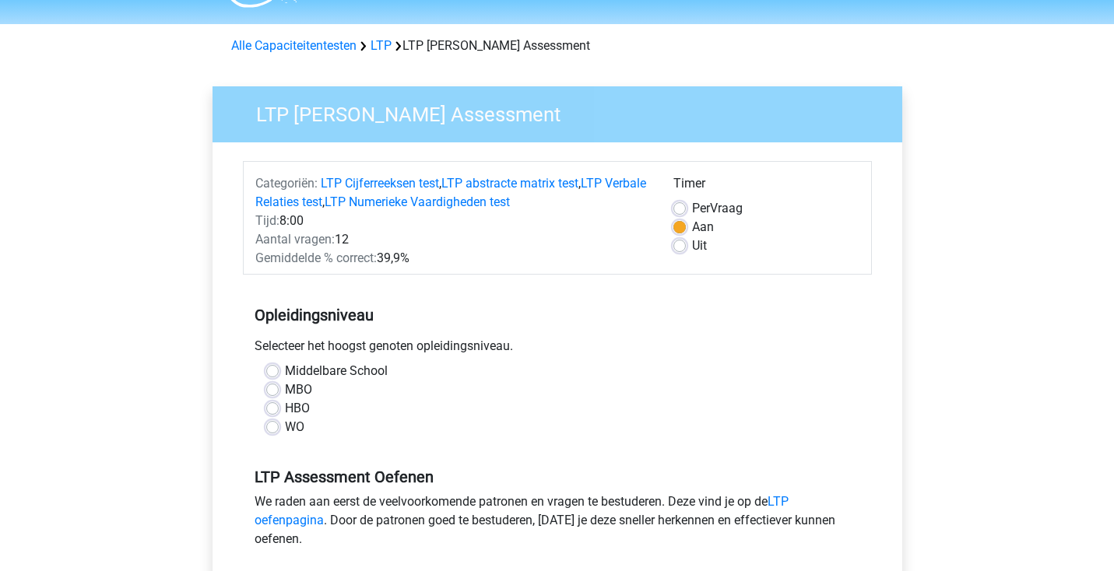
scroll to position [41, 0]
click at [386, 42] on link "LTP" at bounding box center [380, 45] width 21 height 15
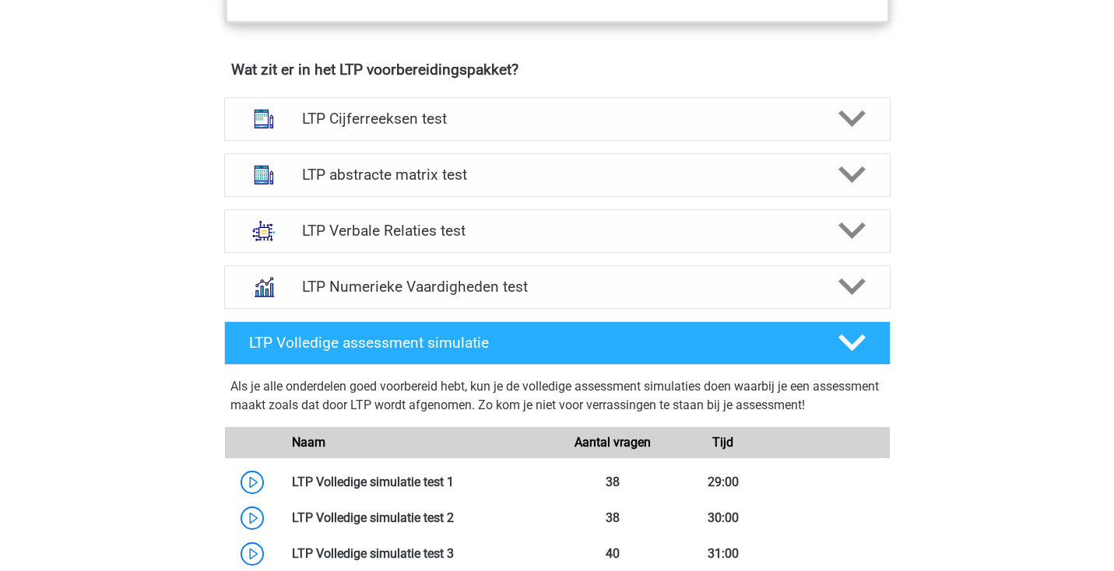
scroll to position [943, 0]
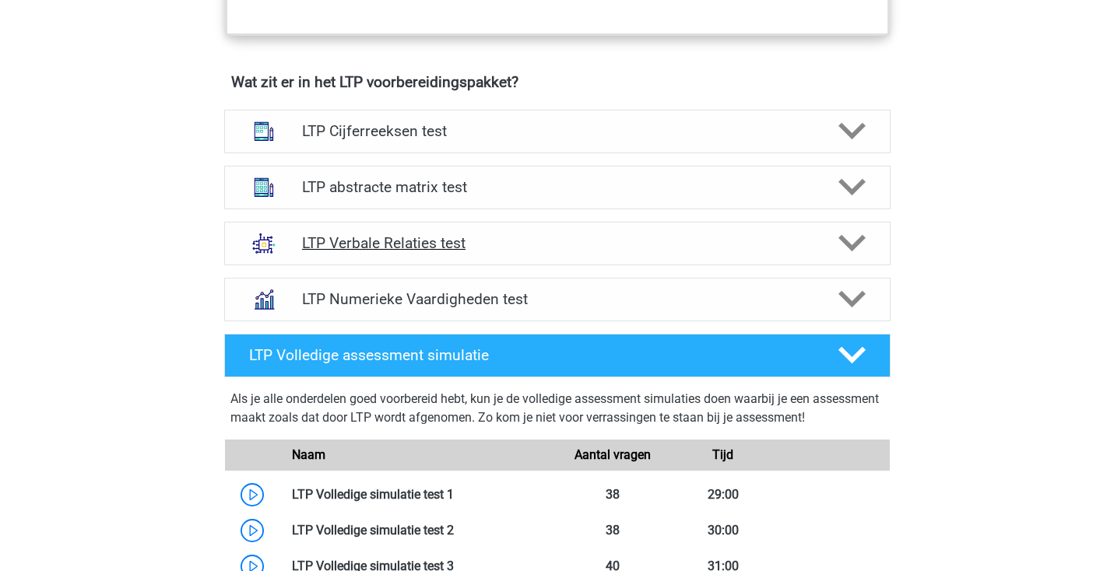
click at [652, 234] on h4 "LTP Verbale Relaties test" at bounding box center [557, 243] width 510 height 18
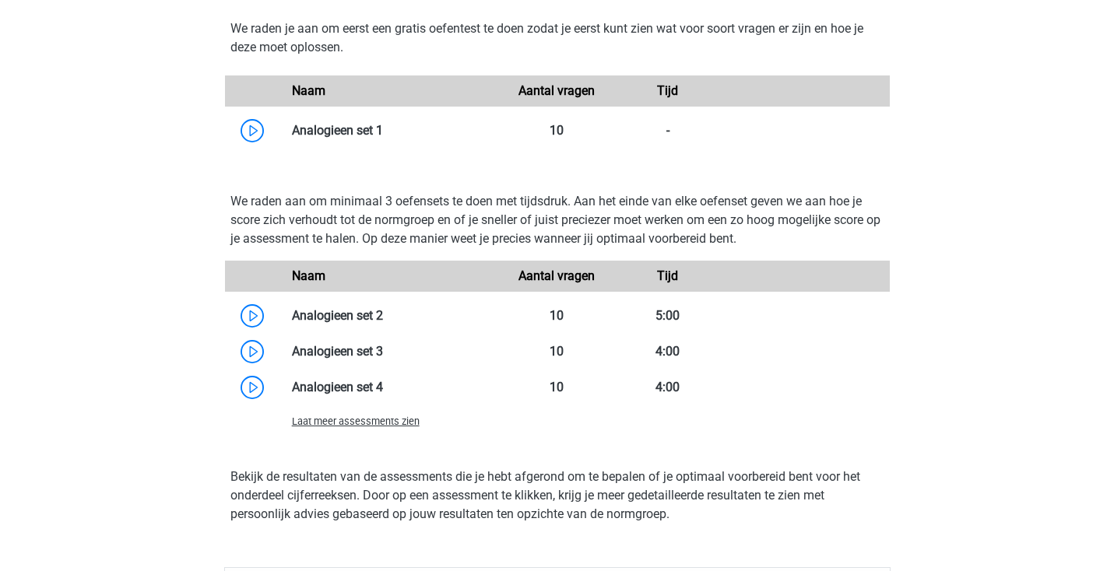
scroll to position [1697, 0]
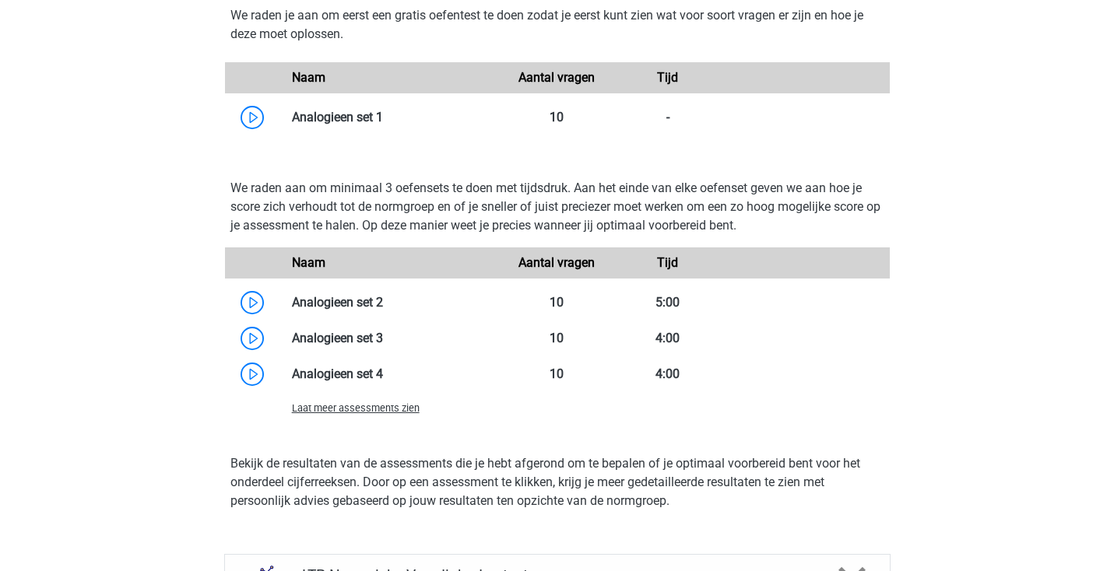
click at [417, 413] on div "Laat meer assessments zien" at bounding box center [391, 407] width 222 height 19
click at [405, 403] on span "Laat meer assessments zien" at bounding box center [356, 408] width 128 height 12
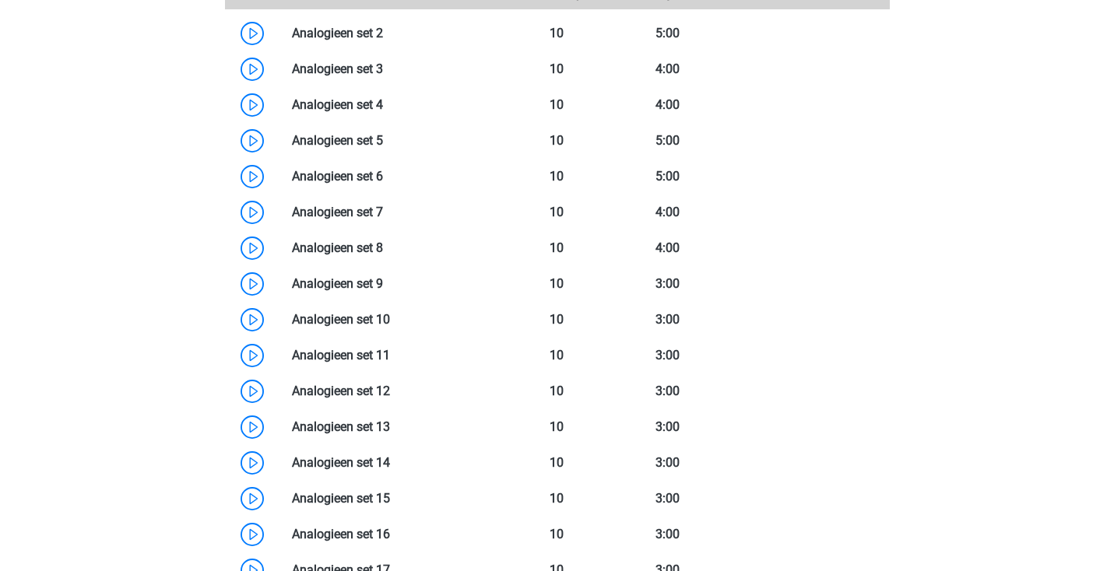
scroll to position [1975, 0]
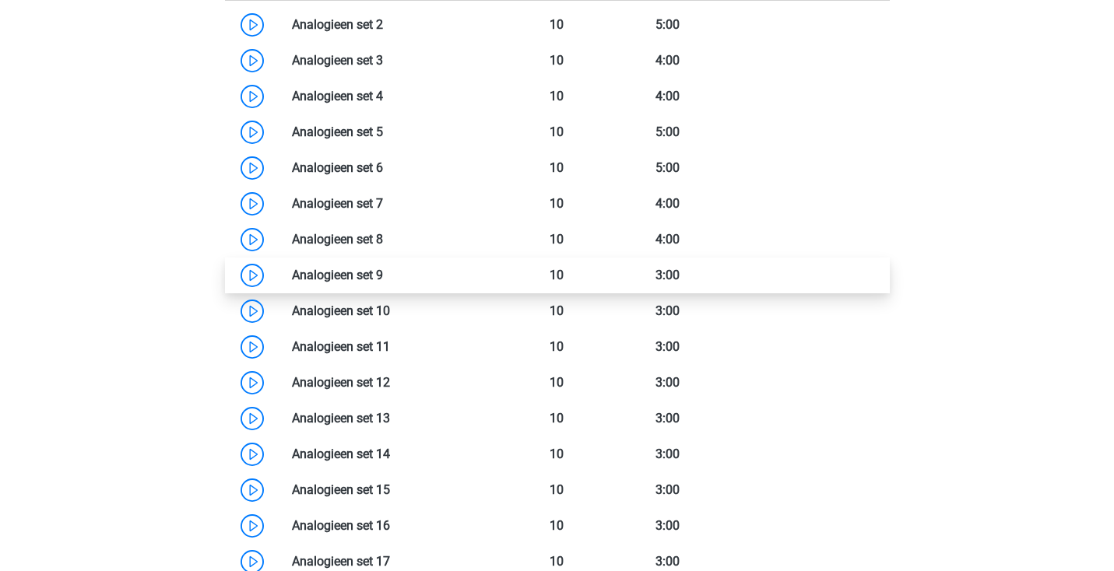
click at [383, 272] on link at bounding box center [383, 275] width 0 height 15
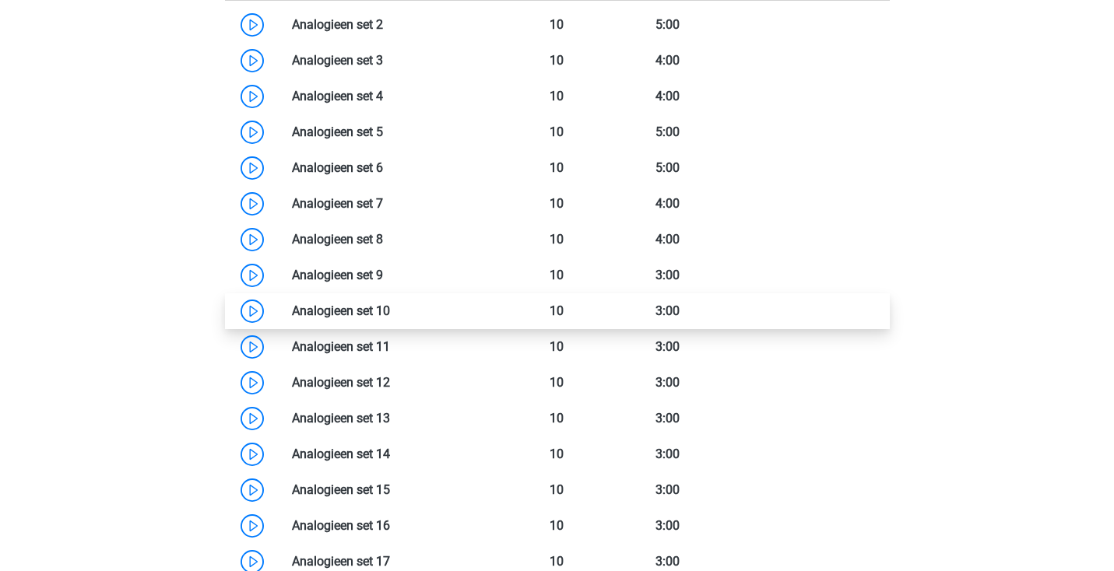
click at [390, 309] on link at bounding box center [390, 310] width 0 height 15
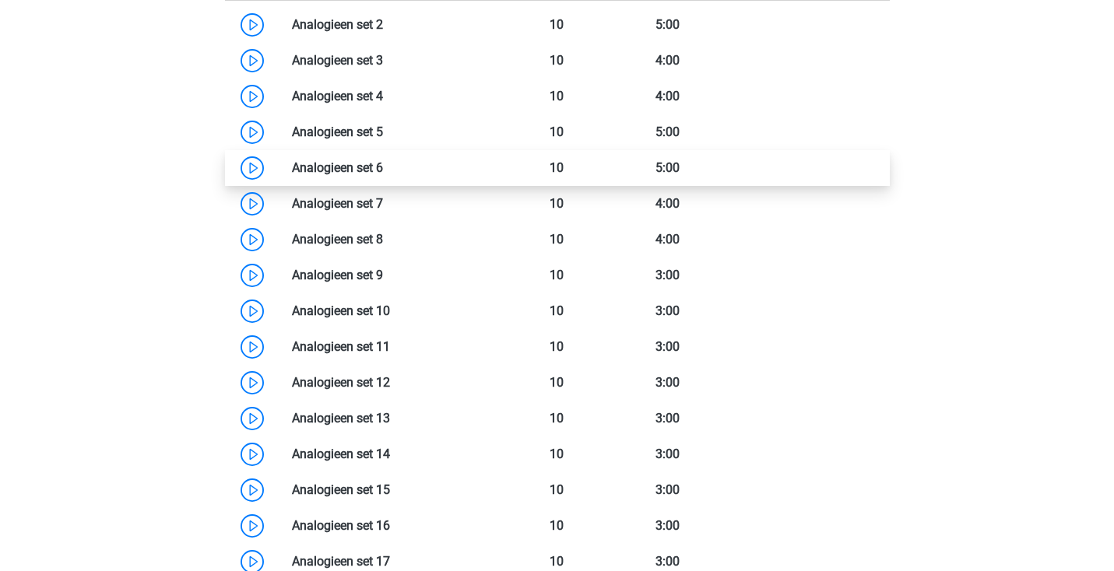
click at [383, 170] on link at bounding box center [383, 167] width 0 height 15
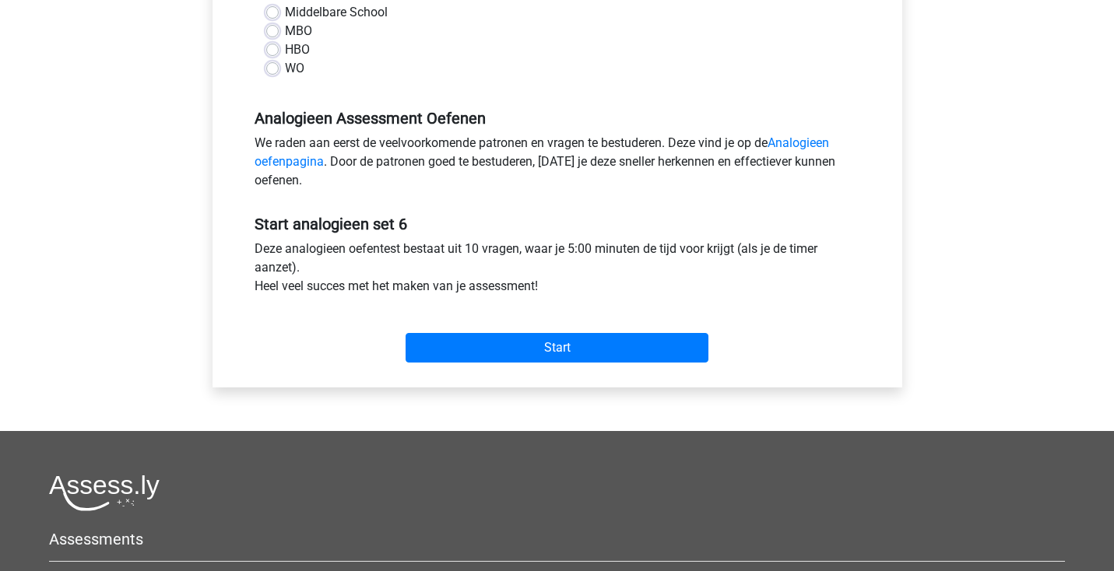
scroll to position [393, 0]
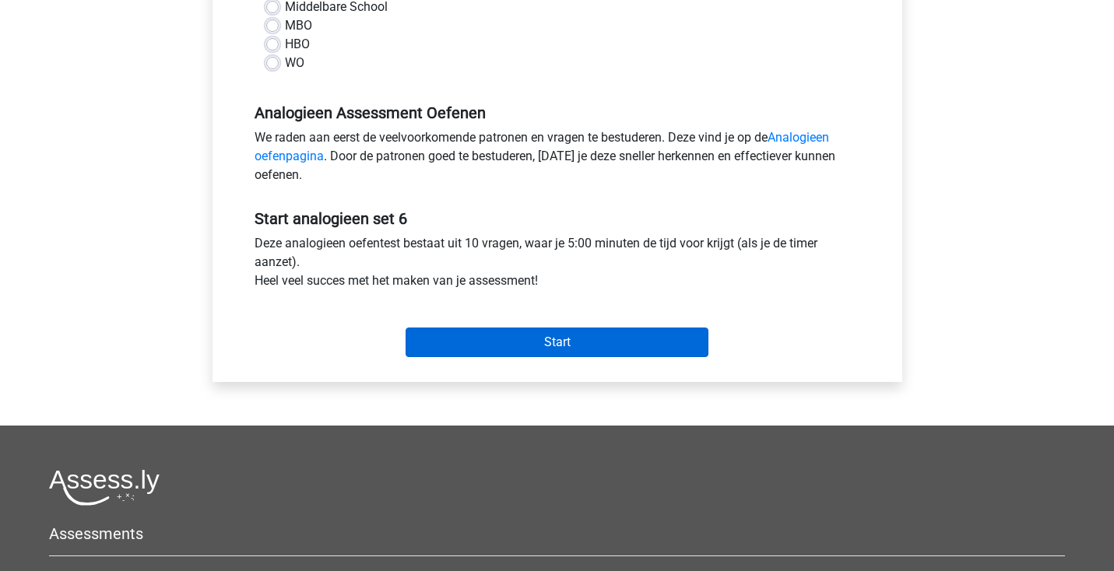
click at [586, 342] on input "Start" at bounding box center [556, 343] width 303 height 30
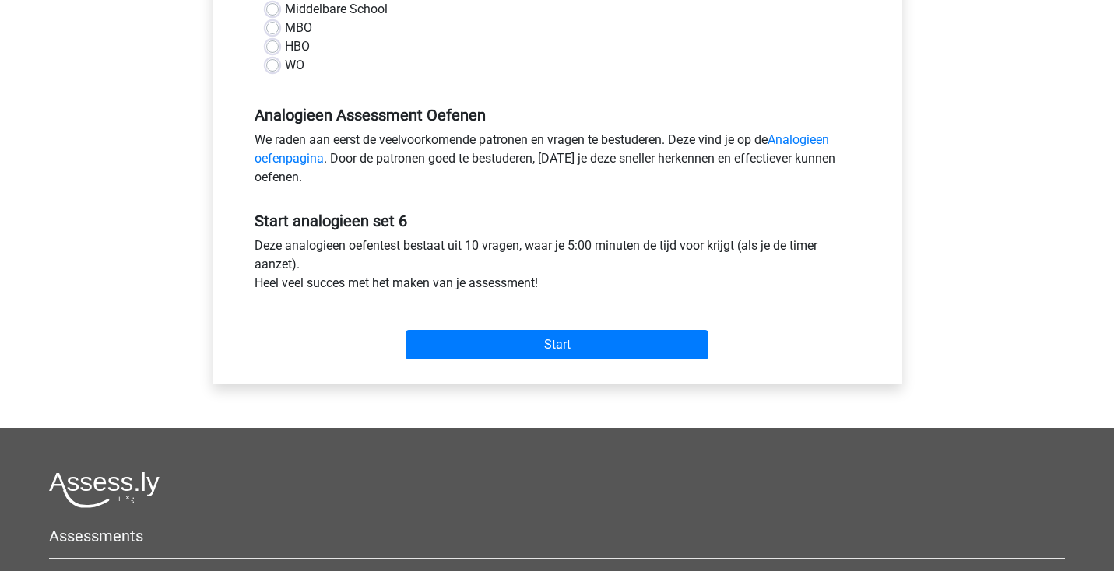
click at [280, 64] on div "WO" at bounding box center [557, 65] width 582 height 19
click at [285, 63] on label "WO" at bounding box center [294, 65] width 19 height 19
click at [275, 63] on input "WO" at bounding box center [272, 64] width 12 height 16
radio input "true"
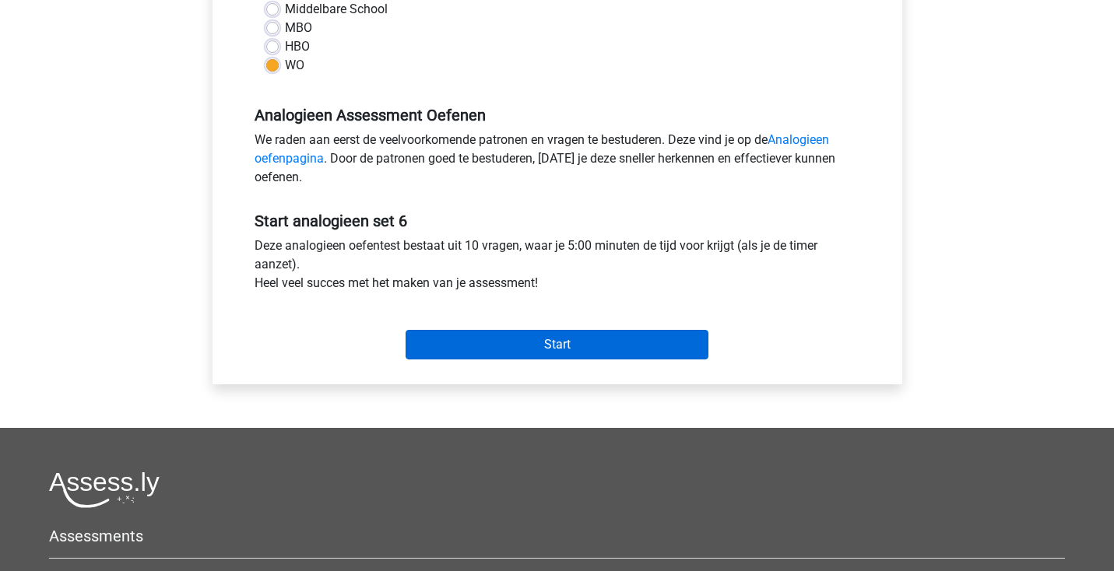
click at [460, 341] on input "Start" at bounding box center [556, 345] width 303 height 30
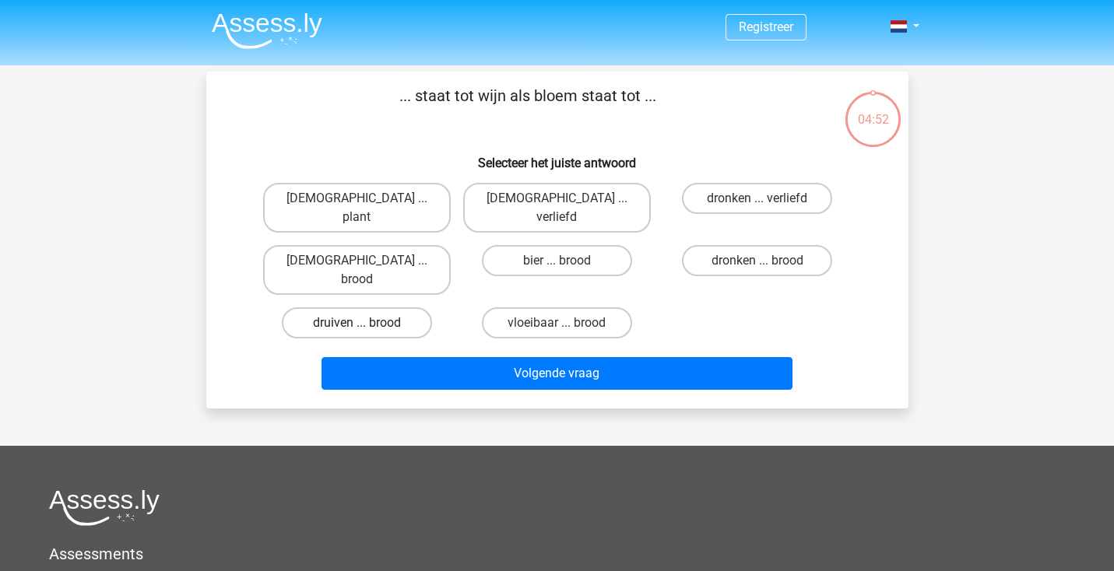
click at [395, 307] on label "druiven ... brood" at bounding box center [357, 322] width 150 height 31
click at [367, 323] on input "druiven ... brood" at bounding box center [361, 328] width 10 height 10
radio input "true"
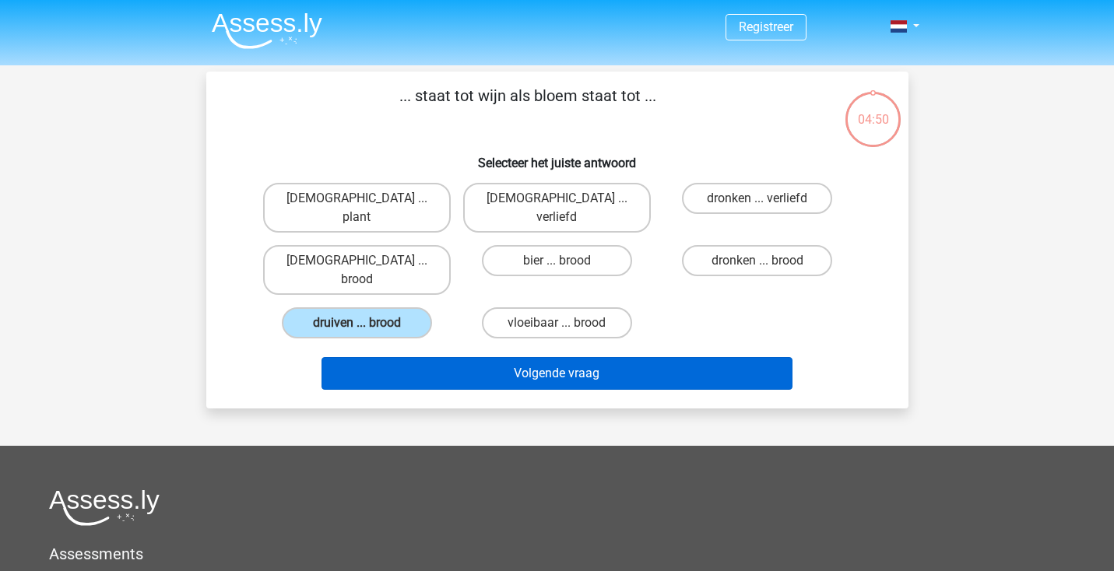
click at [402, 357] on button "Volgende vraag" at bounding box center [556, 373] width 471 height 33
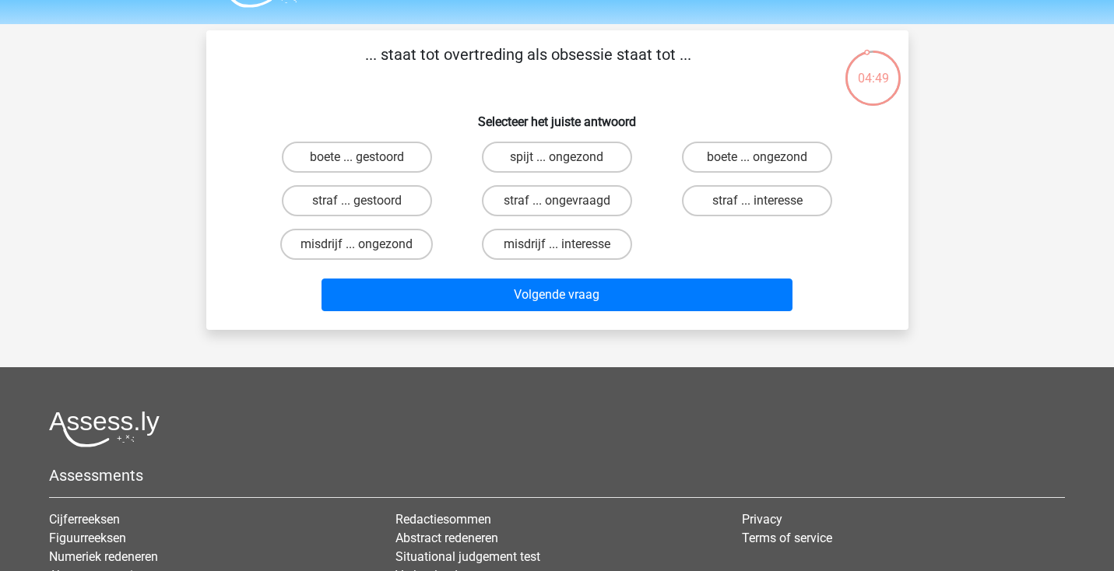
scroll to position [39, 0]
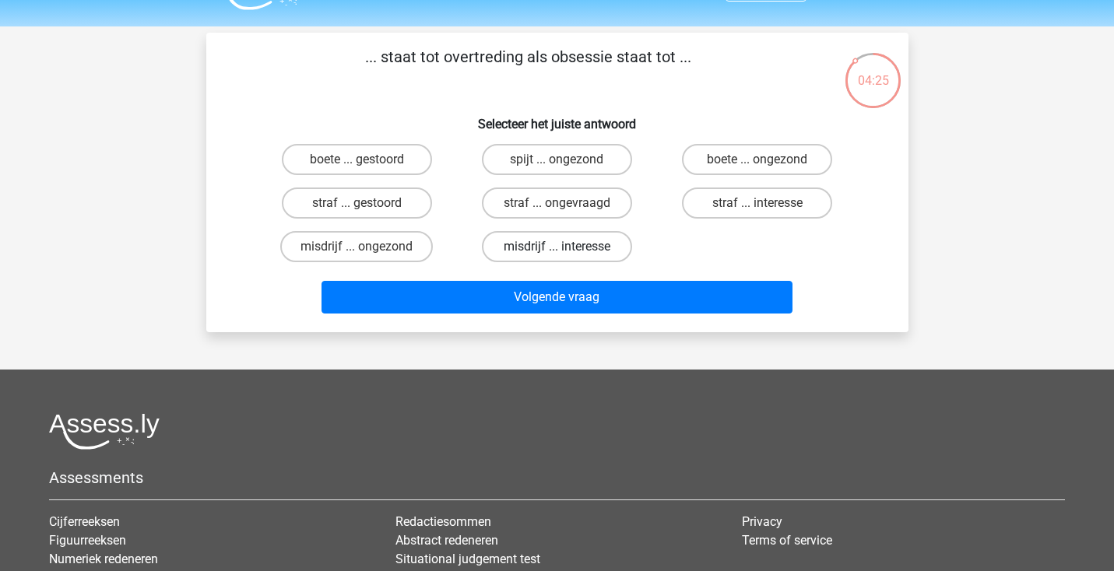
click at [575, 243] on label "misdrijf ... interesse" at bounding box center [557, 246] width 150 height 31
click at [567, 247] on input "misdrijf ... interesse" at bounding box center [561, 252] width 10 height 10
radio input "true"
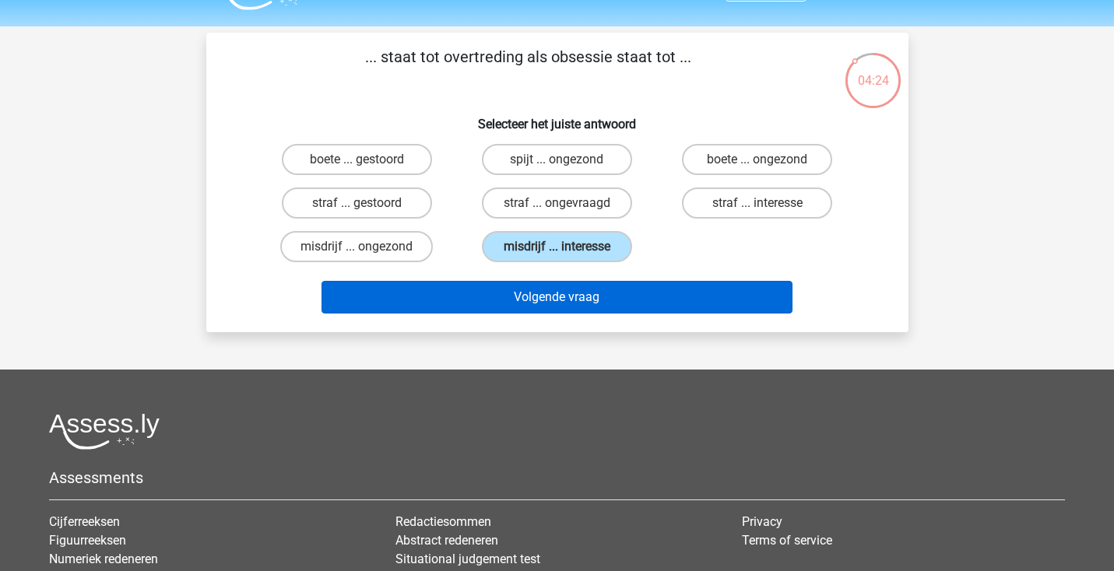
click at [542, 282] on button "Volgende vraag" at bounding box center [556, 297] width 471 height 33
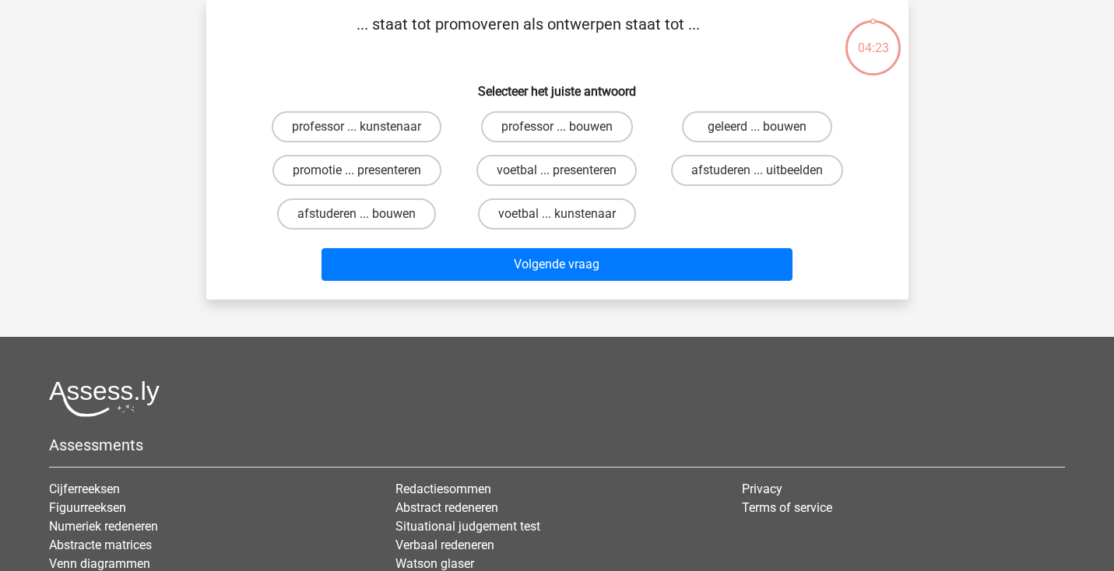
scroll to position [27, 0]
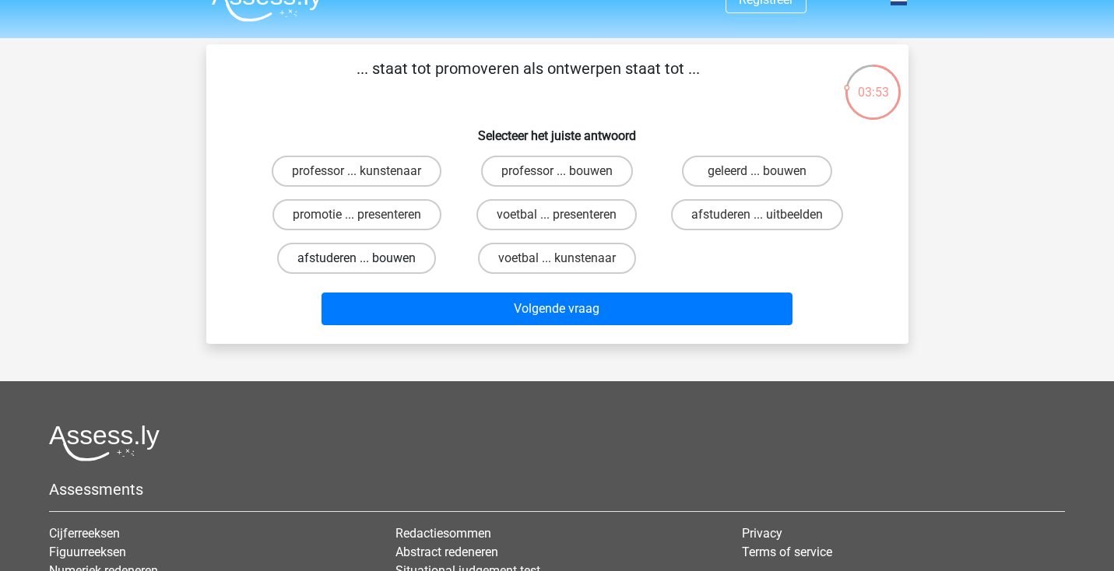
click at [409, 258] on label "afstuderen ... bouwen" at bounding box center [356, 258] width 159 height 31
click at [367, 258] on input "afstuderen ... bouwen" at bounding box center [361, 263] width 10 height 10
radio input "true"
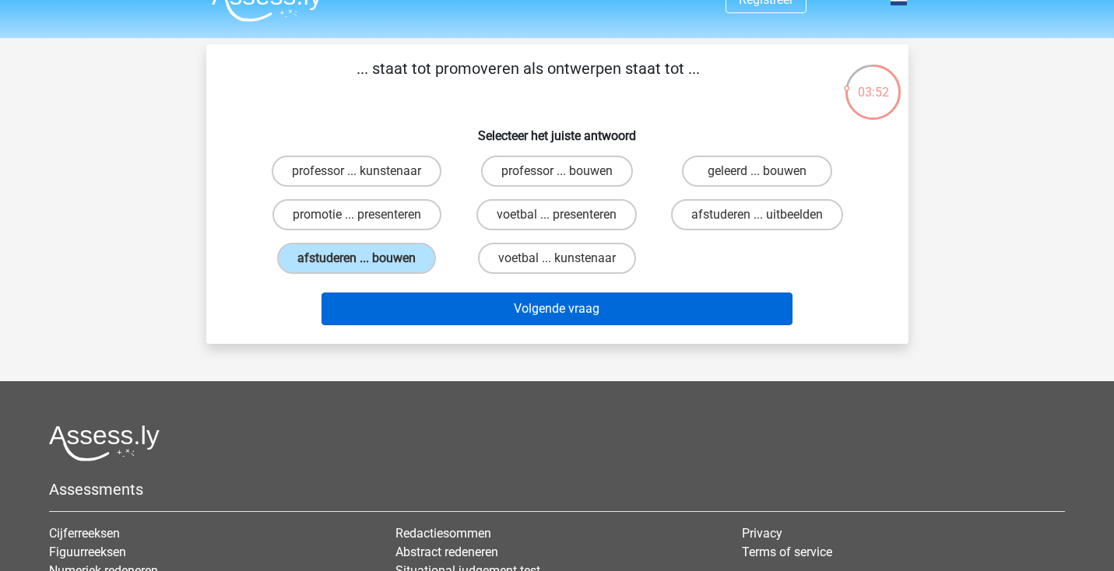
click at [408, 306] on button "Volgende vraag" at bounding box center [556, 309] width 471 height 33
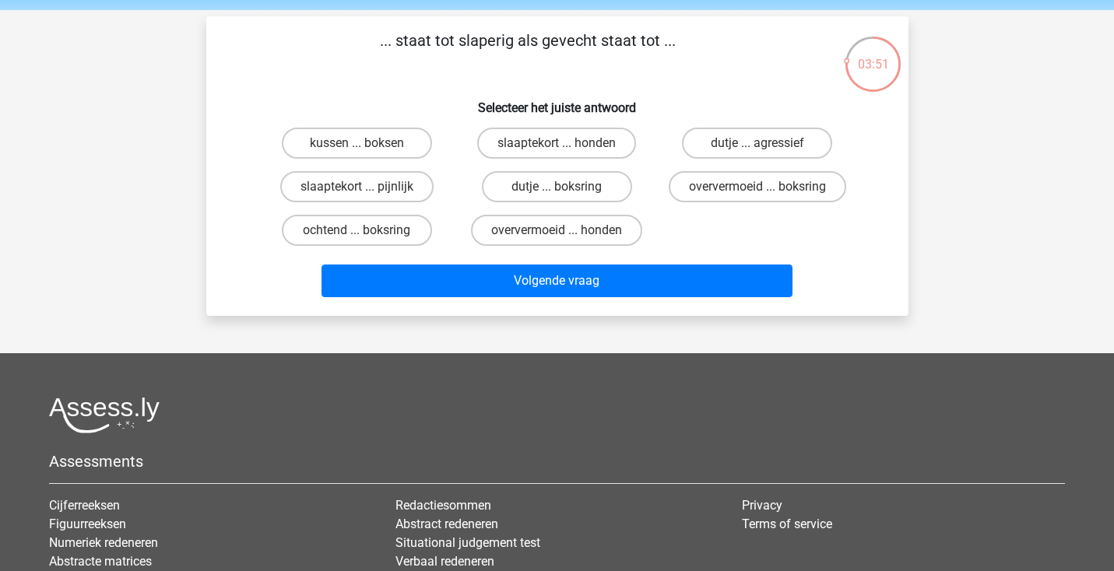
scroll to position [52, 0]
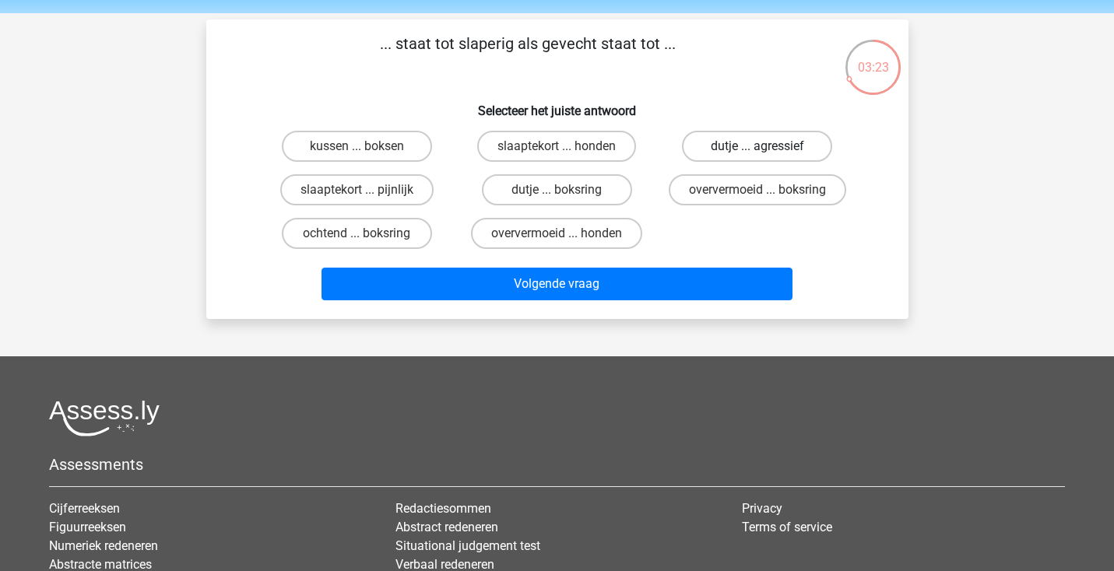
click at [791, 151] on label "dutje ... agressief" at bounding box center [757, 146] width 150 height 31
click at [767, 151] on input "dutje ... agressief" at bounding box center [762, 151] width 10 height 10
radio input "true"
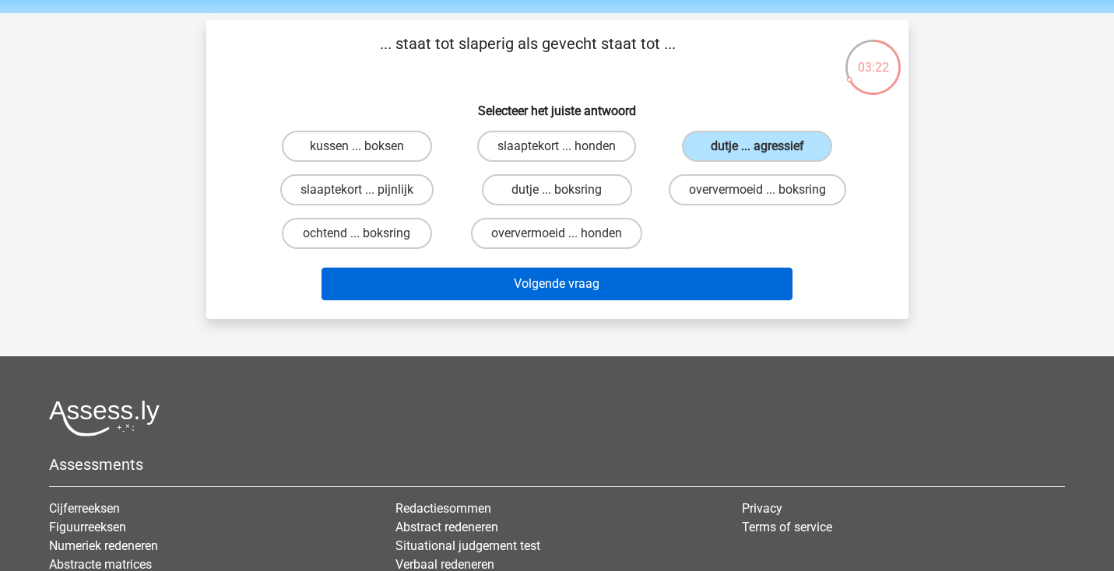
click at [708, 268] on button "Volgende vraag" at bounding box center [556, 284] width 471 height 33
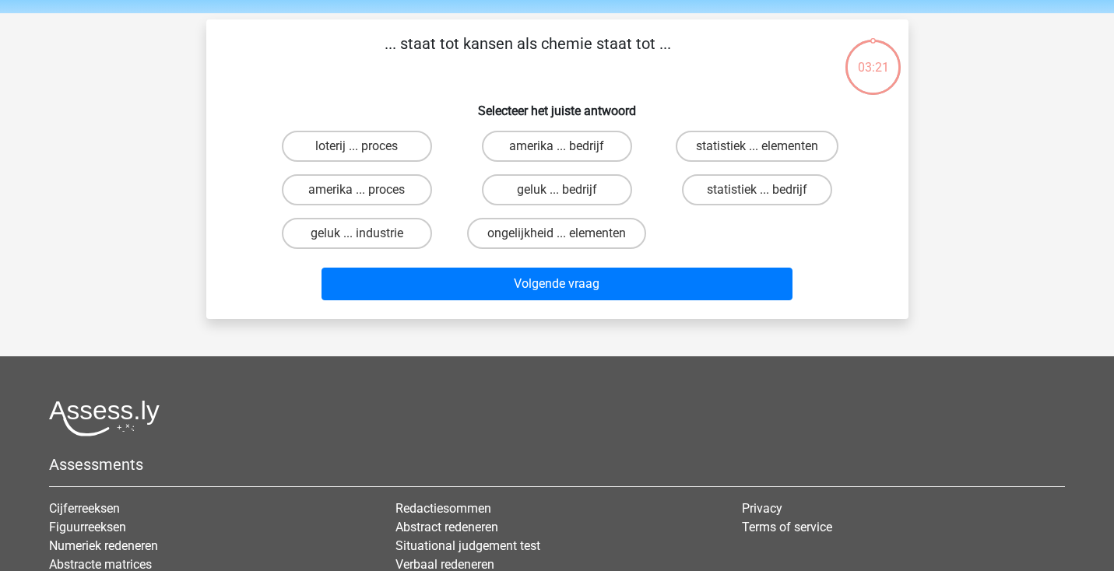
scroll to position [72, 0]
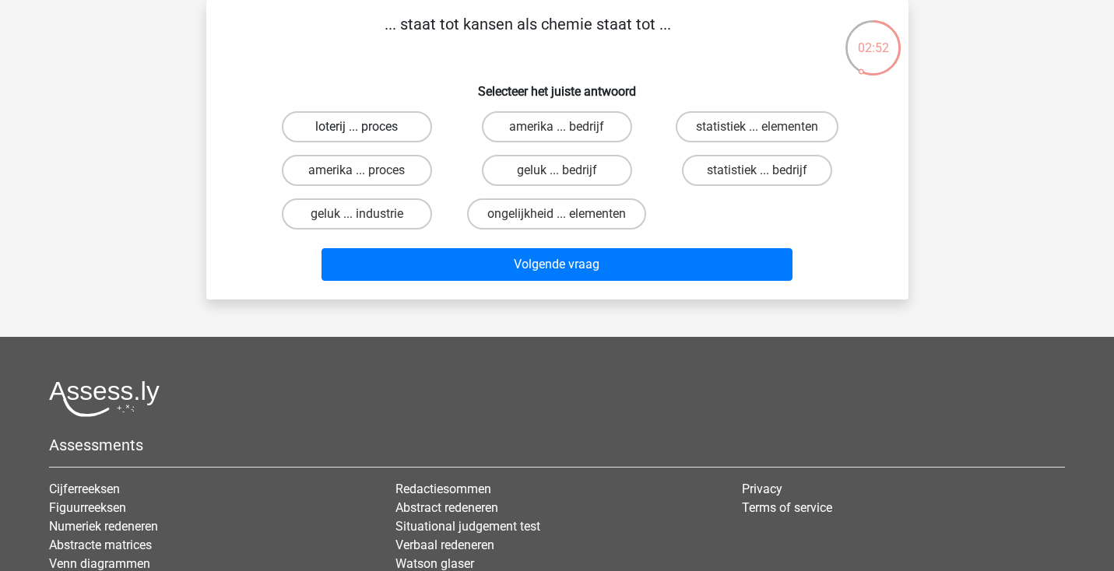
click at [409, 118] on label "loterij ... proces" at bounding box center [357, 126] width 150 height 31
click at [367, 127] on input "loterij ... proces" at bounding box center [361, 132] width 10 height 10
radio input "true"
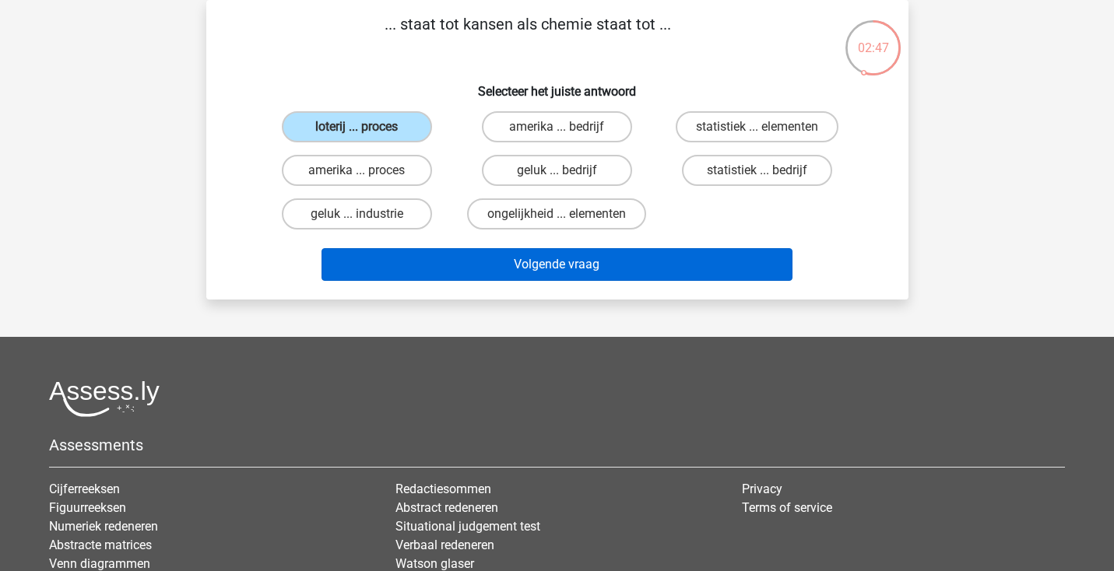
click at [488, 253] on button "Volgende vraag" at bounding box center [556, 264] width 471 height 33
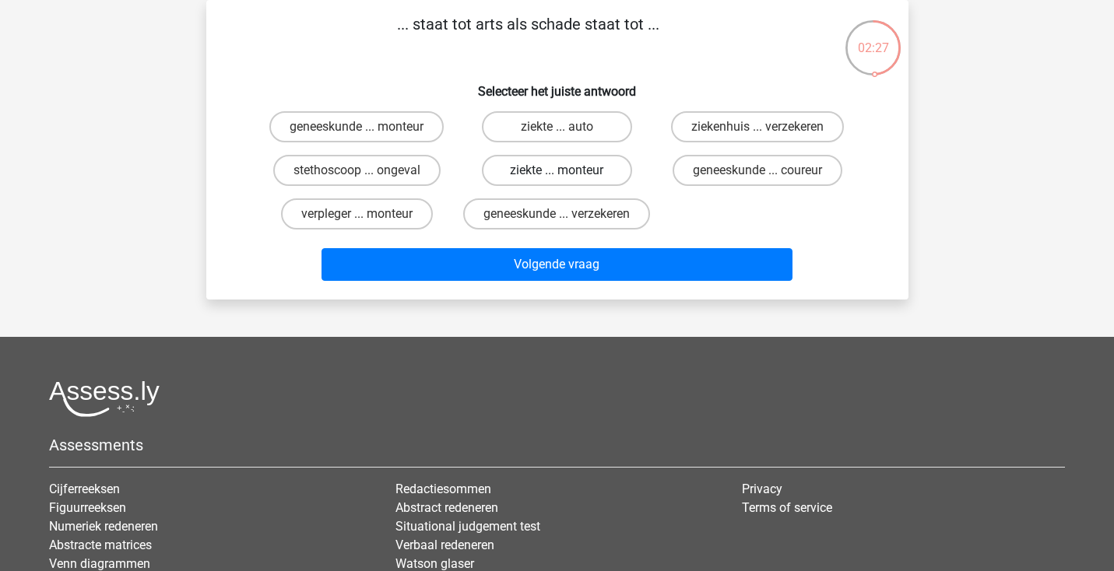
click at [589, 163] on label "ziekte ... monteur" at bounding box center [557, 170] width 150 height 31
click at [567, 170] on input "ziekte ... monteur" at bounding box center [561, 175] width 10 height 10
radio input "true"
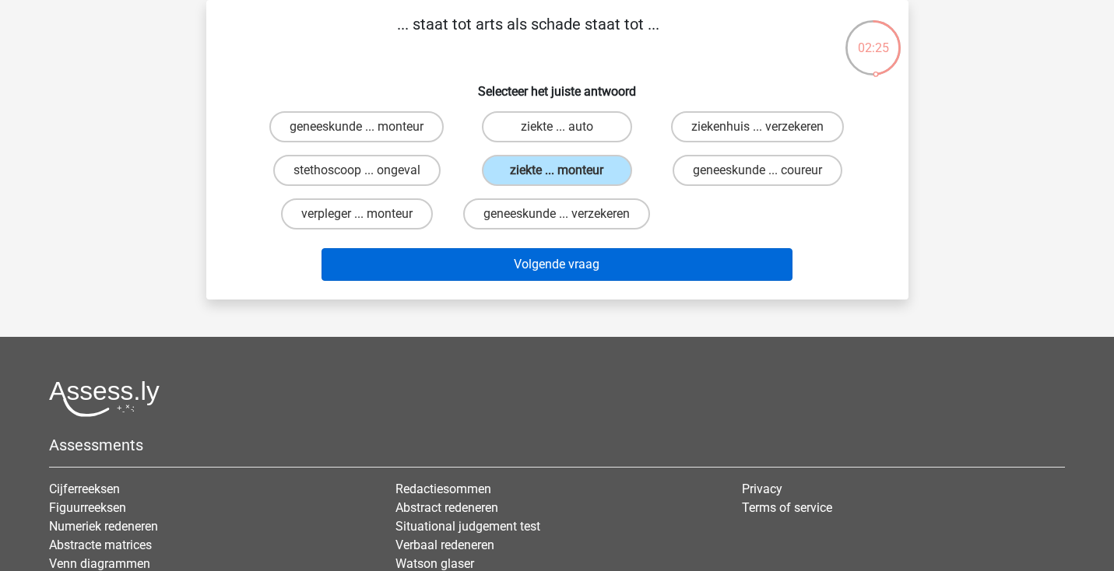
click at [598, 281] on button "Volgende vraag" at bounding box center [556, 264] width 471 height 33
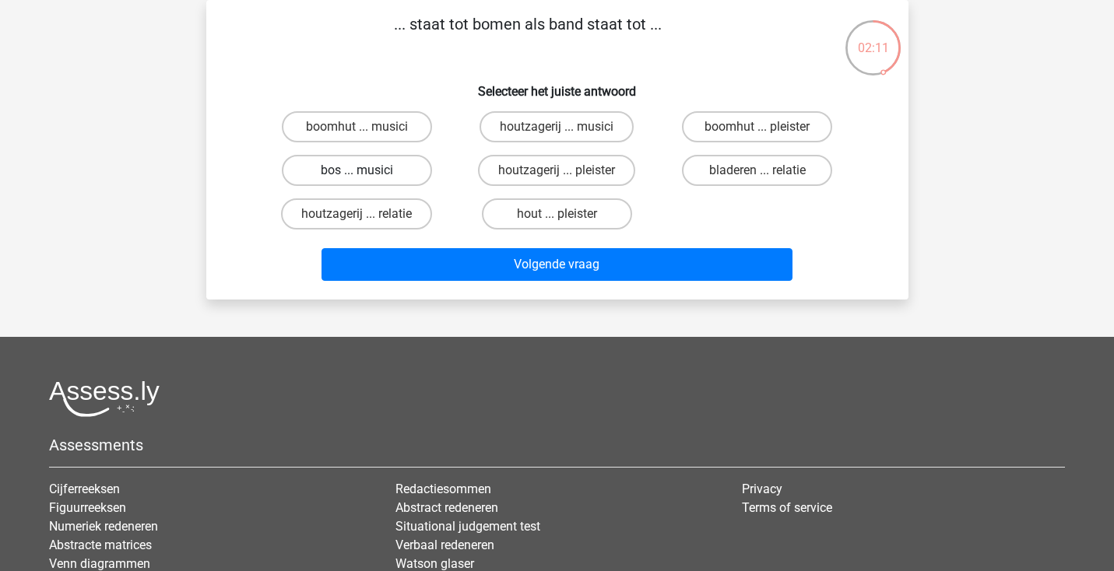
click at [378, 162] on label "bos ... musici" at bounding box center [357, 170] width 150 height 31
click at [367, 170] on input "bos ... musici" at bounding box center [361, 175] width 10 height 10
radio input "true"
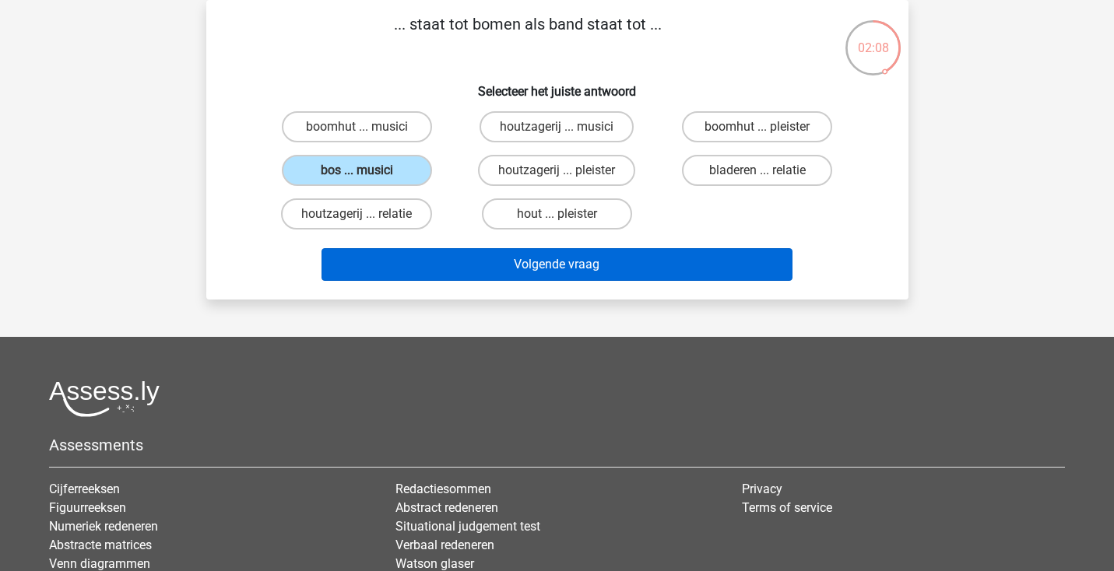
click at [481, 255] on button "Volgende vraag" at bounding box center [556, 264] width 471 height 33
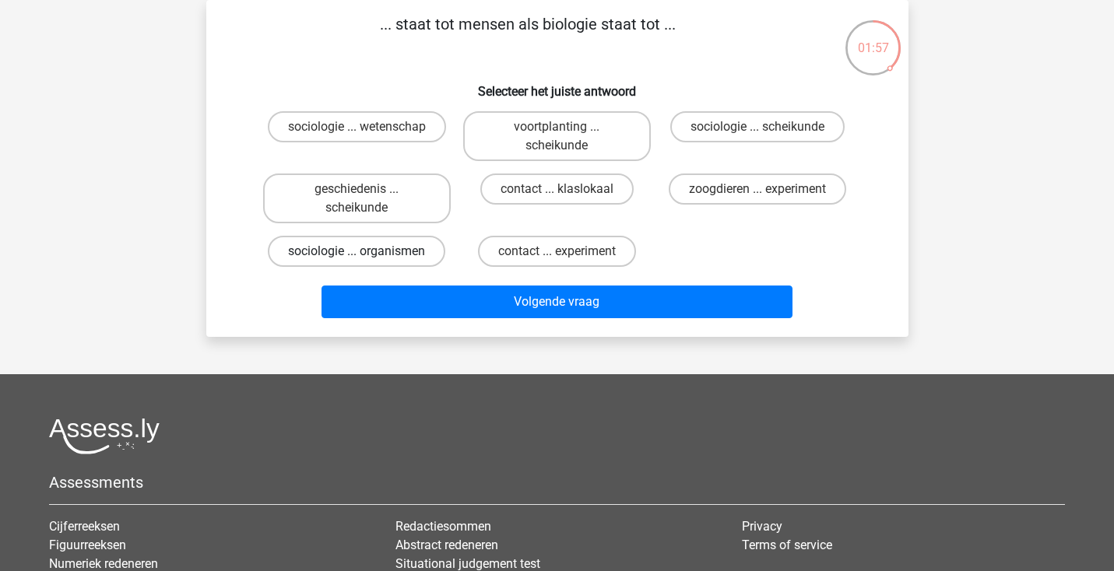
click at [373, 253] on label "sociologie ... organismen" at bounding box center [356, 251] width 177 height 31
click at [367, 253] on input "sociologie ... organismen" at bounding box center [361, 256] width 10 height 10
radio input "true"
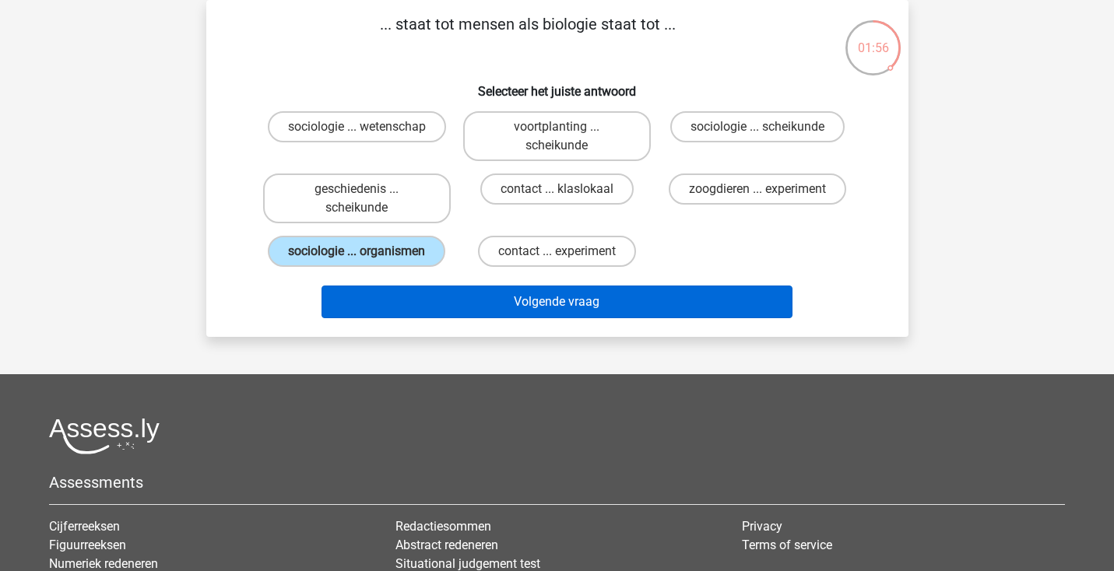
click at [398, 317] on button "Volgende vraag" at bounding box center [556, 302] width 471 height 33
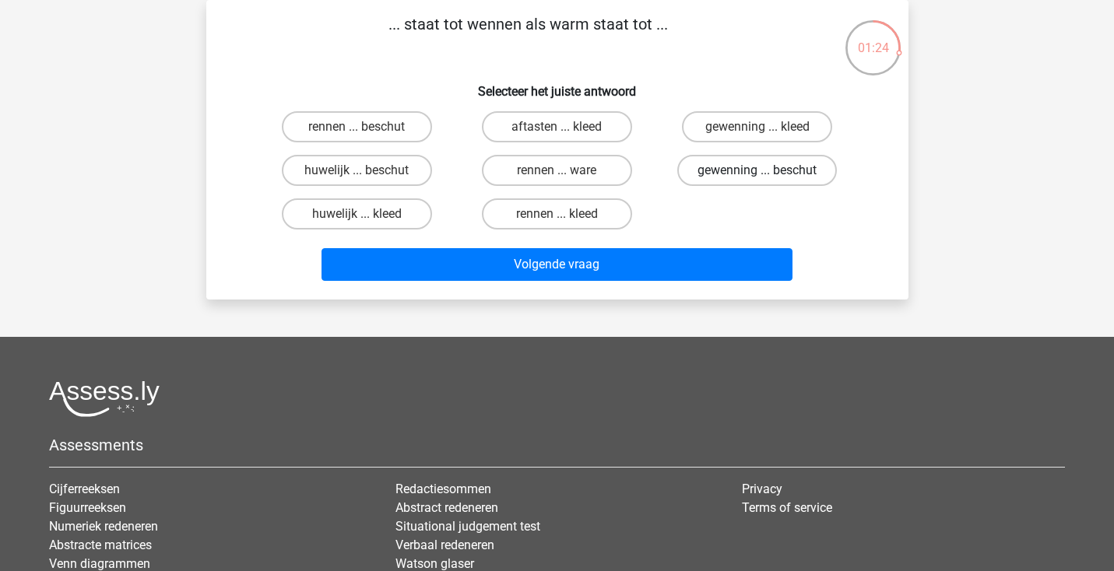
click at [777, 178] on label "gewenning ... beschut" at bounding box center [757, 170] width 160 height 31
click at [767, 178] on input "gewenning ... beschut" at bounding box center [762, 175] width 10 height 10
radio input "true"
click at [777, 128] on label "gewenning ... kleed" at bounding box center [757, 126] width 150 height 31
click at [767, 128] on input "gewenning ... kleed" at bounding box center [762, 132] width 10 height 10
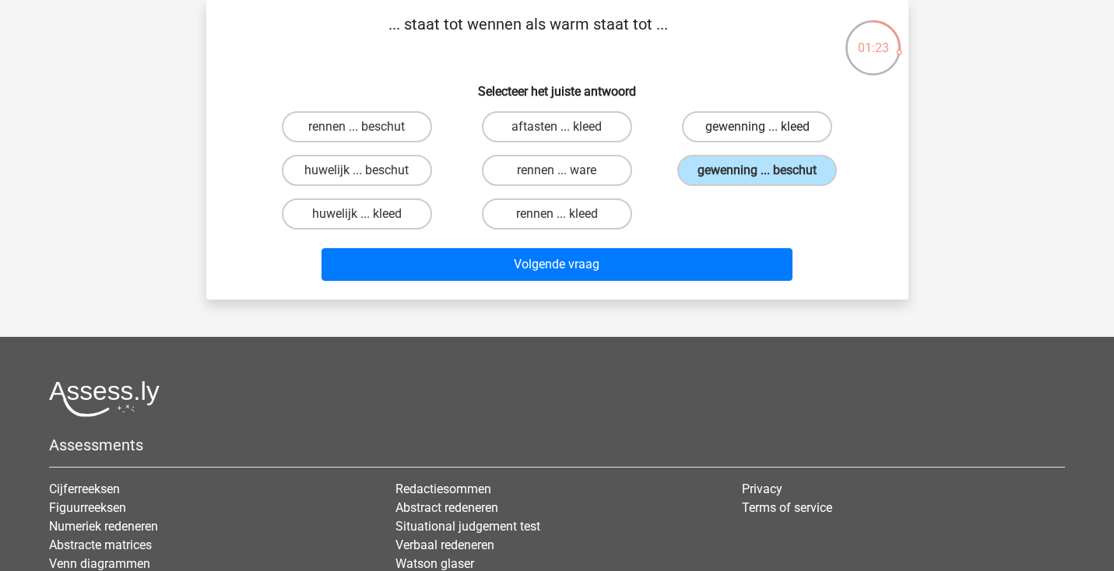
radio input "true"
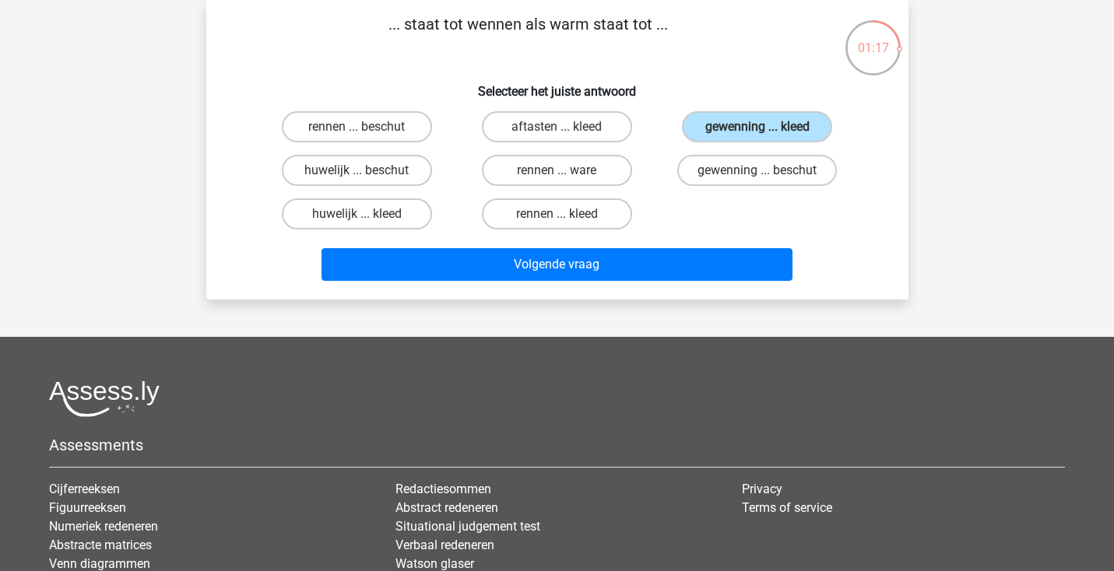
click at [560, 136] on input "aftasten ... kleed" at bounding box center [561, 132] width 10 height 10
radio input "true"
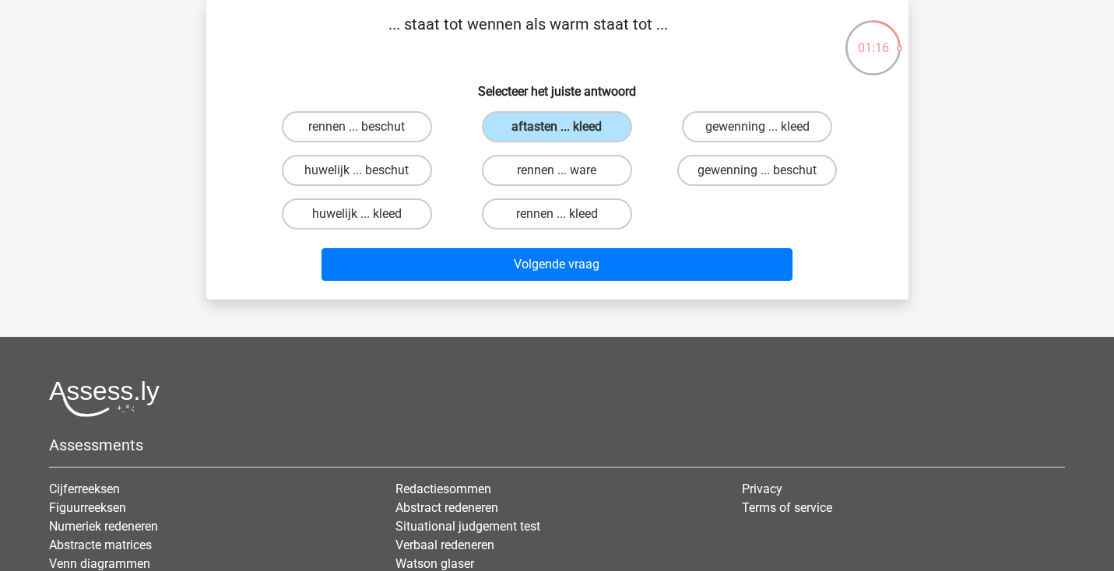
click at [547, 237] on div "Volgende vraag" at bounding box center [557, 261] width 652 height 51
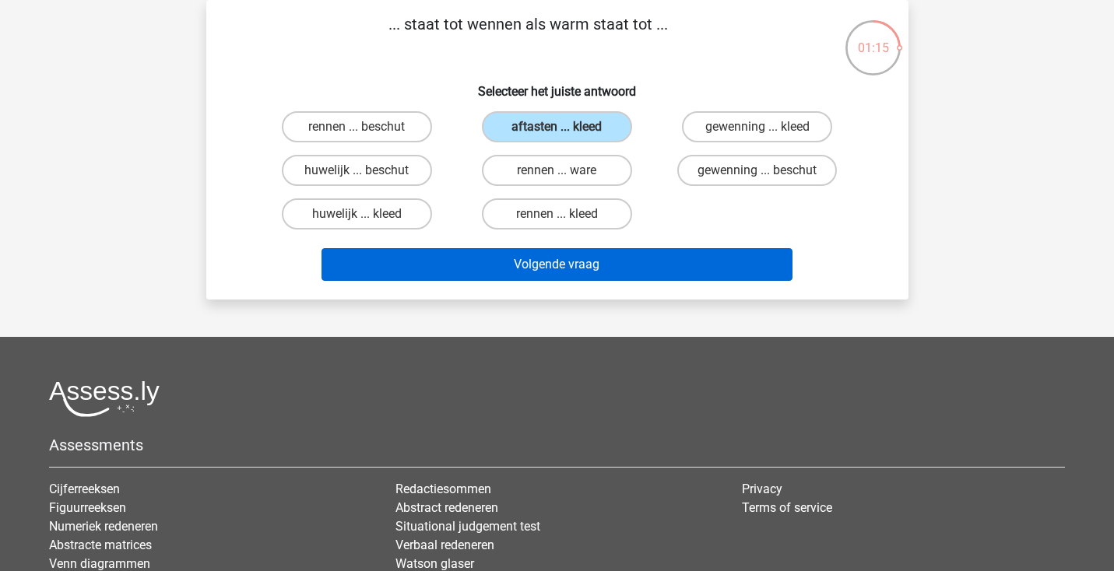
click at [542, 258] on button "Volgende vraag" at bounding box center [556, 264] width 471 height 33
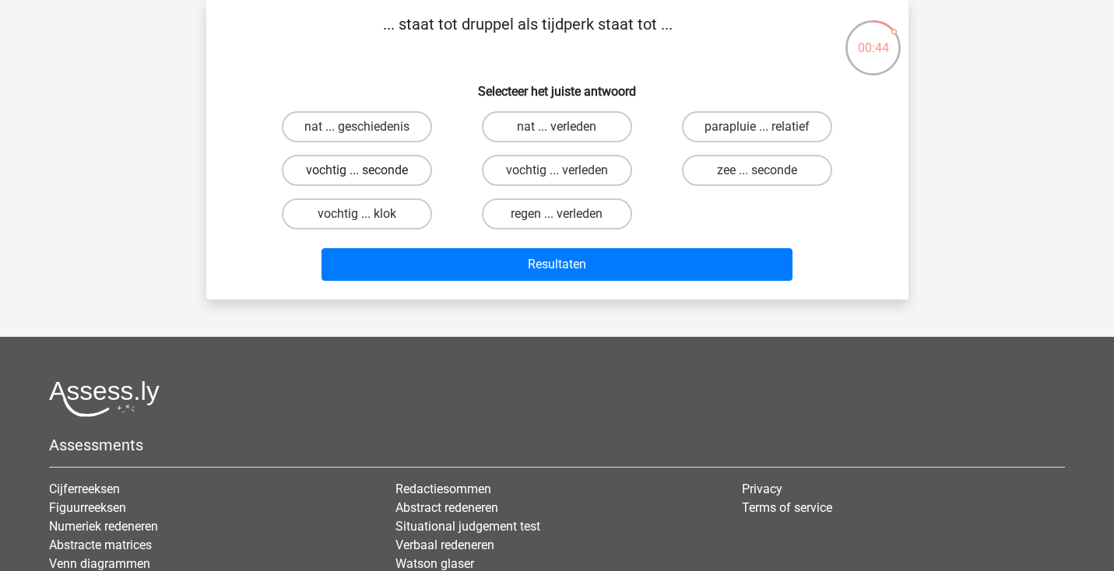
click at [413, 167] on label "vochtig ... seconde" at bounding box center [357, 170] width 150 height 31
click at [367, 170] on input "vochtig ... seconde" at bounding box center [361, 175] width 10 height 10
radio input "true"
click at [542, 219] on label "regen ... verleden" at bounding box center [557, 213] width 150 height 31
click at [556, 219] on input "regen ... verleden" at bounding box center [561, 219] width 10 height 10
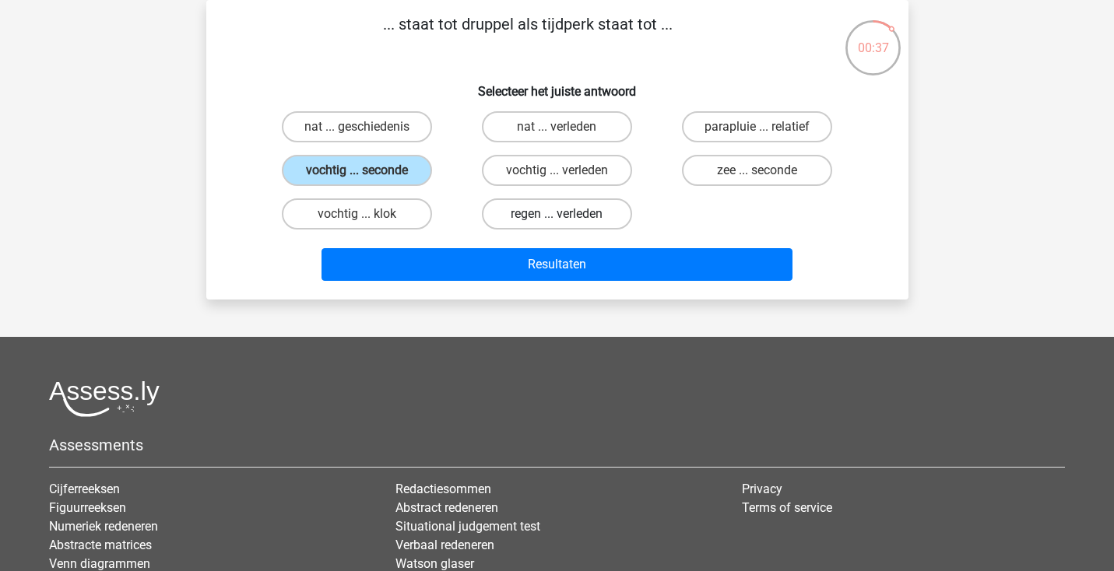
radio input "true"
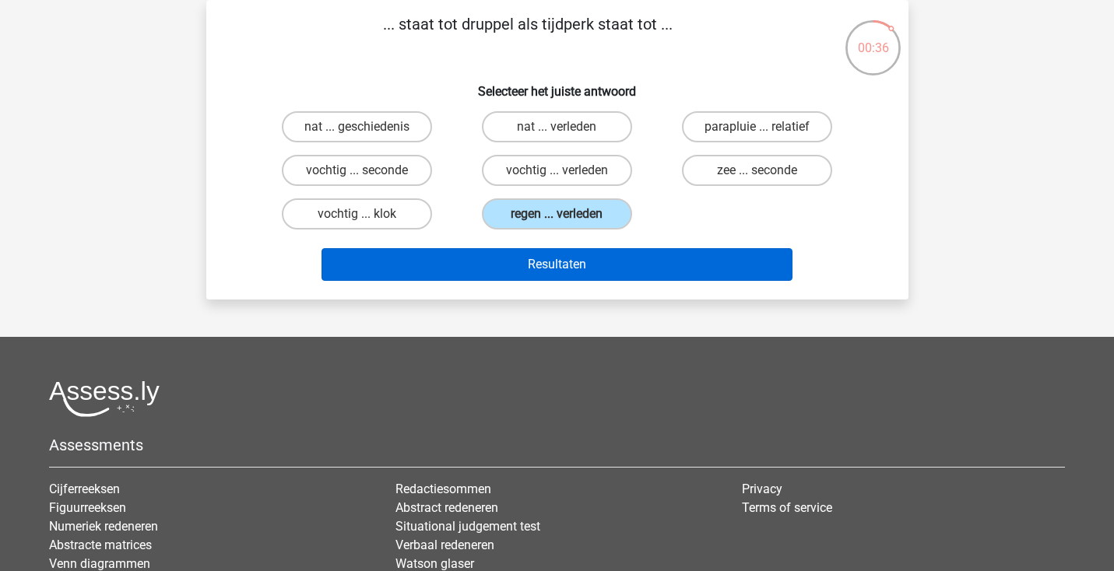
click at [530, 254] on button "Resultaten" at bounding box center [556, 264] width 471 height 33
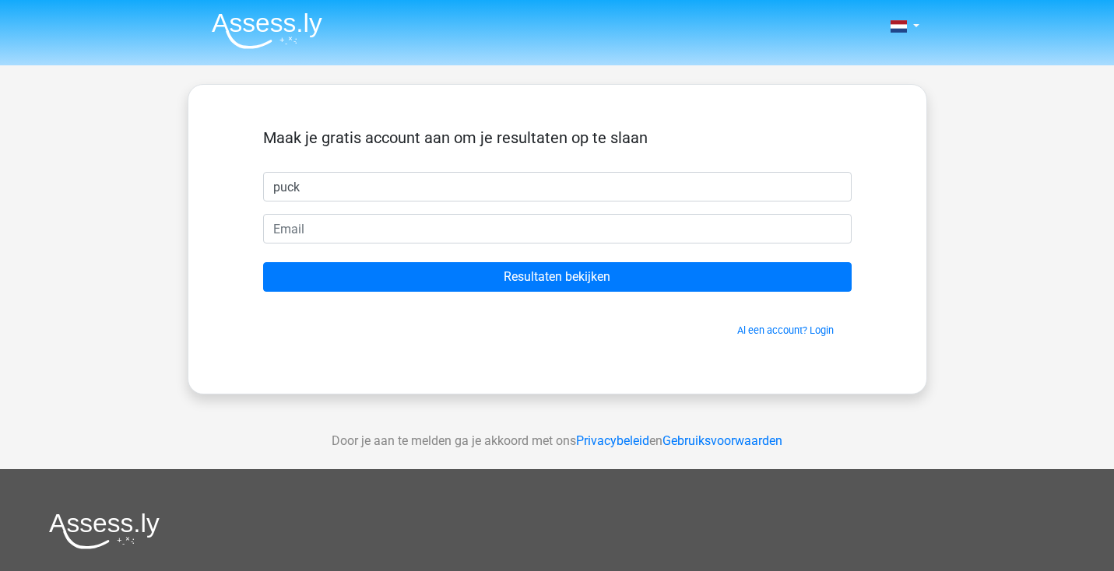
type input "puck"
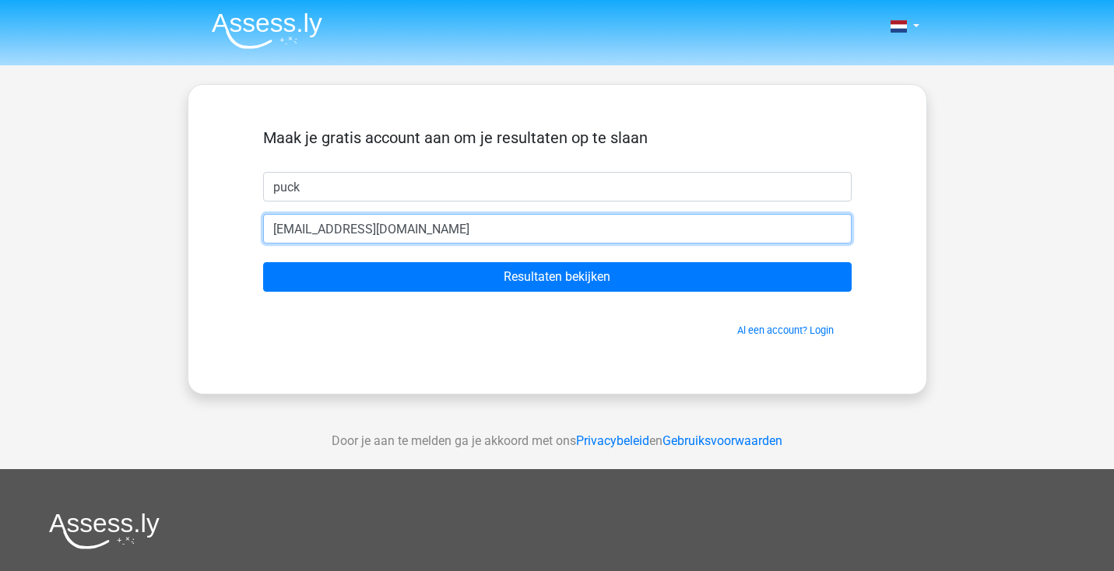
type input "[EMAIL_ADDRESS][DOMAIN_NAME]"
click at [556, 277] on input "Resultaten bekijken" at bounding box center [557, 277] width 588 height 30
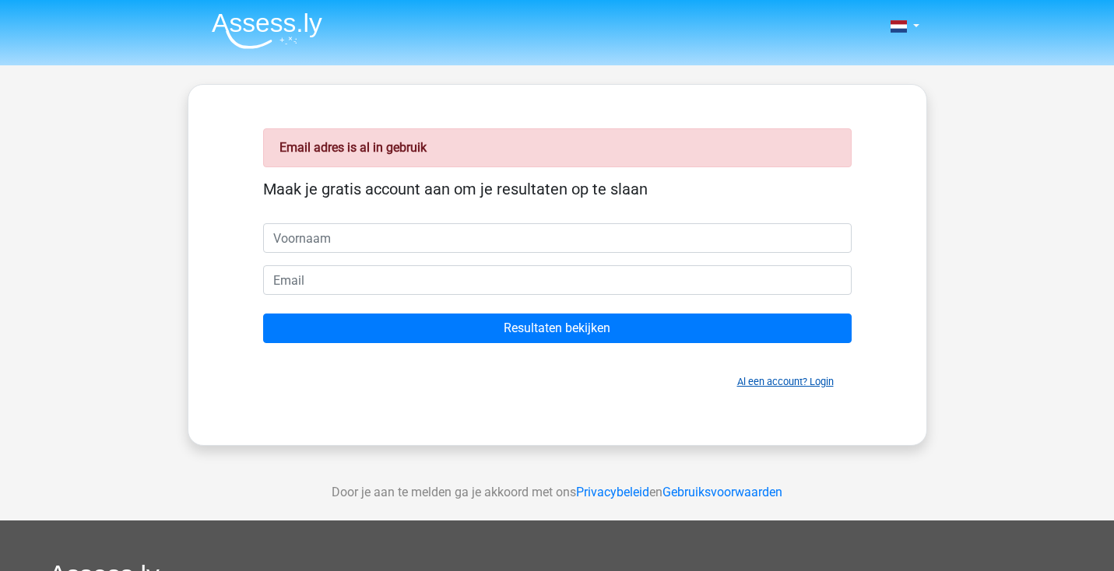
click at [779, 383] on link "Al een account? Login" at bounding box center [785, 382] width 96 height 12
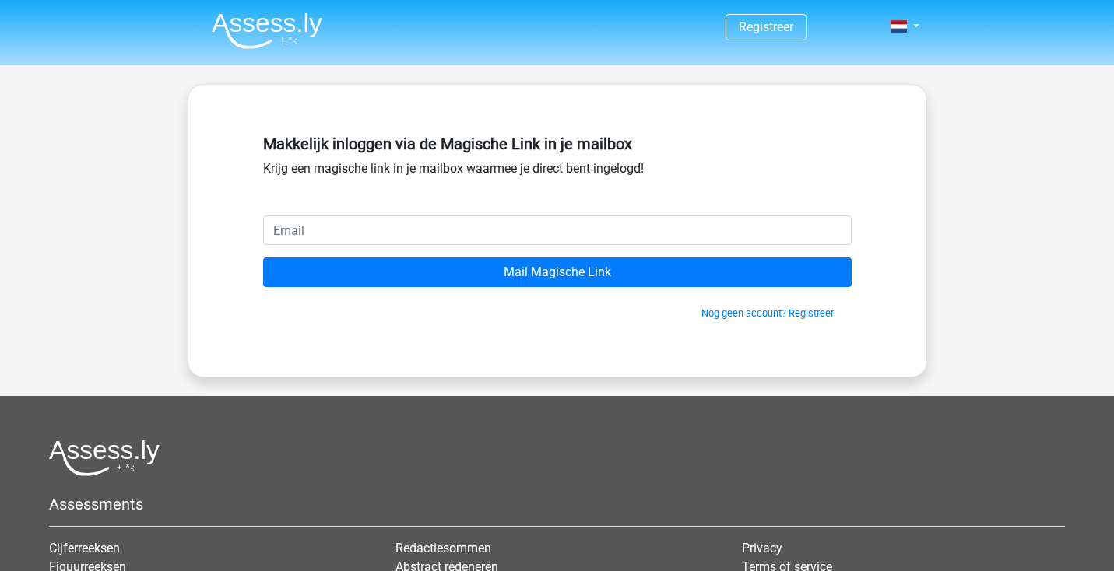
click at [503, 232] on input "email" at bounding box center [557, 231] width 588 height 30
type input "puck.nelissen@gmail.com"
click at [556, 272] on input "Mail Magische Link" at bounding box center [557, 273] width 588 height 30
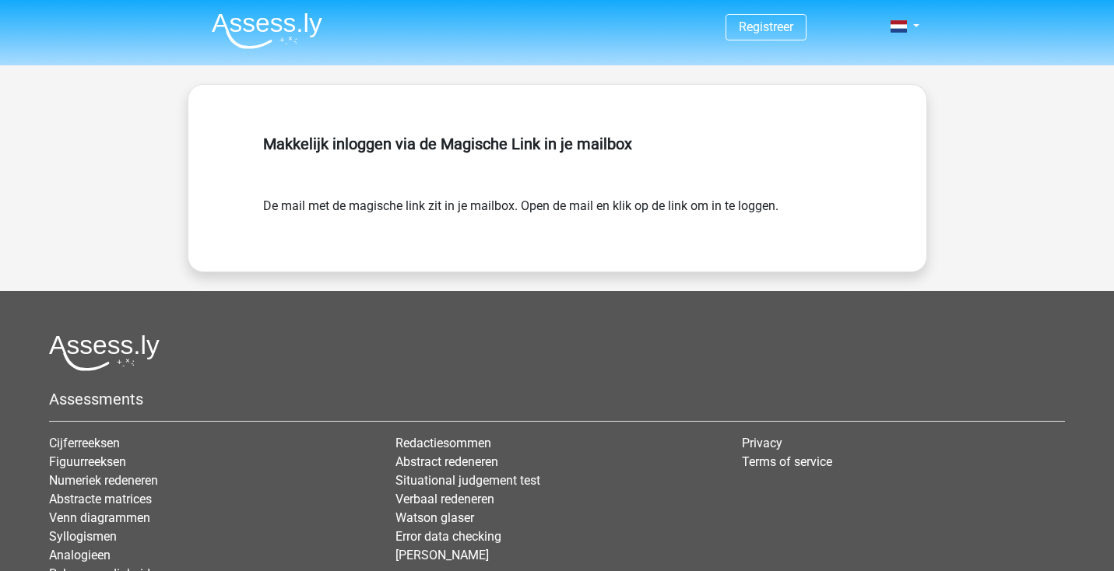
click at [303, 34] on img at bounding box center [267, 30] width 111 height 37
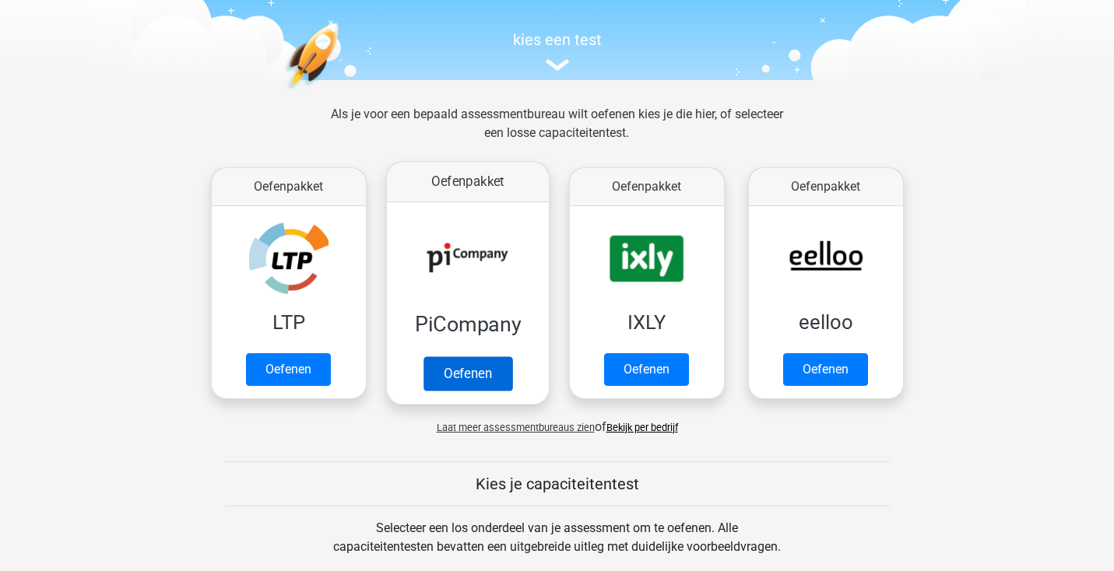
scroll to position [168, 0]
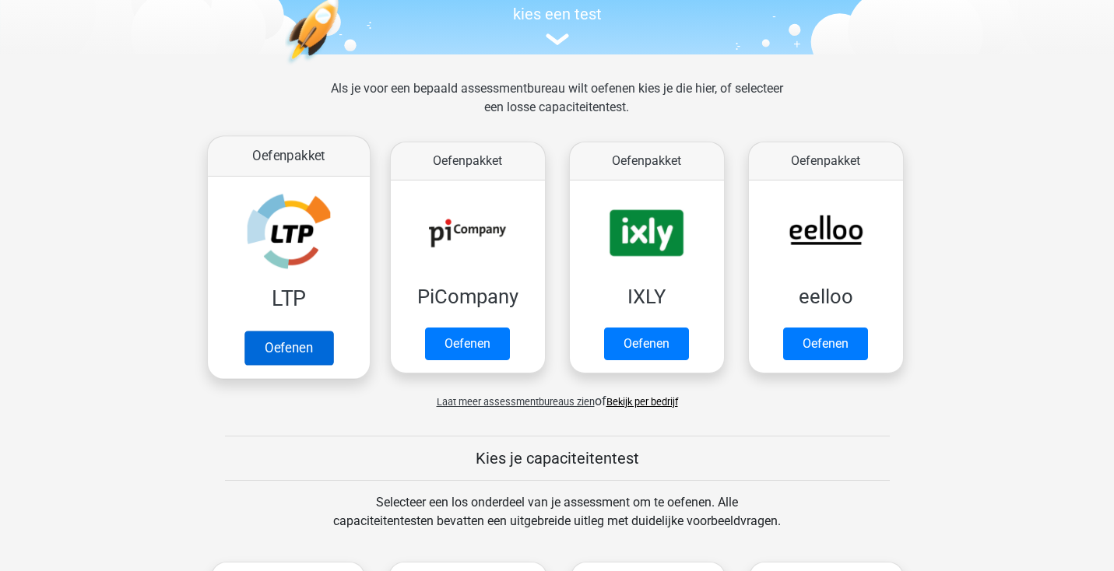
click at [332, 335] on link "Oefenen" at bounding box center [288, 348] width 89 height 34
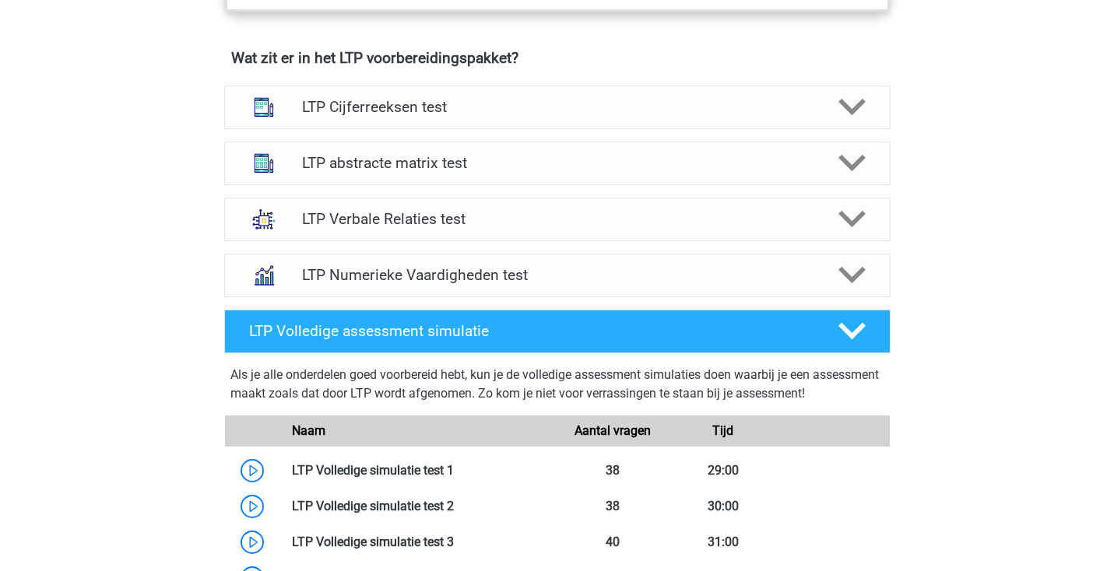
scroll to position [968, 0]
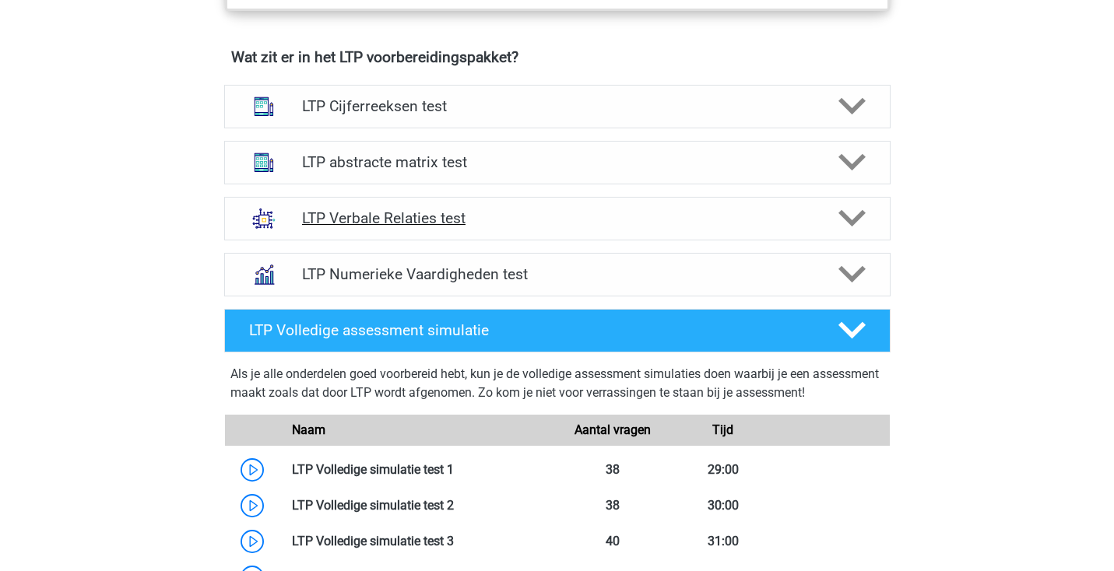
click at [432, 211] on h4 "LTP Verbale Relaties test" at bounding box center [557, 218] width 510 height 18
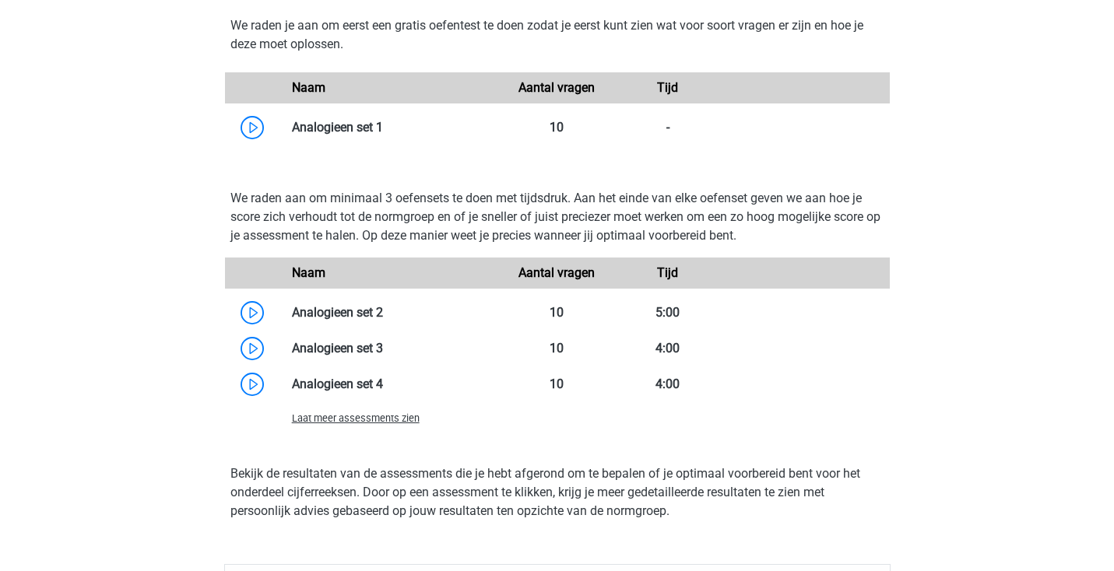
scroll to position [1772, 0]
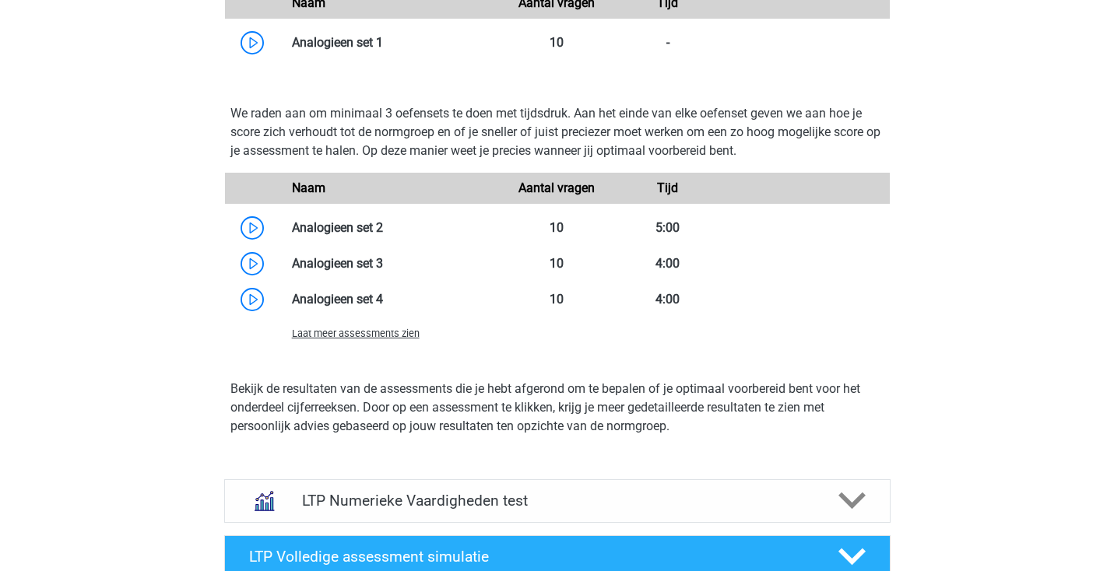
click at [401, 328] on span "Laat meer assessments zien" at bounding box center [356, 334] width 128 height 12
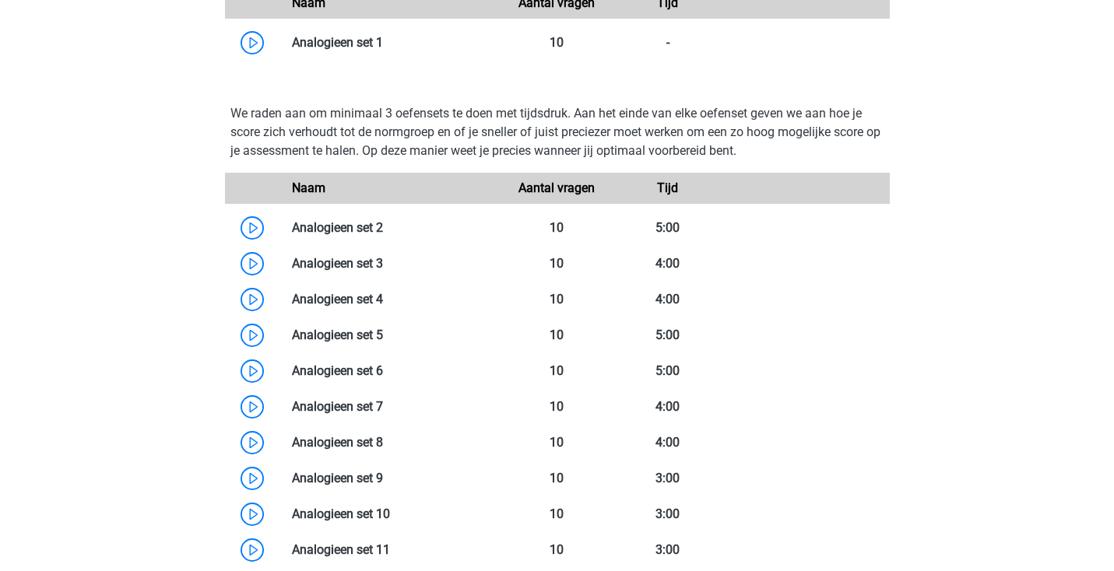
scroll to position [1830, 0]
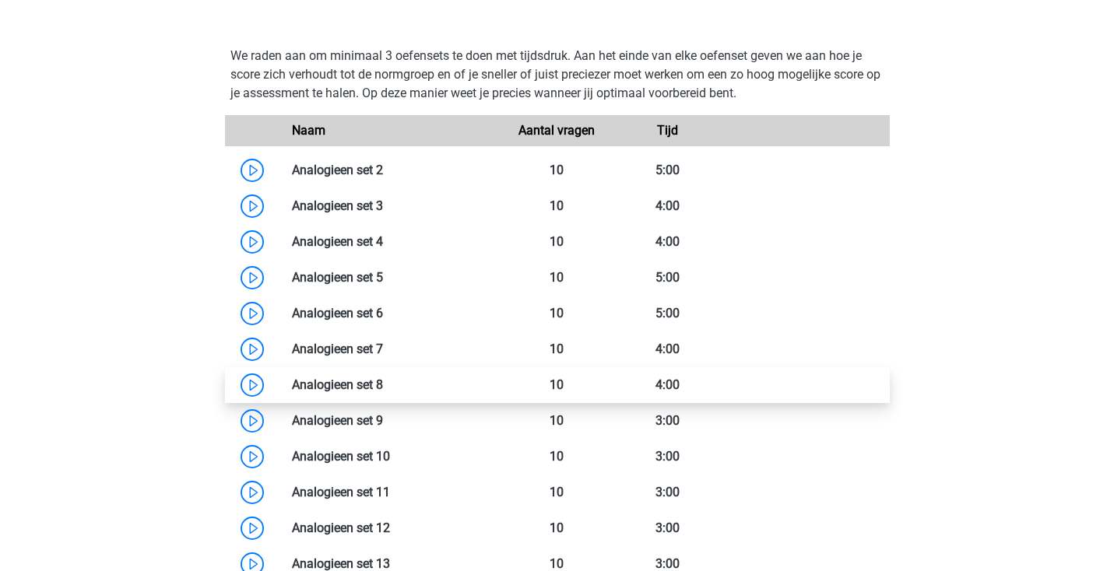
click at [383, 392] on link at bounding box center [383, 384] width 0 height 15
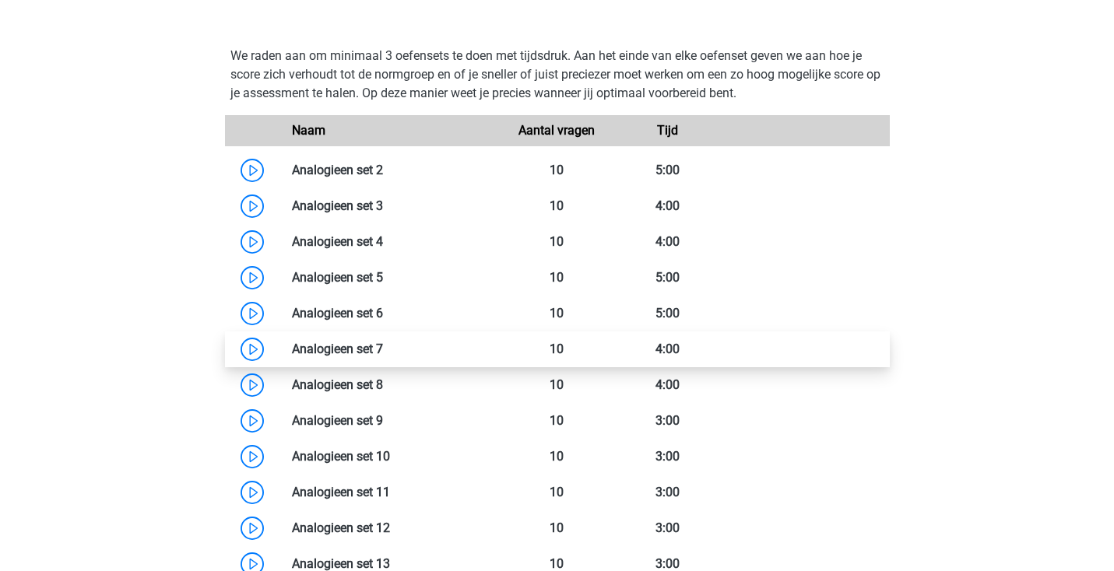
click at [383, 345] on link at bounding box center [383, 349] width 0 height 15
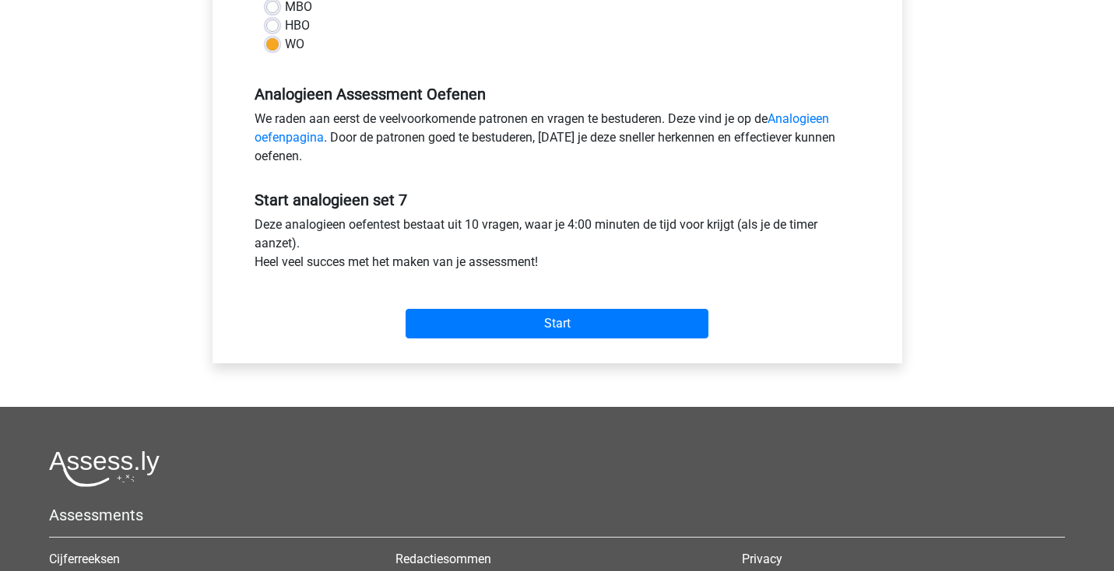
scroll to position [413, 0]
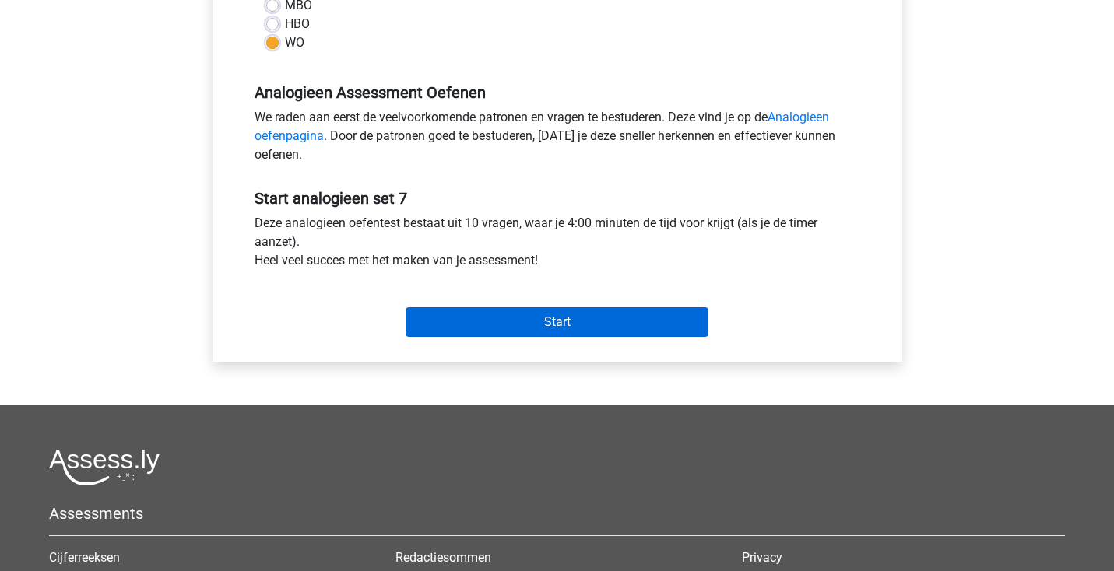
click at [517, 321] on input "Start" at bounding box center [556, 322] width 303 height 30
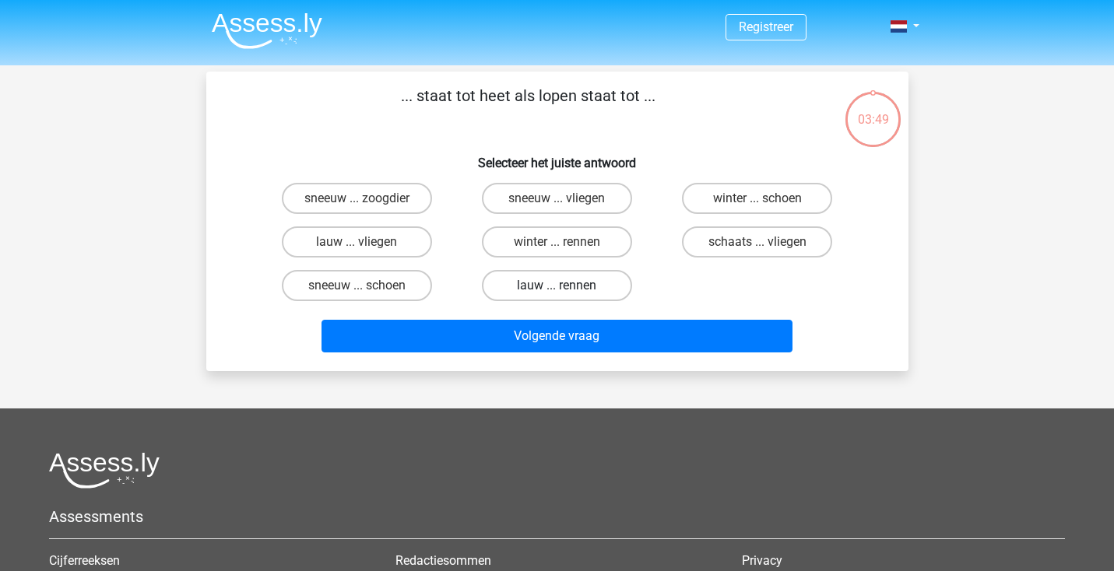
click at [622, 289] on label "lauw ... rennen" at bounding box center [557, 285] width 150 height 31
click at [567, 289] on input "lauw ... rennen" at bounding box center [561, 291] width 10 height 10
radio input "true"
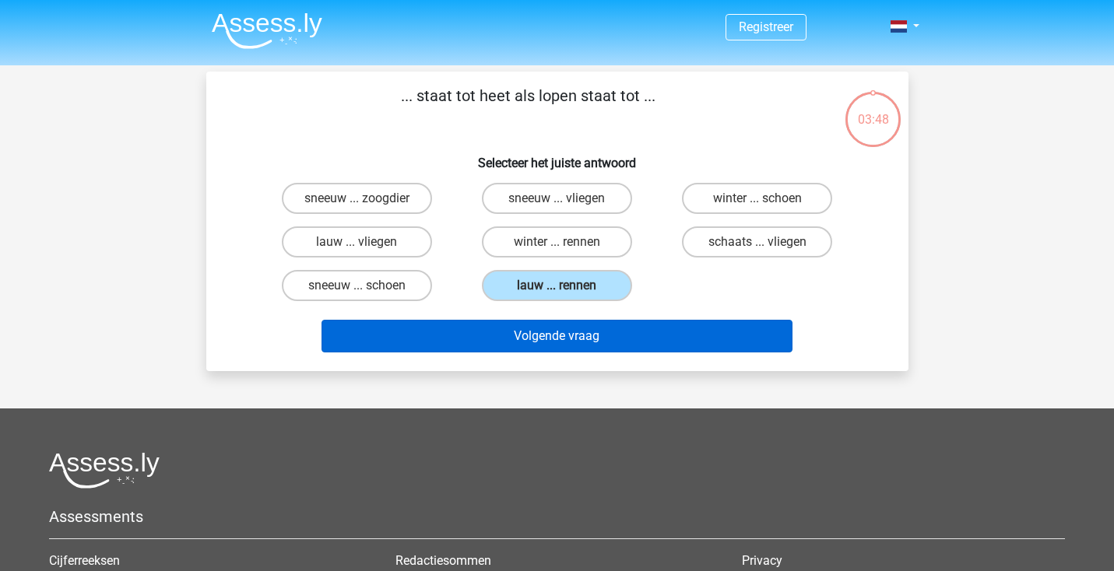
click at [601, 349] on button "Volgende vraag" at bounding box center [556, 336] width 471 height 33
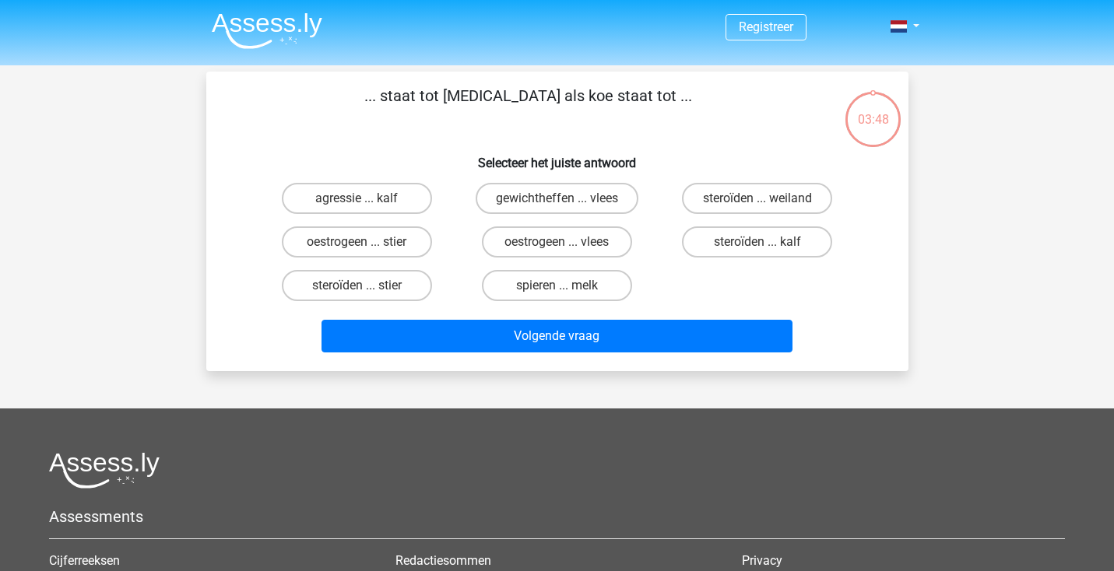
scroll to position [72, 0]
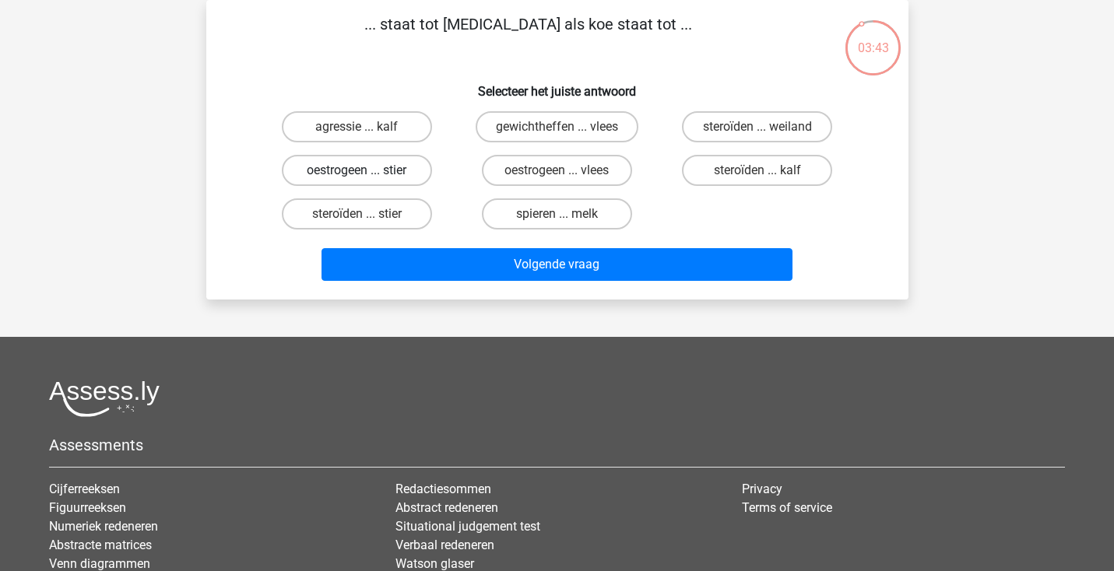
click at [399, 172] on label "oestrogeen ... stier" at bounding box center [357, 170] width 150 height 31
click at [367, 172] on input "oestrogeen ... stier" at bounding box center [361, 175] width 10 height 10
radio input "true"
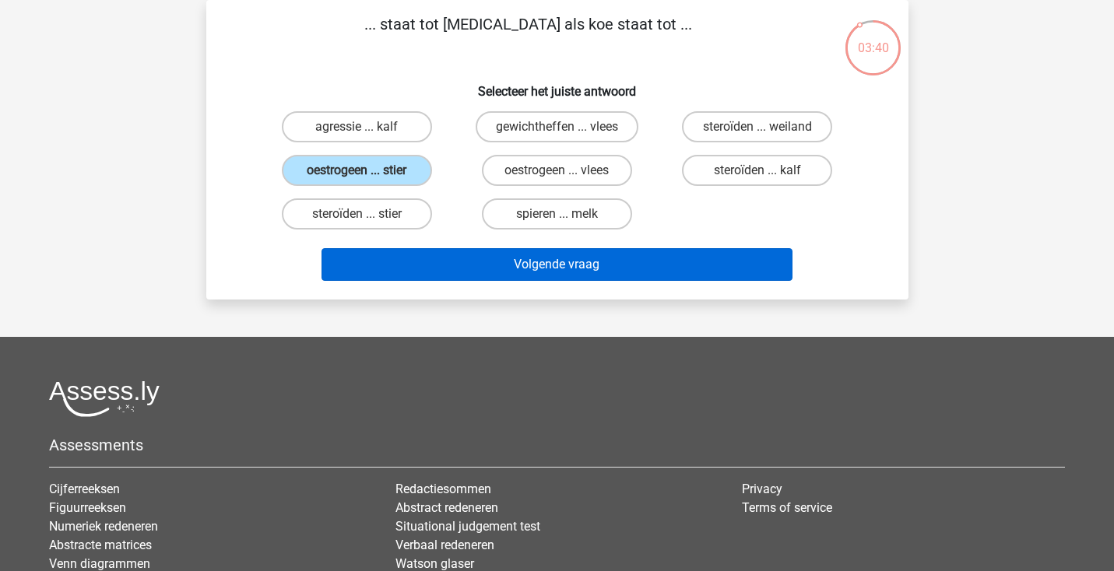
click at [510, 267] on button "Volgende vraag" at bounding box center [556, 264] width 471 height 33
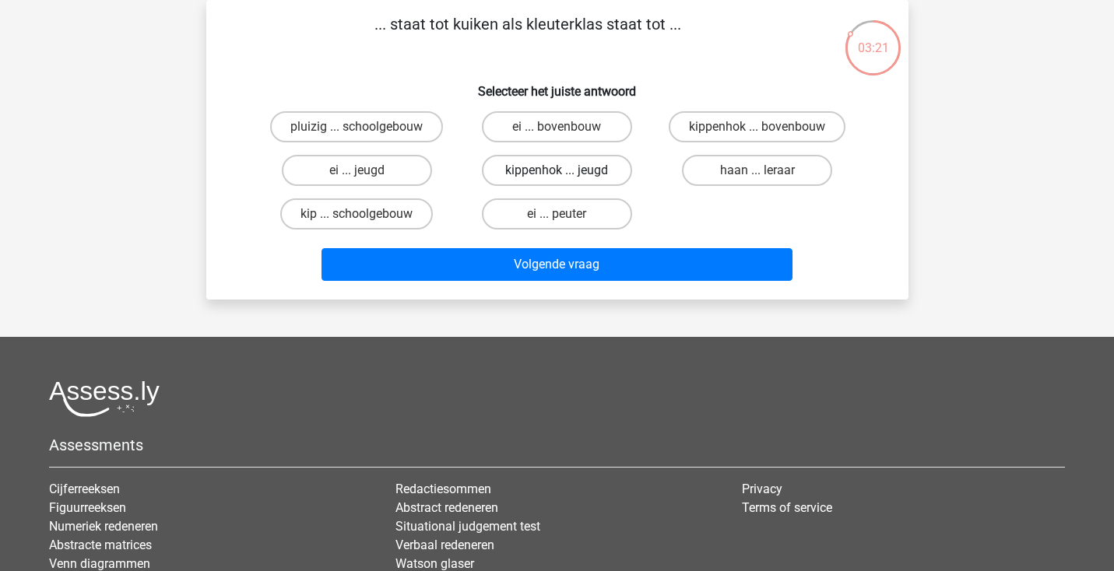
click at [604, 172] on label "kippenhok ... jeugd" at bounding box center [557, 170] width 150 height 31
click at [567, 172] on input "kippenhok ... jeugd" at bounding box center [561, 175] width 10 height 10
radio input "true"
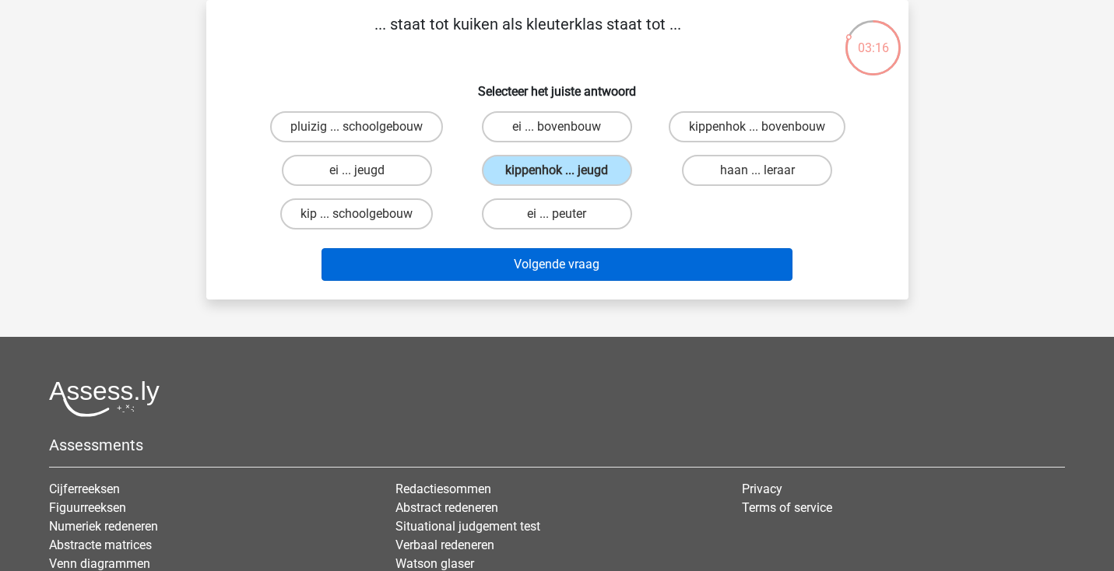
click at [474, 263] on button "Volgende vraag" at bounding box center [556, 264] width 471 height 33
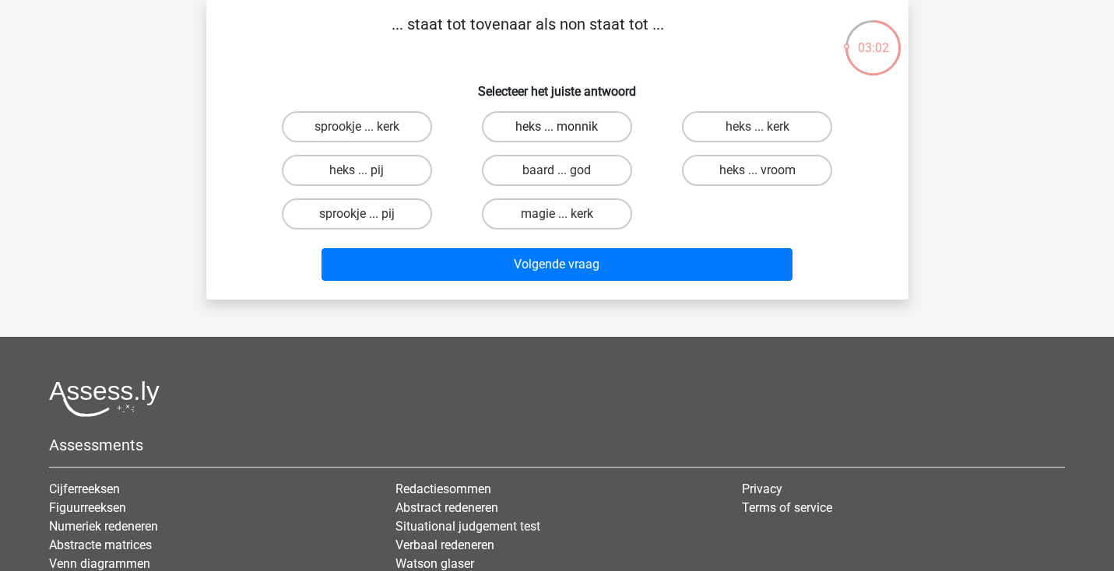
click at [548, 127] on label "heks ... monnik" at bounding box center [557, 126] width 150 height 31
click at [556, 127] on input "heks ... monnik" at bounding box center [561, 132] width 10 height 10
radio input "true"
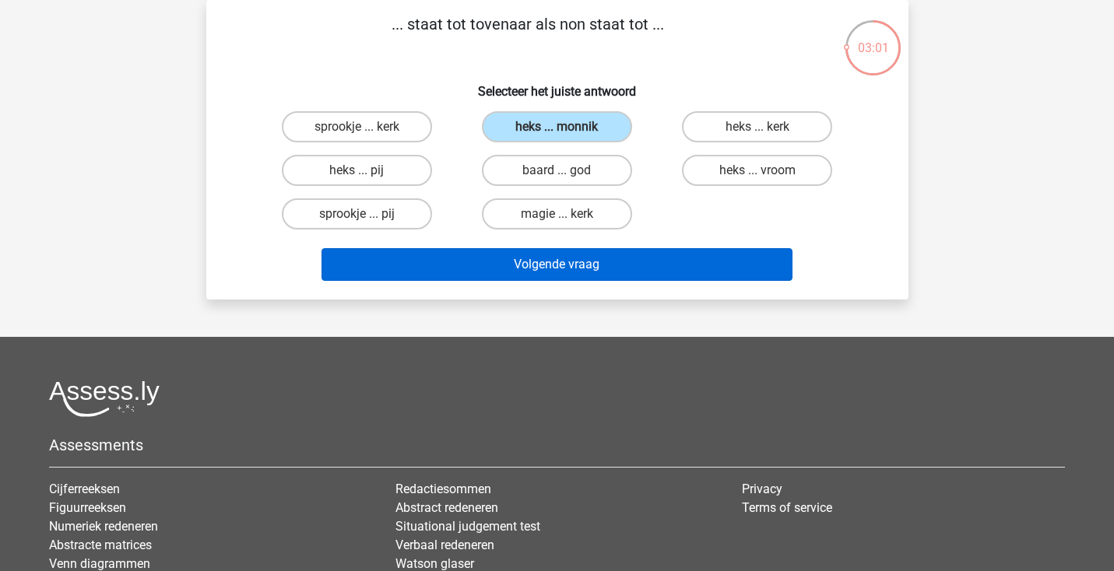
click at [520, 260] on button "Volgende vraag" at bounding box center [556, 264] width 471 height 33
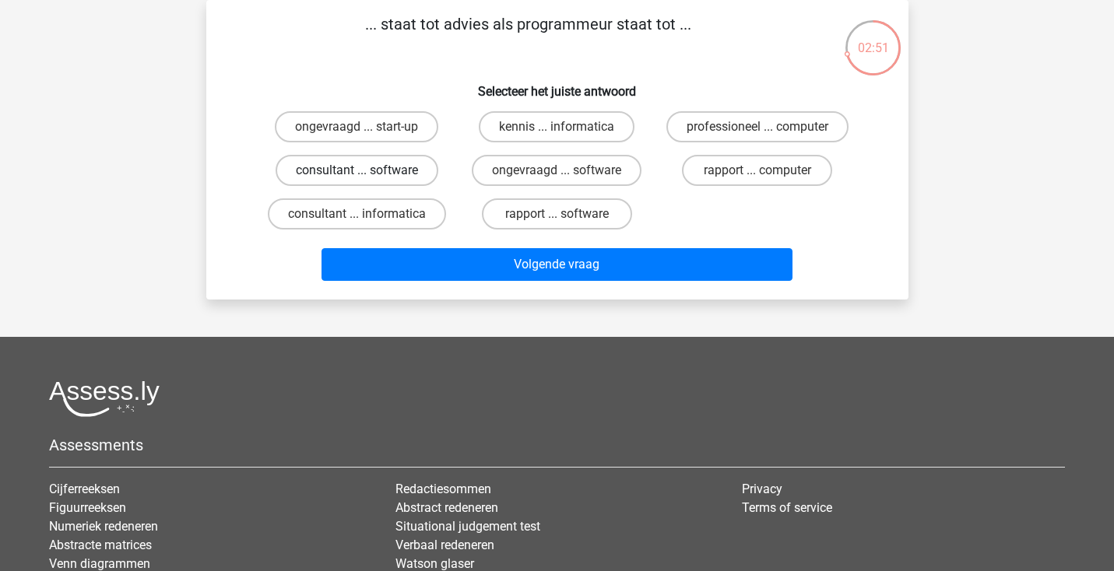
click at [403, 166] on label "consultant ... software" at bounding box center [356, 170] width 163 height 31
click at [367, 170] on input "consultant ... software" at bounding box center [361, 175] width 10 height 10
radio input "true"
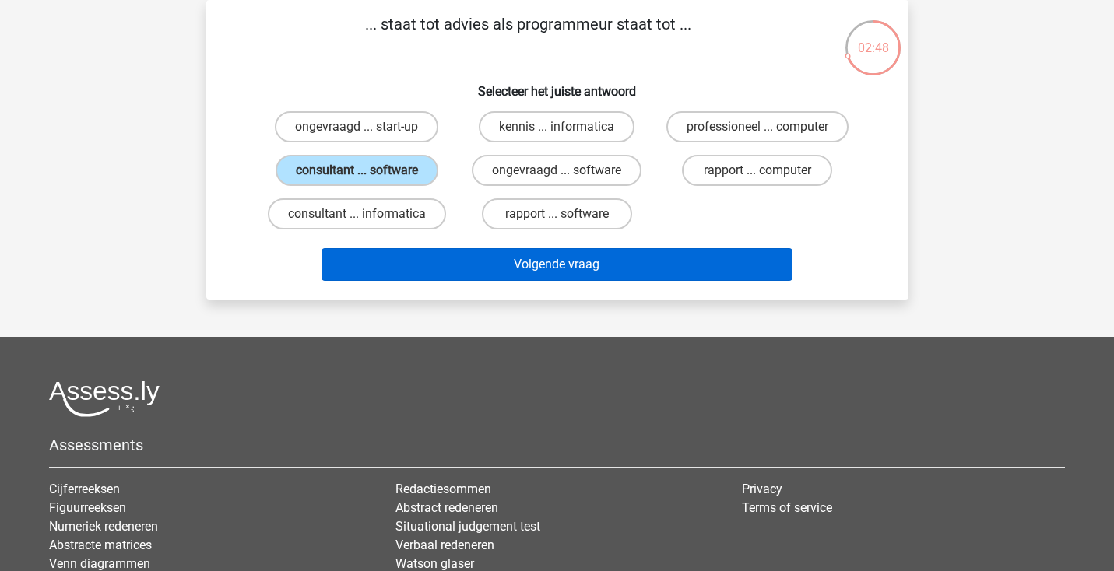
click at [579, 265] on button "Volgende vraag" at bounding box center [556, 264] width 471 height 33
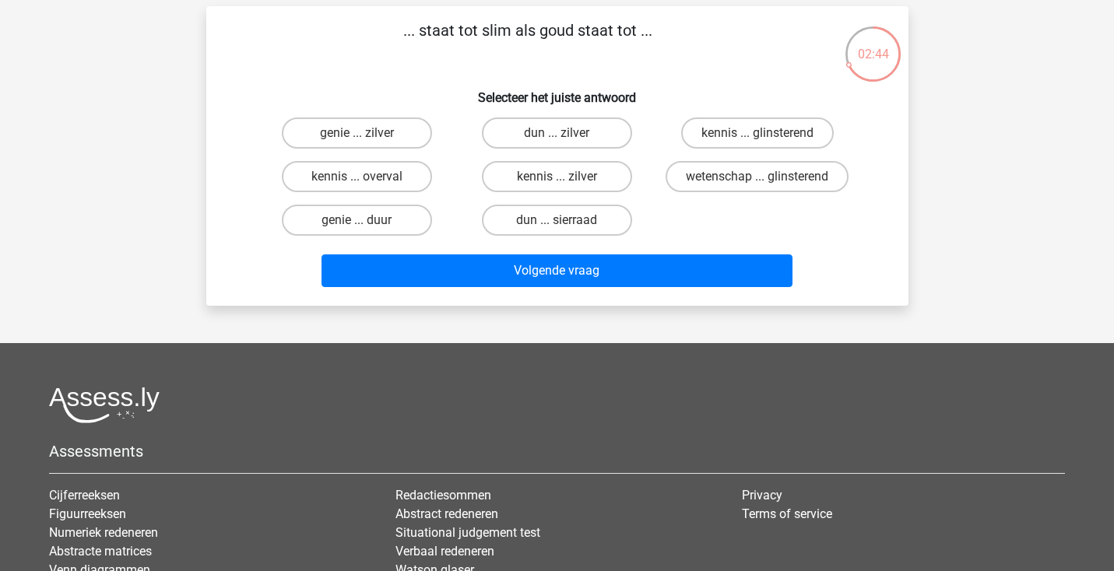
scroll to position [63, 0]
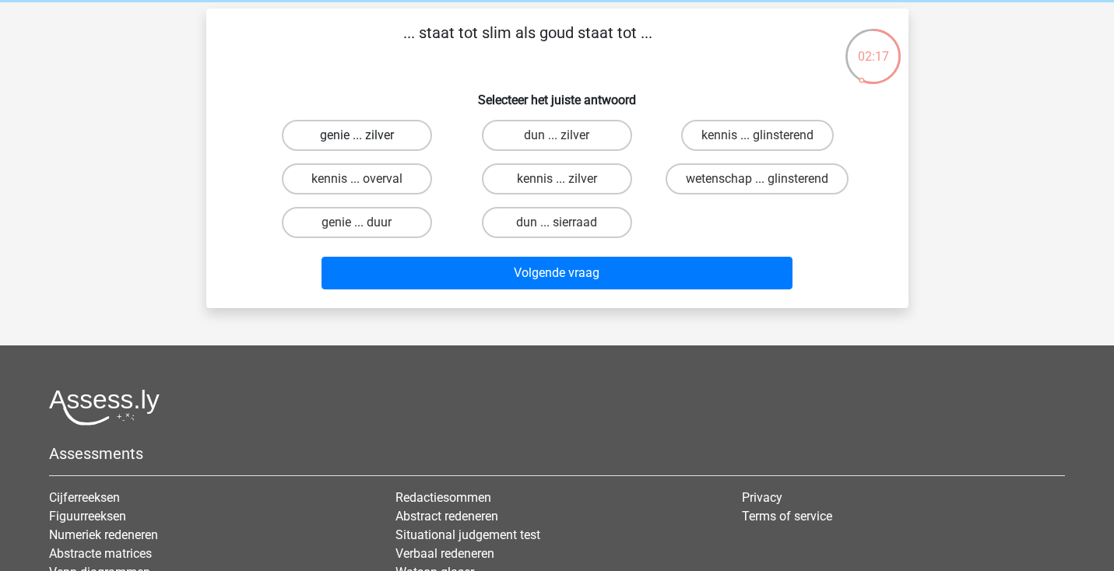
click at [403, 128] on label "genie ... zilver" at bounding box center [357, 135] width 150 height 31
click at [367, 135] on input "genie ... zilver" at bounding box center [361, 140] width 10 height 10
radio input "true"
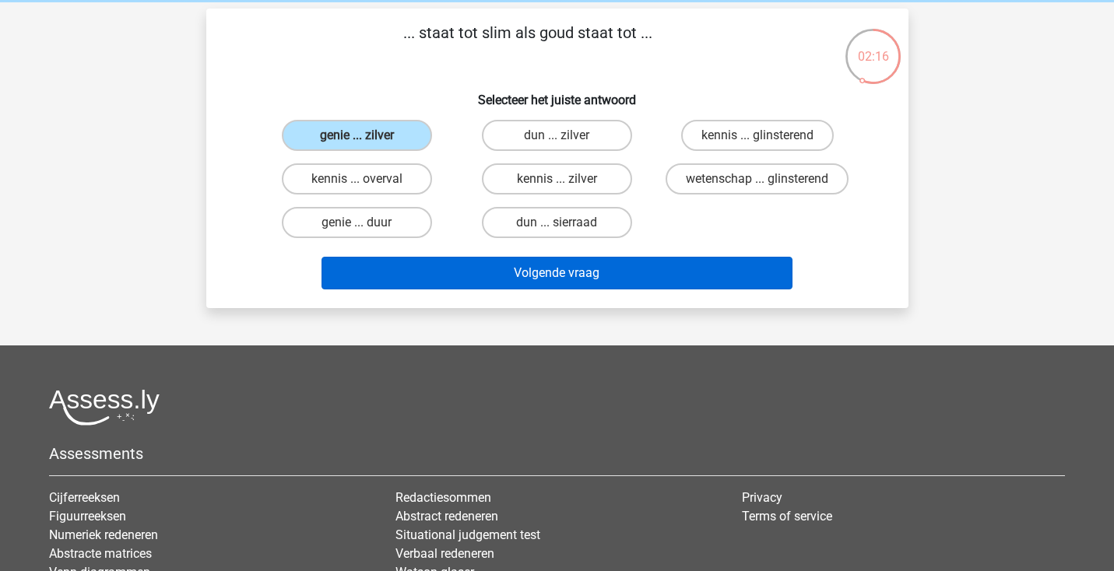
click at [469, 279] on button "Volgende vraag" at bounding box center [556, 273] width 471 height 33
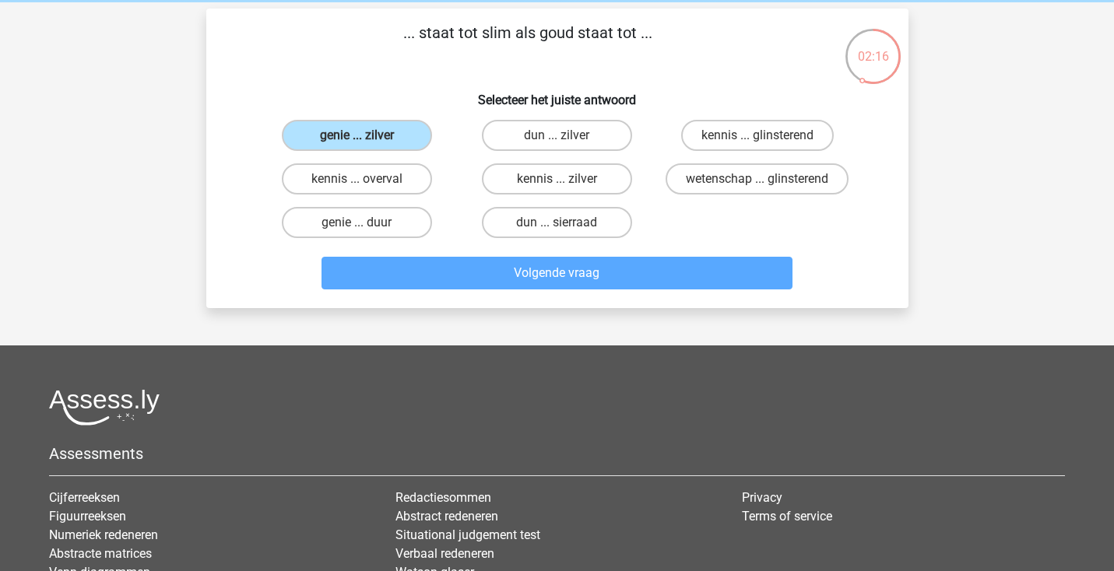
scroll to position [72, 0]
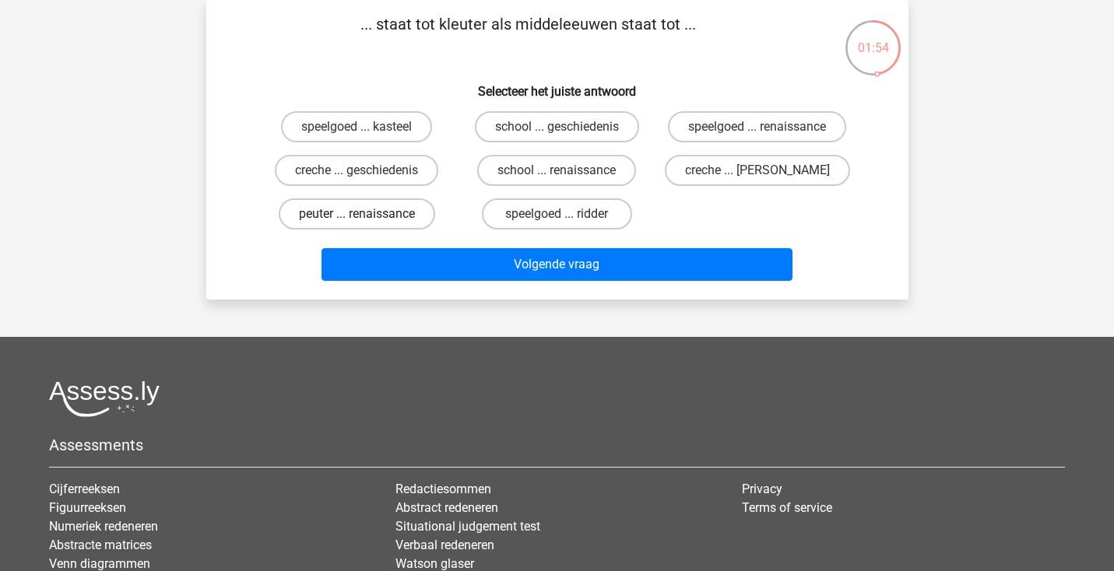
click at [412, 211] on label "peuter ... renaissance" at bounding box center [357, 213] width 156 height 31
click at [367, 214] on input "peuter ... renaissance" at bounding box center [361, 219] width 10 height 10
radio input "true"
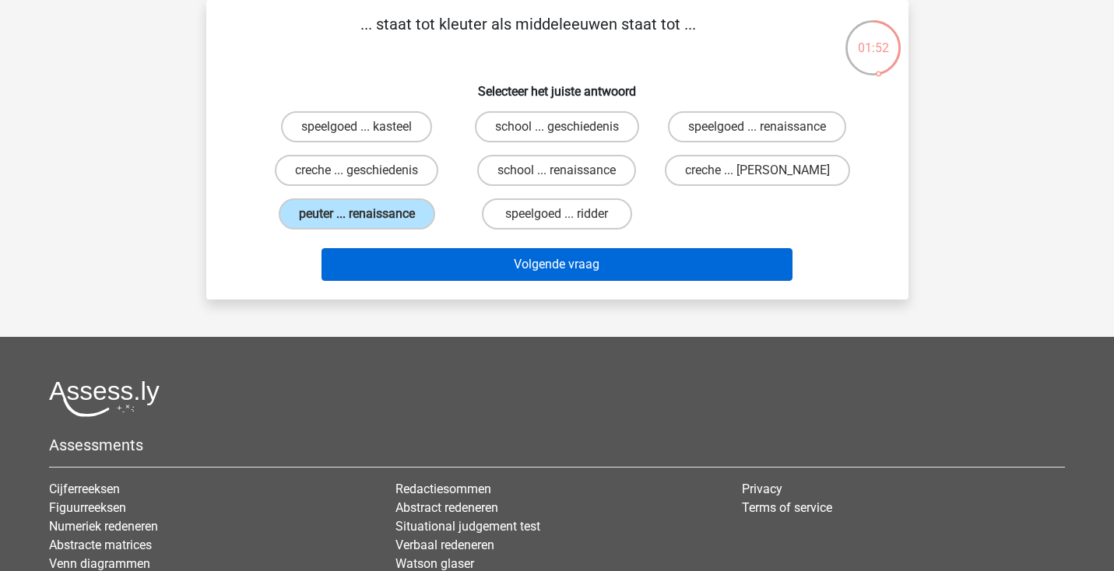
click at [399, 252] on button "Volgende vraag" at bounding box center [556, 264] width 471 height 33
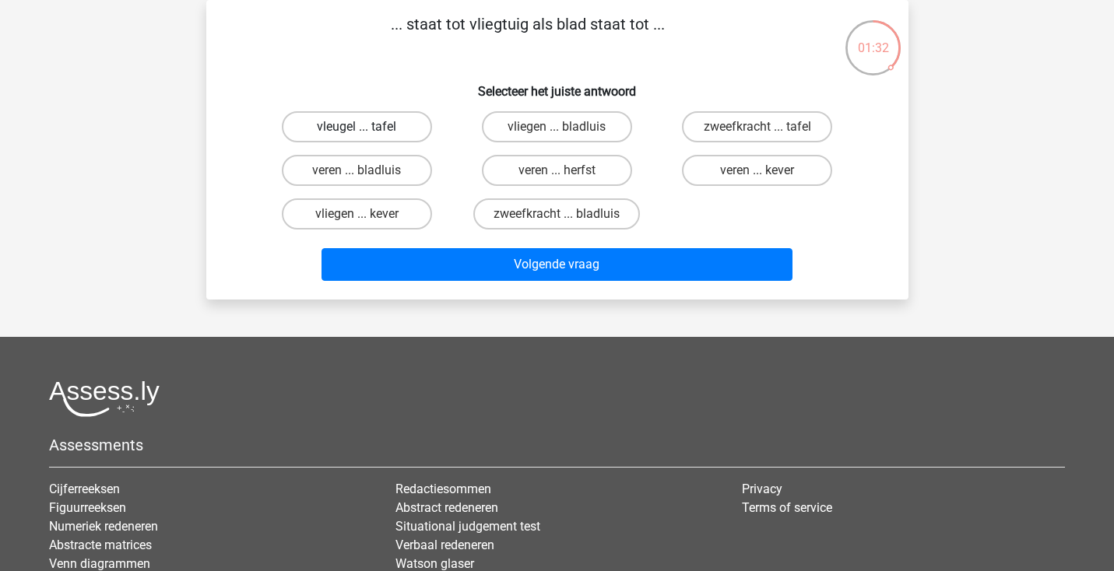
click at [378, 126] on label "vleugel ... tafel" at bounding box center [357, 126] width 150 height 31
click at [367, 127] on input "vleugel ... tafel" at bounding box center [361, 132] width 10 height 10
radio input "true"
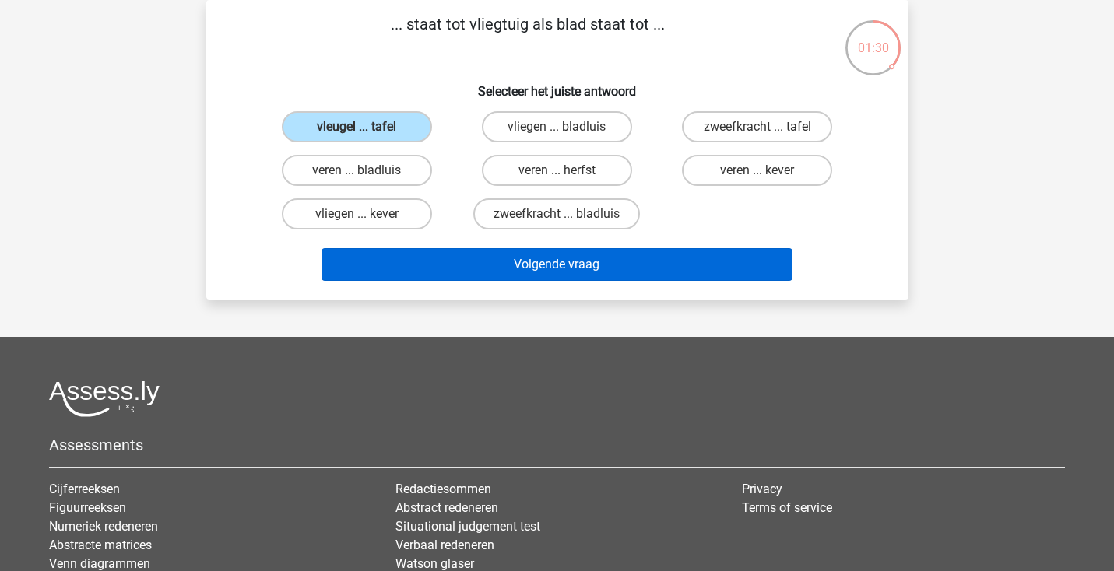
click at [449, 267] on button "Volgende vraag" at bounding box center [556, 264] width 471 height 33
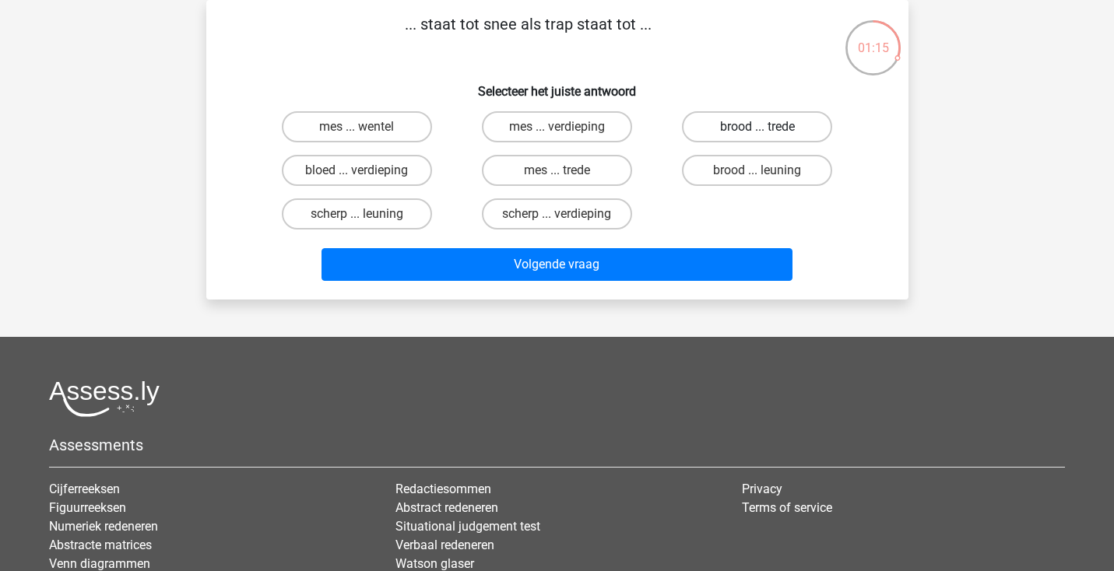
click at [778, 132] on label "brood ... trede" at bounding box center [757, 126] width 150 height 31
click at [767, 132] on input "brood ... trede" at bounding box center [762, 132] width 10 height 10
radio input "true"
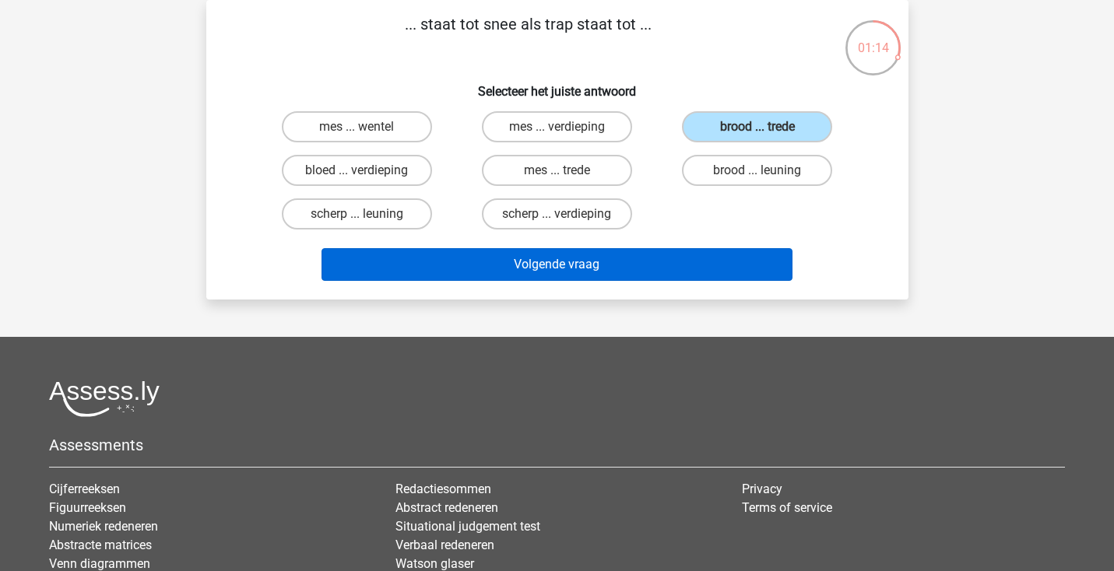
click at [609, 267] on button "Volgende vraag" at bounding box center [556, 264] width 471 height 33
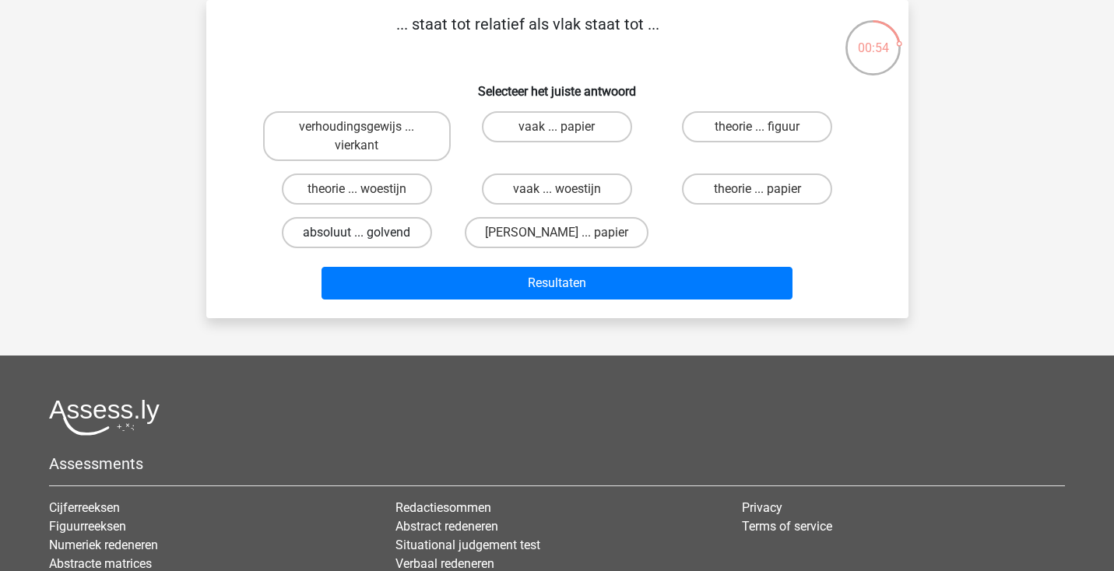
click at [412, 233] on label "absoluut ... golvend" at bounding box center [357, 232] width 150 height 31
click at [367, 233] on input "absoluut ... golvend" at bounding box center [361, 238] width 10 height 10
radio input "true"
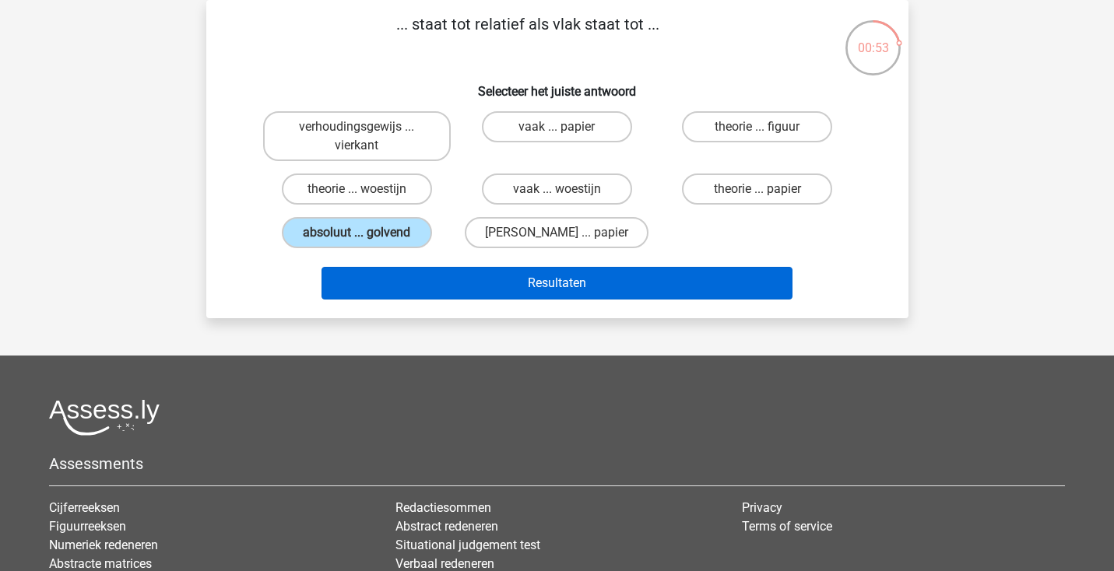
click at [405, 283] on button "Resultaten" at bounding box center [556, 283] width 471 height 33
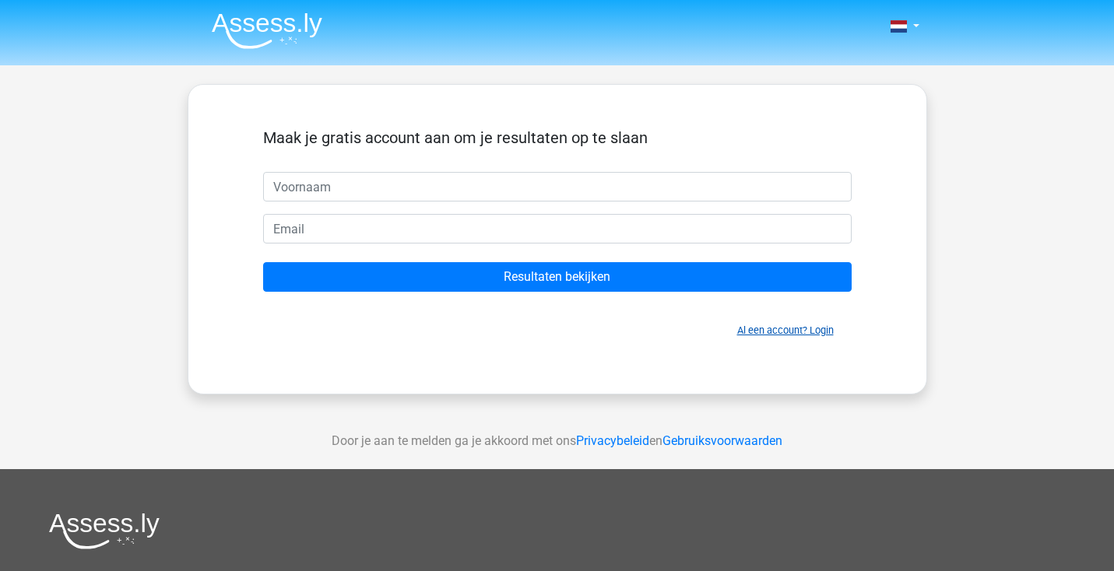
click at [770, 329] on link "Al een account? Login" at bounding box center [785, 331] width 96 height 12
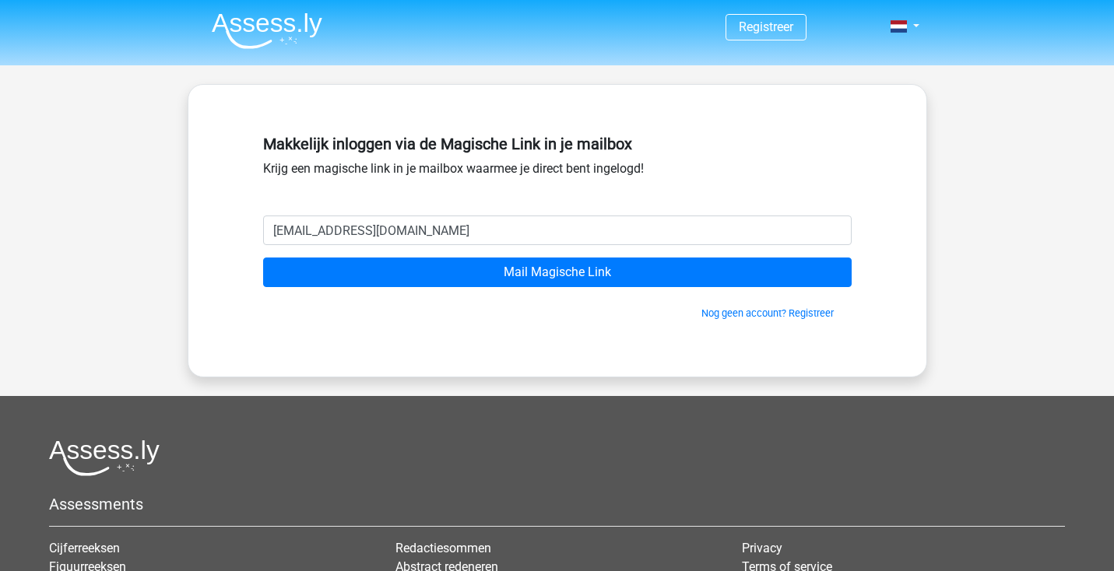
type input "[EMAIL_ADDRESS][DOMAIN_NAME]"
click at [556, 272] on input "Mail Magische Link" at bounding box center [557, 273] width 588 height 30
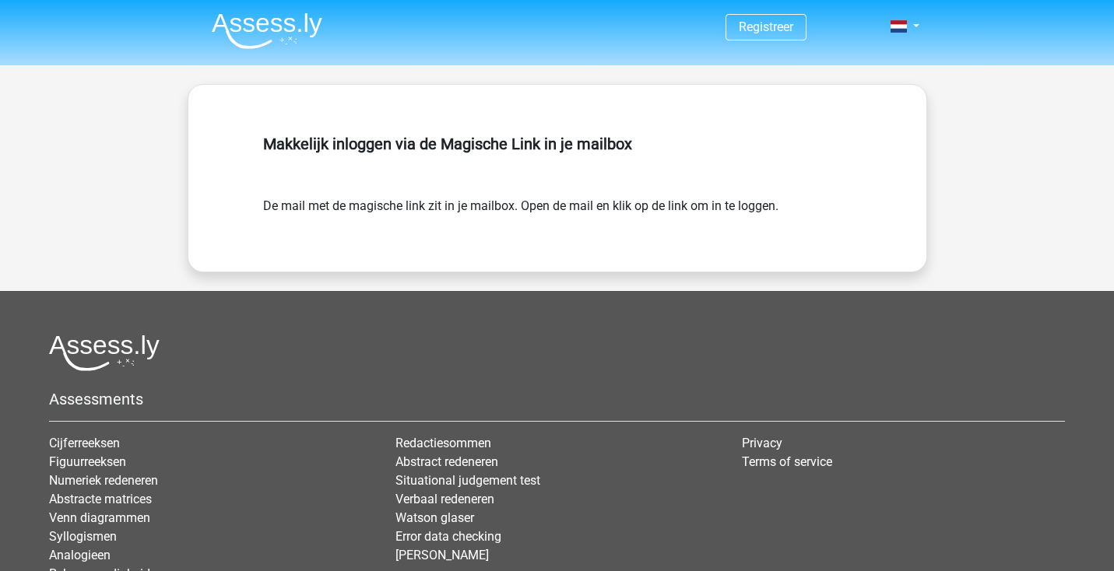
click at [271, 38] on img at bounding box center [267, 30] width 111 height 37
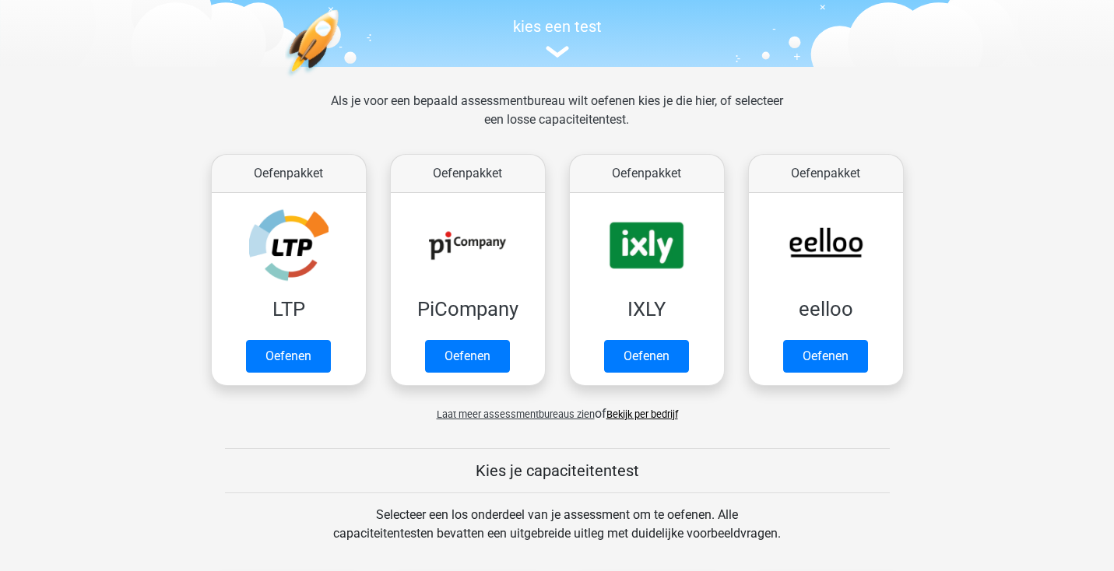
scroll to position [174, 0]
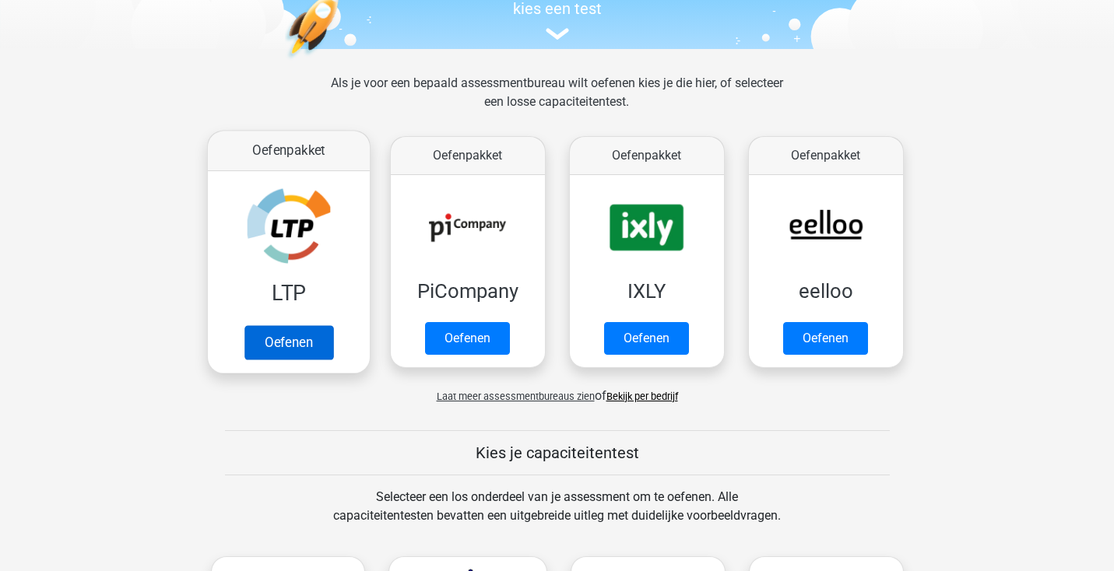
click at [325, 325] on link "Oefenen" at bounding box center [288, 342] width 89 height 34
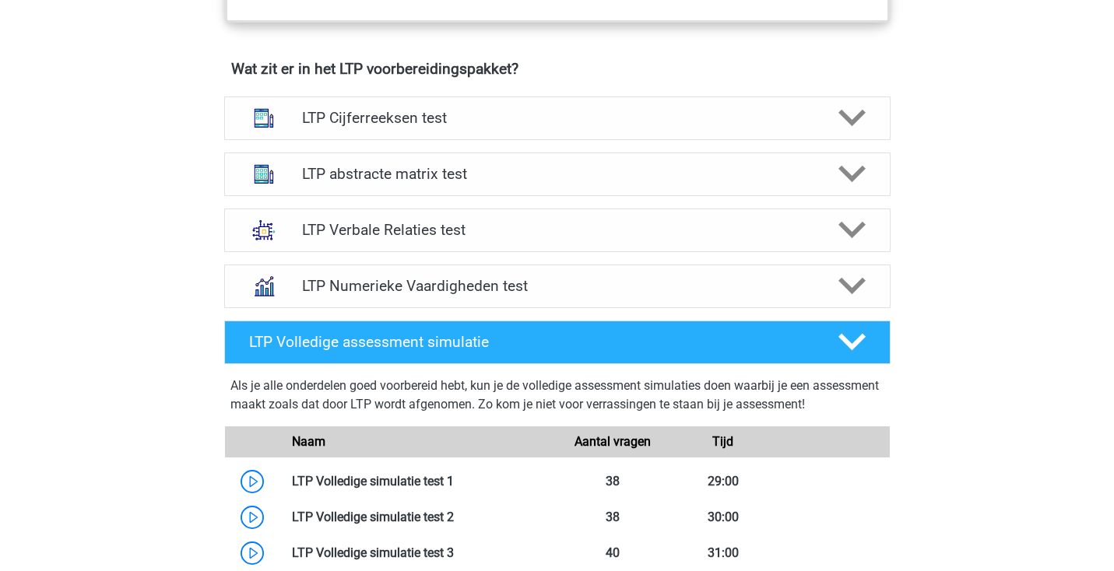
scroll to position [959, 0]
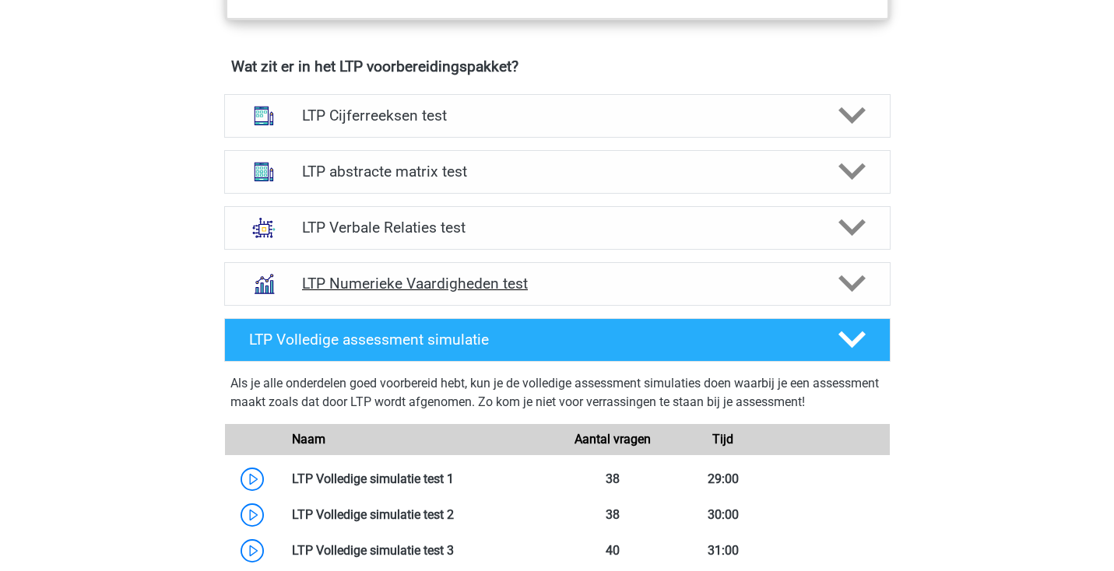
click at [452, 282] on h4 "LTP Numerieke Vaardigheden test" at bounding box center [557, 284] width 510 height 18
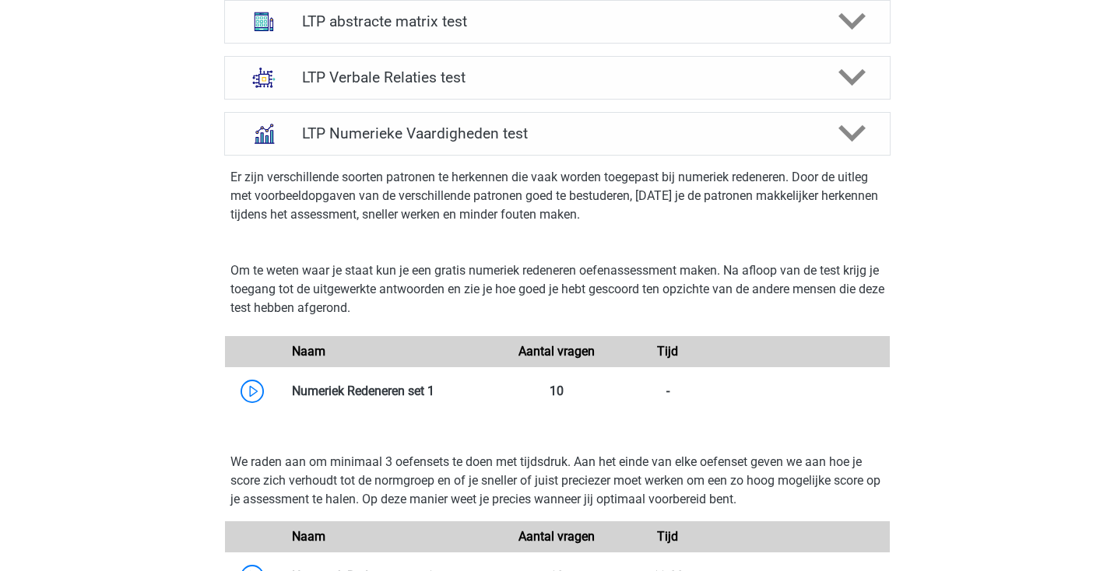
scroll to position [0, 0]
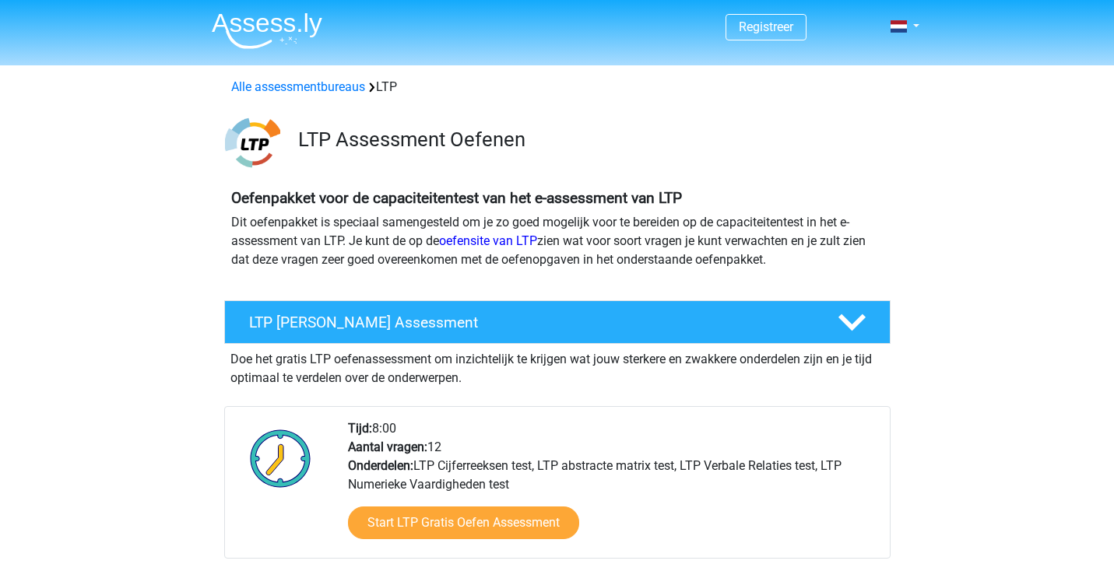
click at [920, 26] on div "Registreer Nederlands" at bounding box center [557, 27] width 739 height 51
click at [910, 30] on link at bounding box center [899, 26] width 31 height 19
click at [830, 90] on link "Login" at bounding box center [858, 87] width 107 height 25
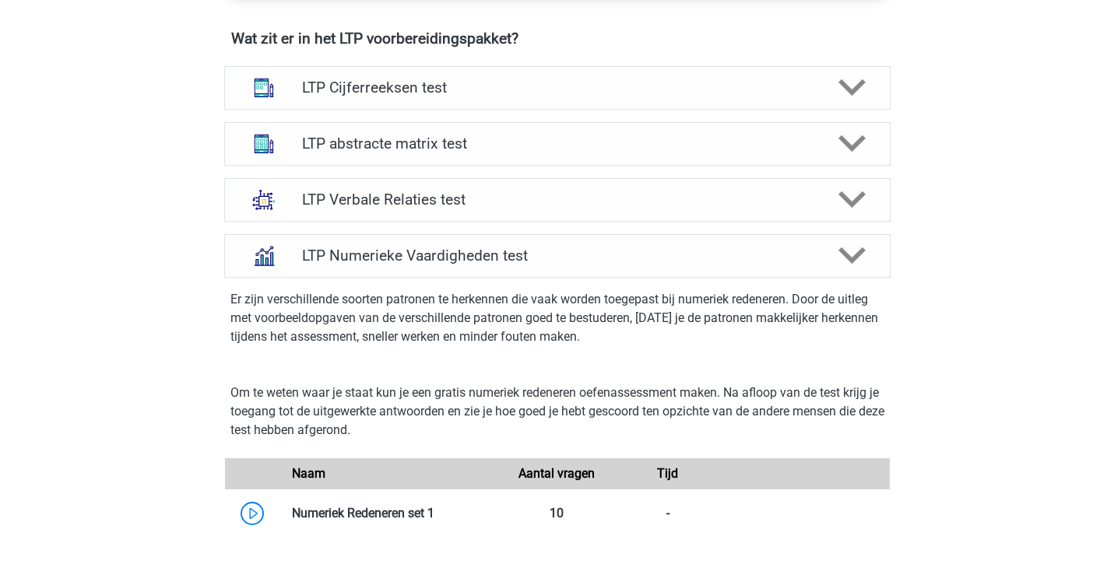
scroll to position [1062, 0]
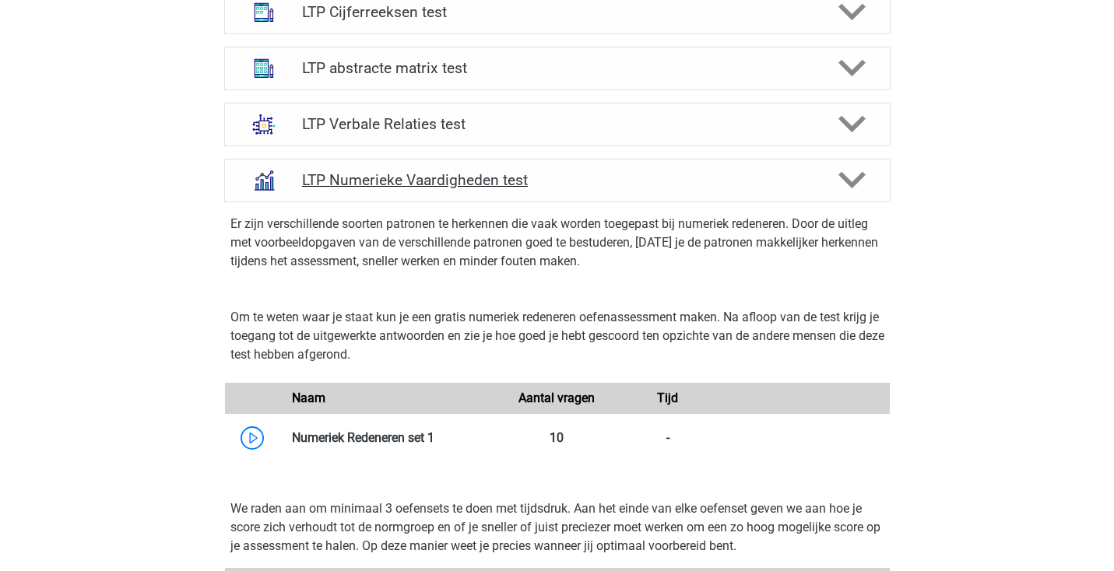
click at [409, 181] on h4 "LTP Numerieke Vaardigheden test" at bounding box center [557, 180] width 510 height 18
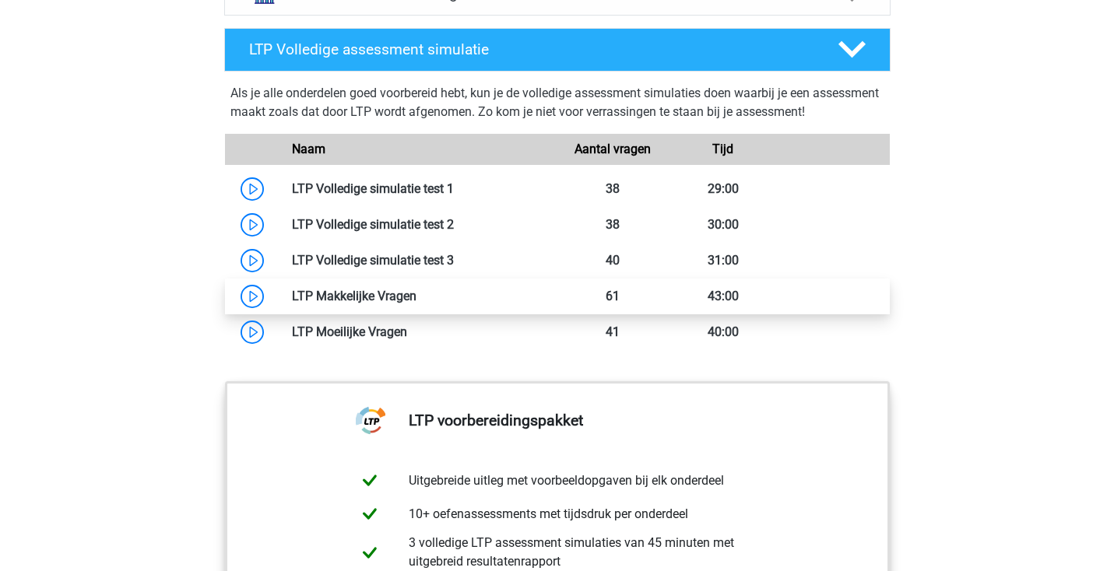
scroll to position [1188, 0]
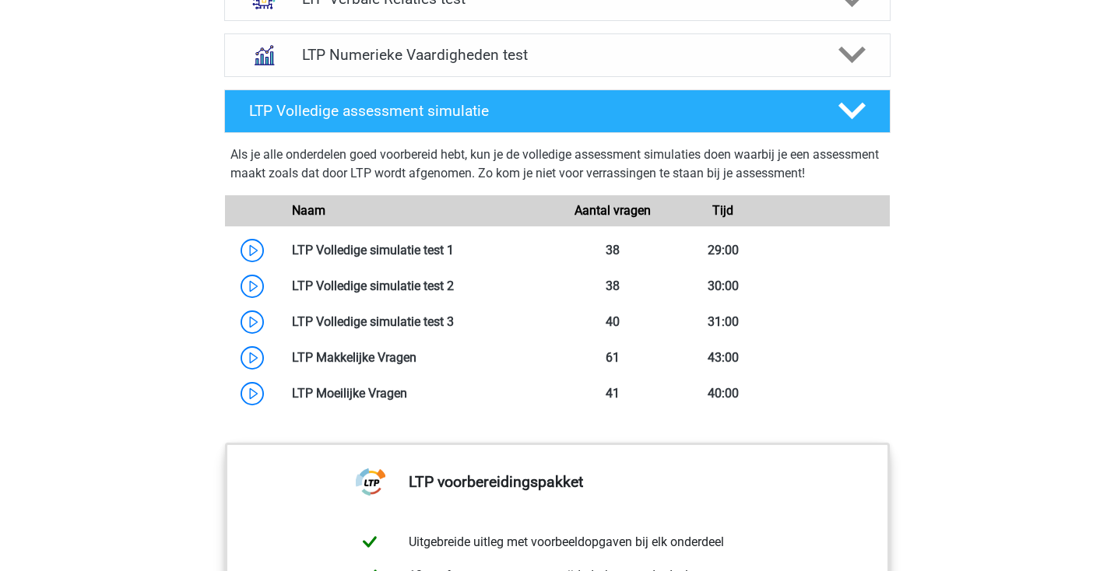
click at [817, 84] on div "LTP Volledige assessment simulatie Als je alle onderdelen goed voorbereid hebt,…" at bounding box center [557, 259] width 727 height 353
click at [818, 62] on div "LTP Numerieke Vaardigheden test" at bounding box center [557, 55] width 666 height 44
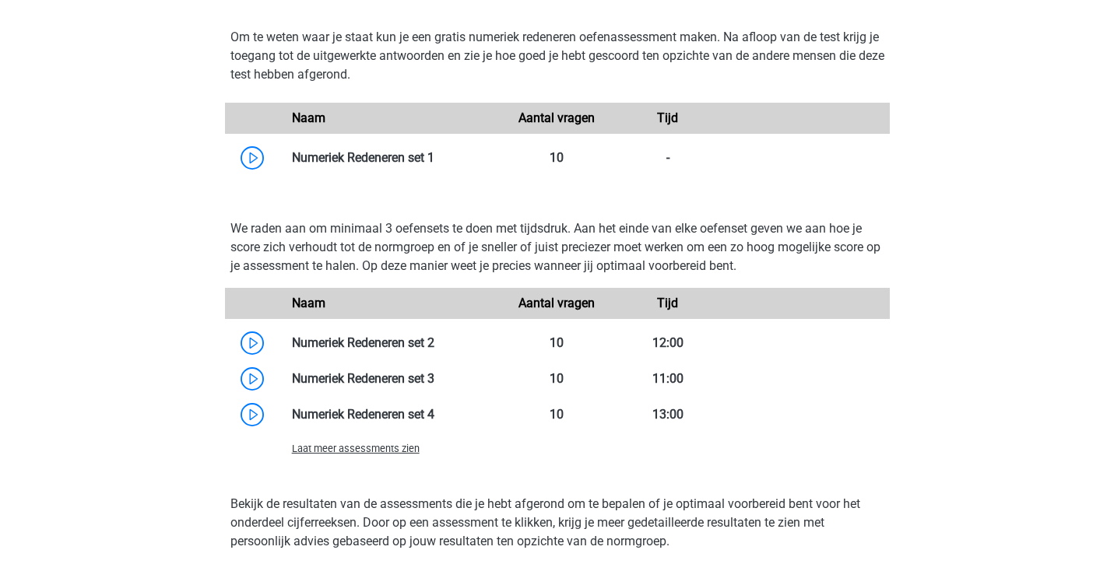
scroll to position [1354, 0]
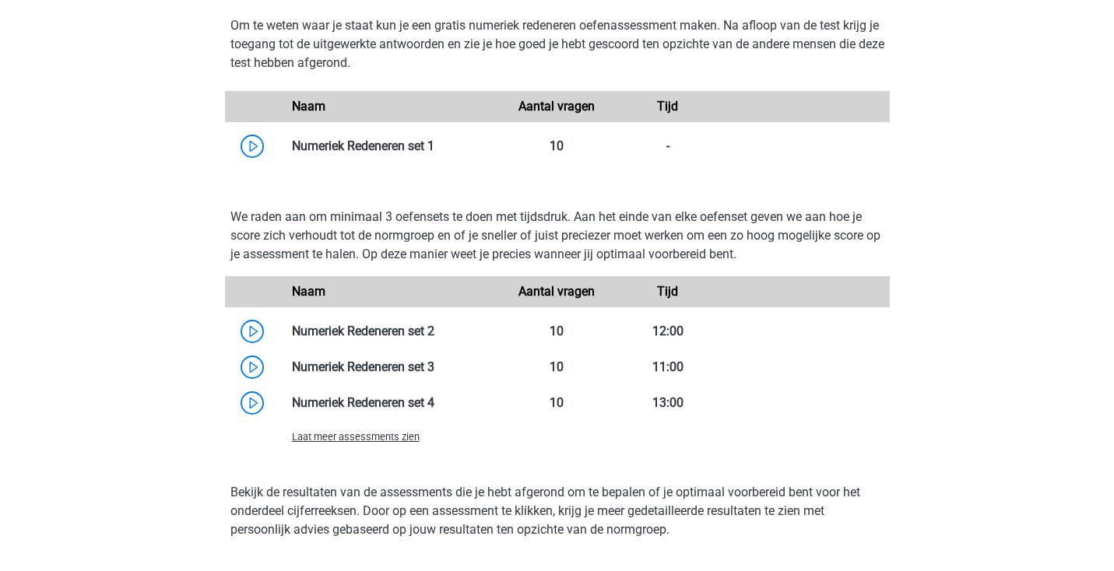
click at [349, 427] on div "Laat meer assessments zien" at bounding box center [391, 436] width 222 height 19
click at [335, 433] on span "Laat meer assessments zien" at bounding box center [356, 437] width 128 height 12
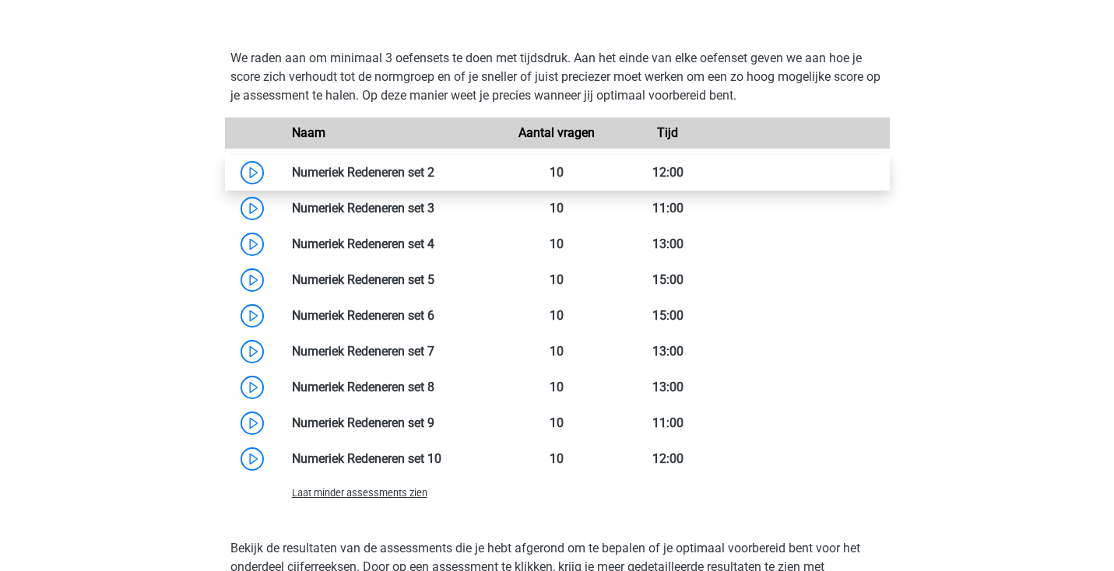
scroll to position [1552, 0]
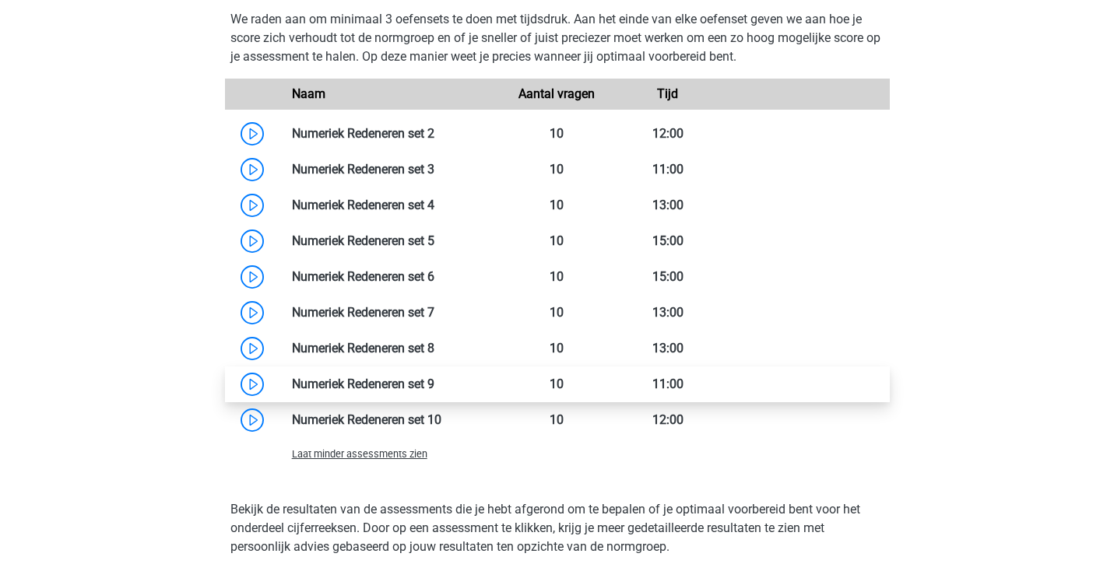
click at [434, 384] on link at bounding box center [434, 384] width 0 height 15
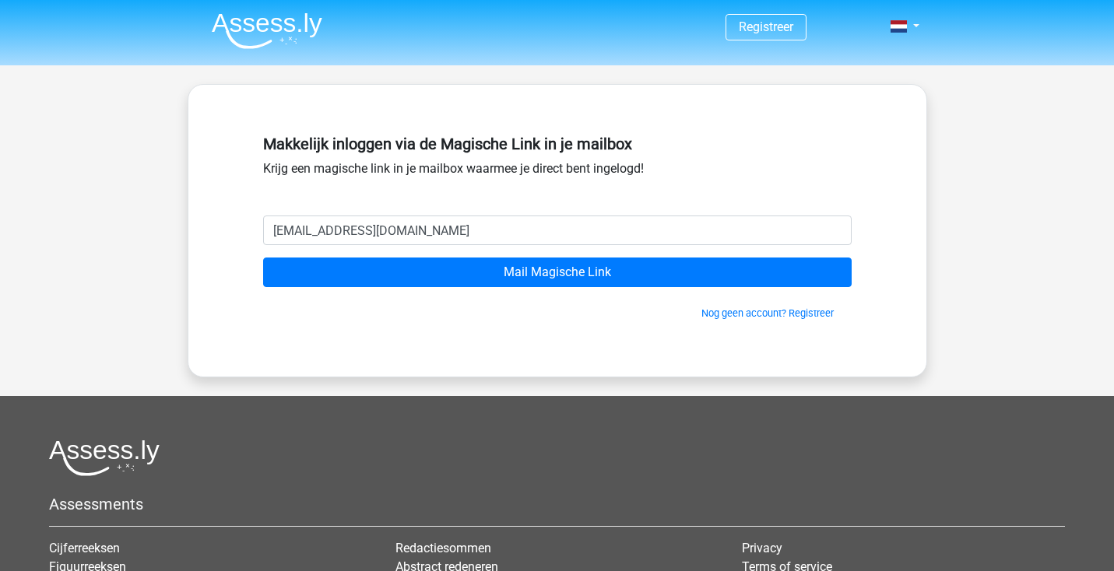
type input "[EMAIL_ADDRESS][DOMAIN_NAME]"
click at [556, 272] on input "Mail Magische Link" at bounding box center [557, 273] width 588 height 30
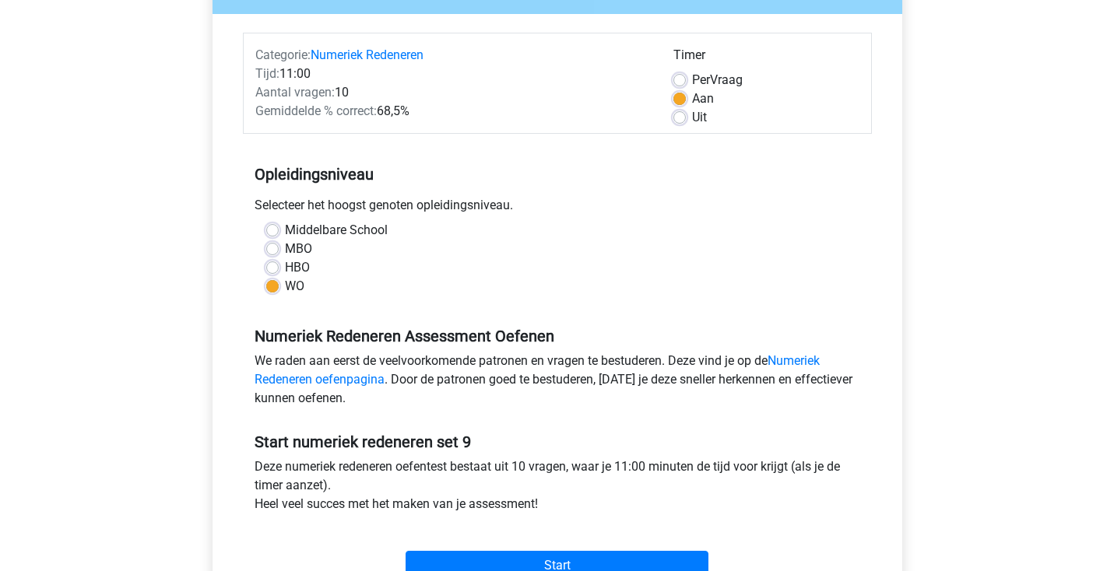
scroll to position [191, 0]
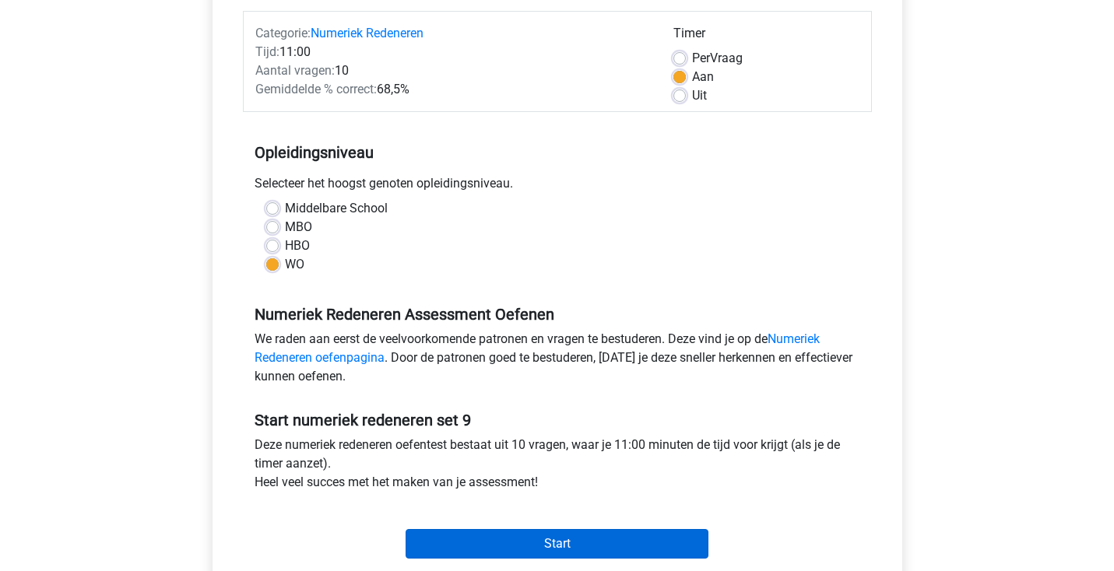
click at [575, 539] on input "Start" at bounding box center [556, 544] width 303 height 30
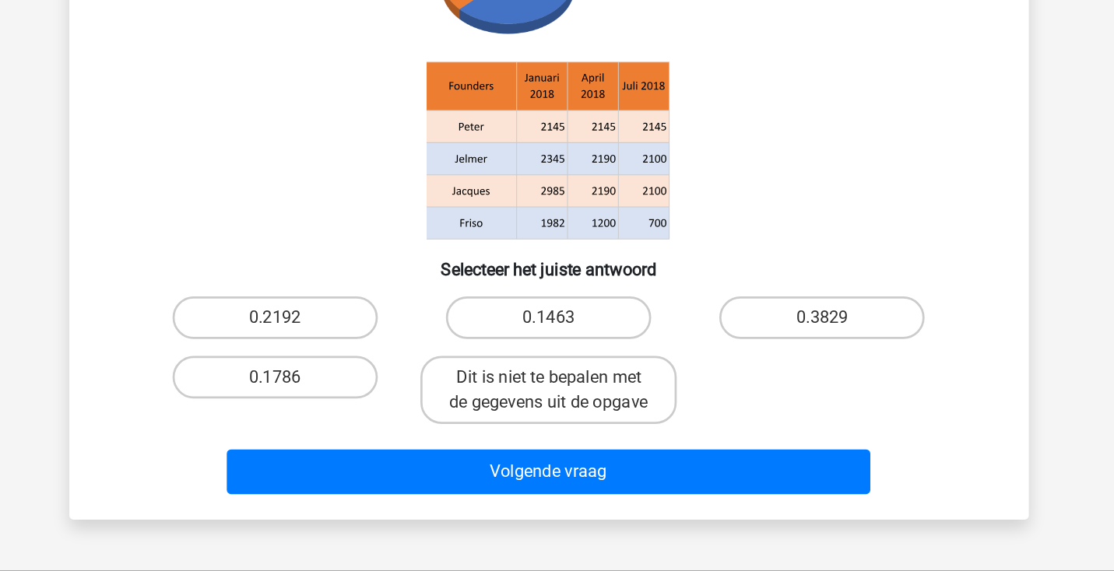
scroll to position [80, 0]
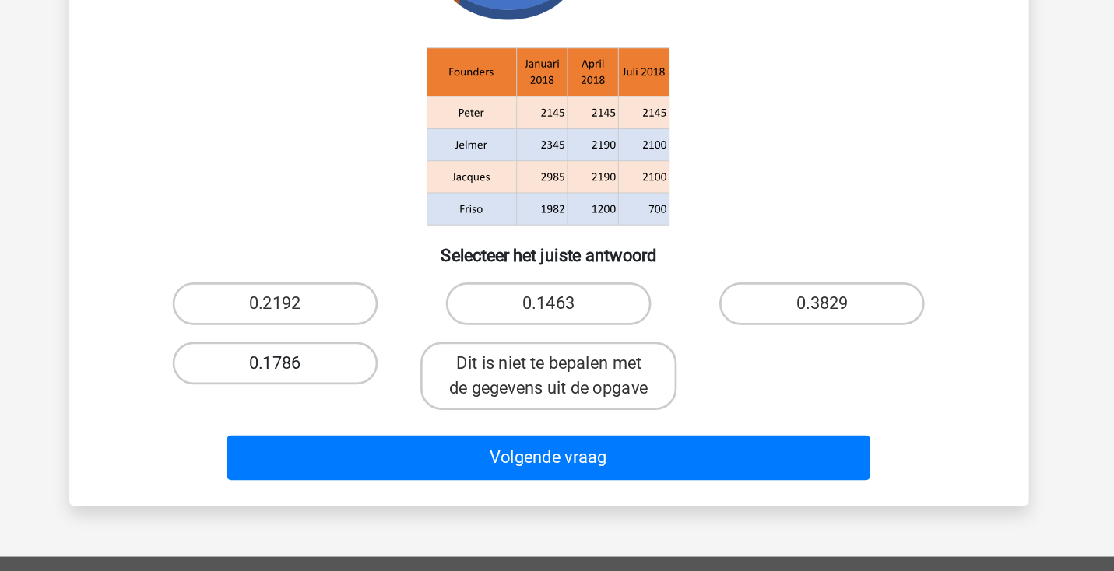
click at [282, 403] on label "0.1786" at bounding box center [357, 418] width 150 height 31
click at [356, 419] on input "0.1786" at bounding box center [361, 424] width 10 height 10
radio input "true"
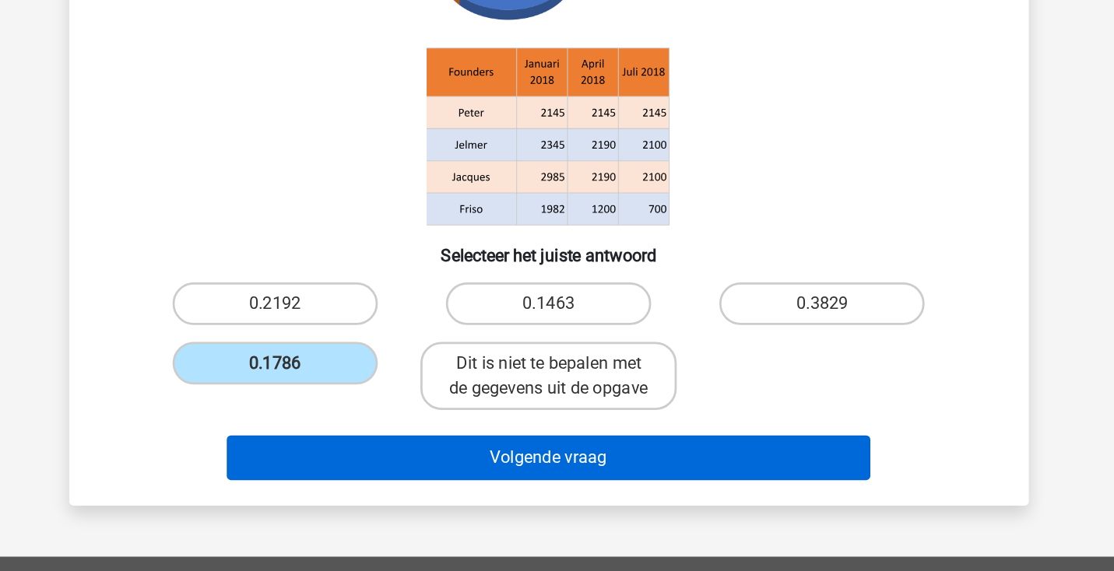
click at [321, 472] on button "Volgende vraag" at bounding box center [556, 488] width 471 height 33
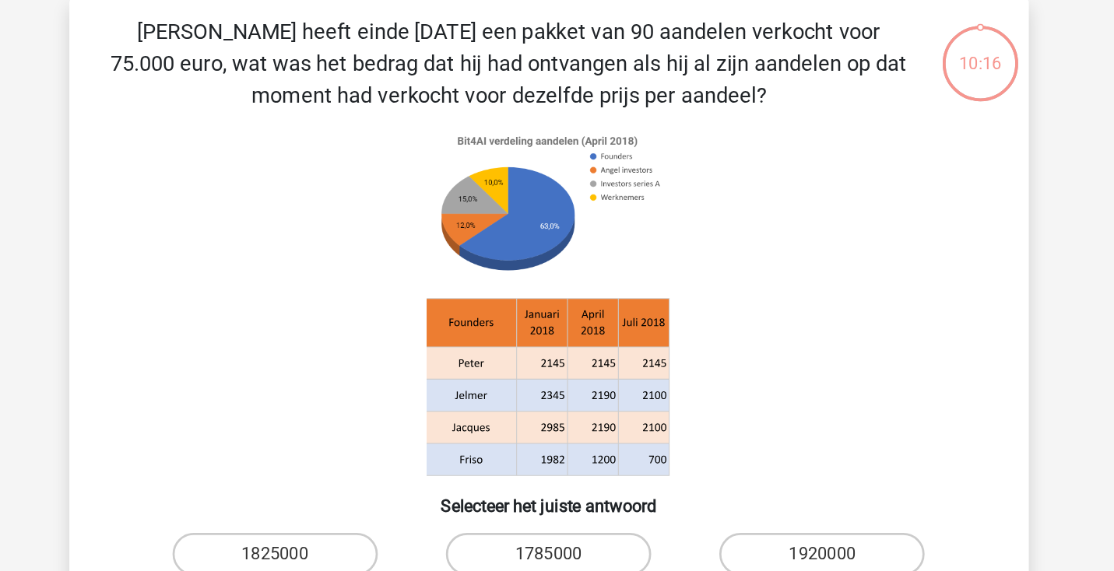
scroll to position [72, 0]
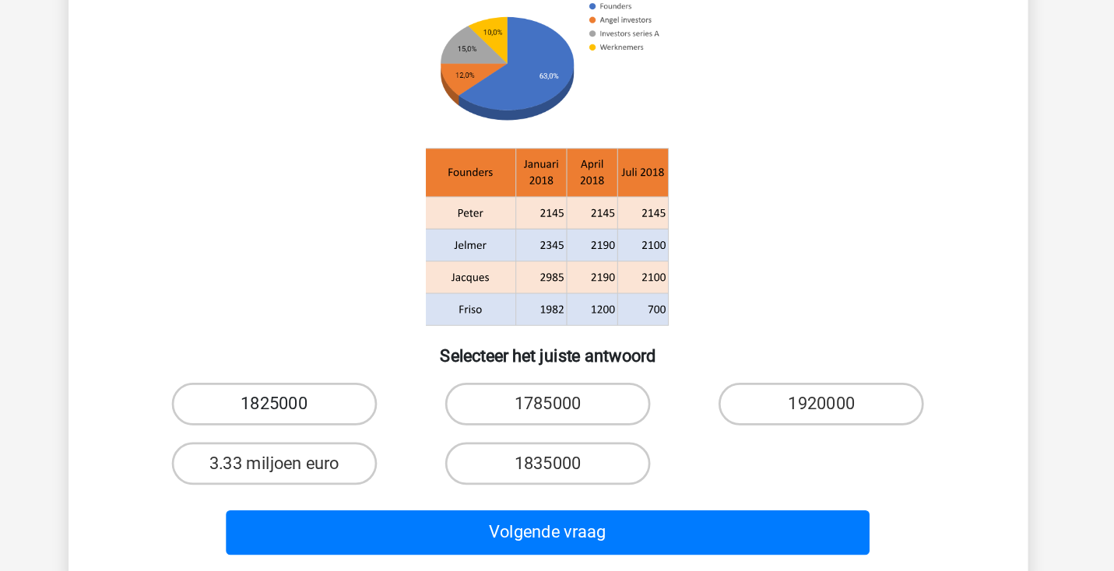
click at [282, 391] on label "1825000" at bounding box center [357, 406] width 150 height 31
click at [356, 407] on input "1825000" at bounding box center [361, 412] width 10 height 10
radio input "true"
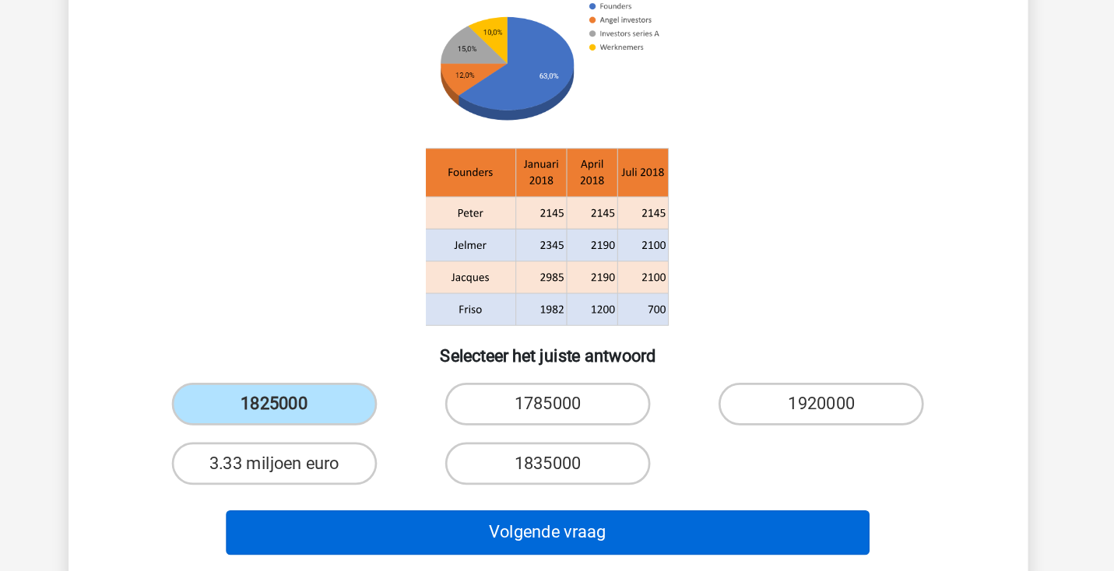
click at [321, 485] on button "Volgende vraag" at bounding box center [556, 501] width 471 height 33
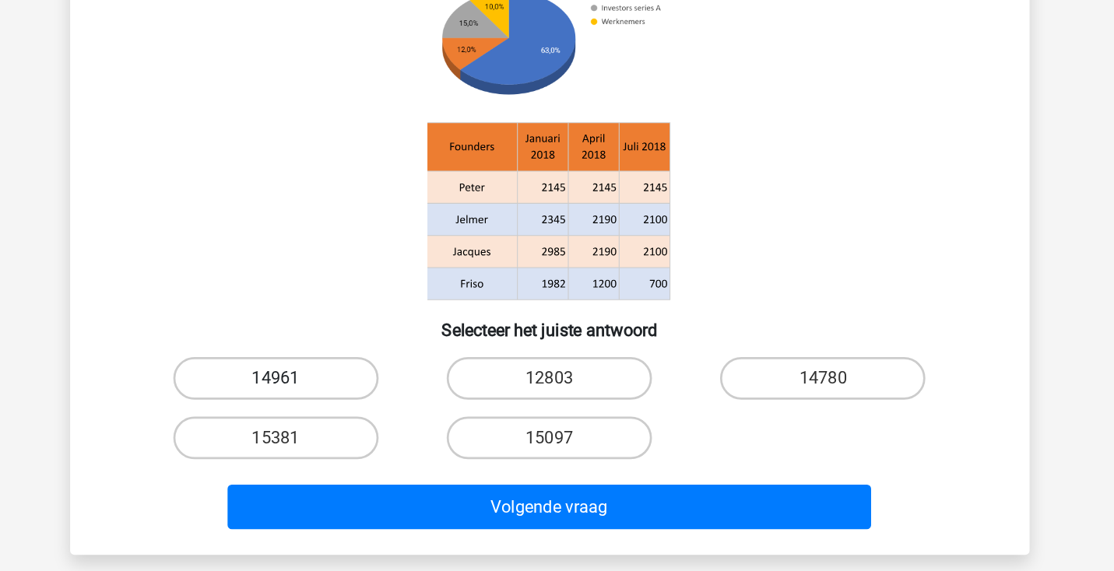
click at [282, 368] on label "14961" at bounding box center [357, 383] width 150 height 31
click at [356, 384] on input "14961" at bounding box center [361, 389] width 10 height 10
radio input "true"
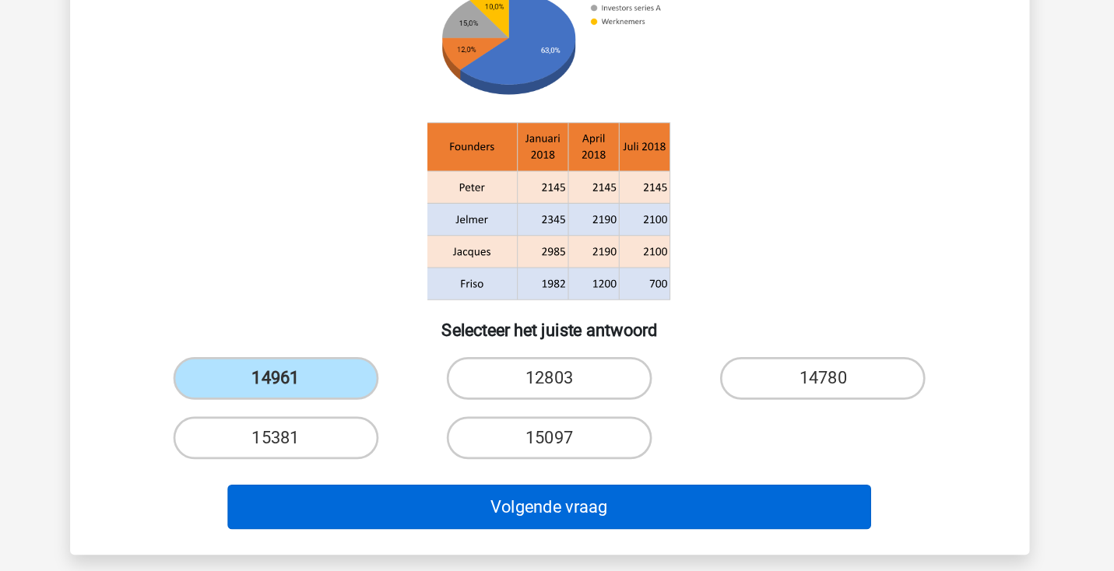
click at [321, 461] on button "Volgende vraag" at bounding box center [556, 477] width 471 height 33
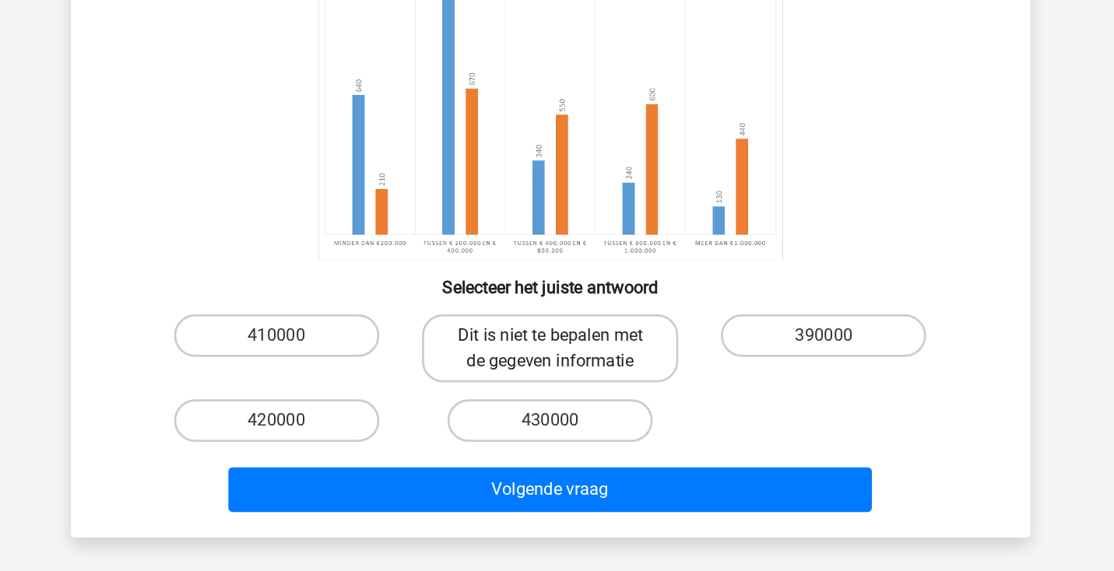
click at [463, 368] on label "Dit is niet te bepalen met de gegeven informatie" at bounding box center [557, 393] width 188 height 50
click at [556, 384] on input "Dit is niet te bepalen met de gegeven informatie" at bounding box center [561, 389] width 10 height 10
radio input "true"
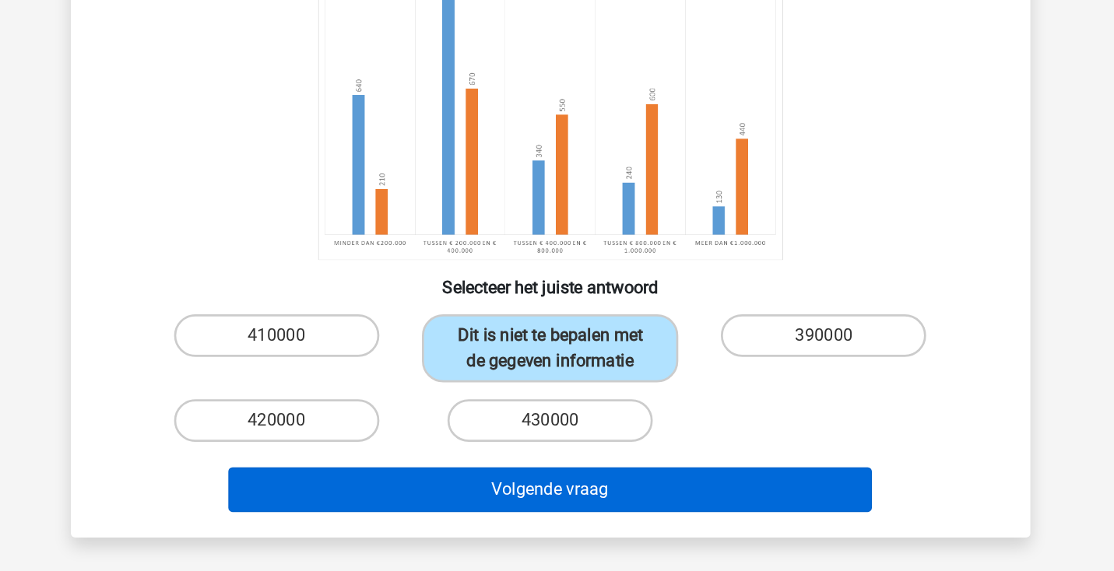
click at [403, 480] on button "Volgende vraag" at bounding box center [556, 496] width 471 height 33
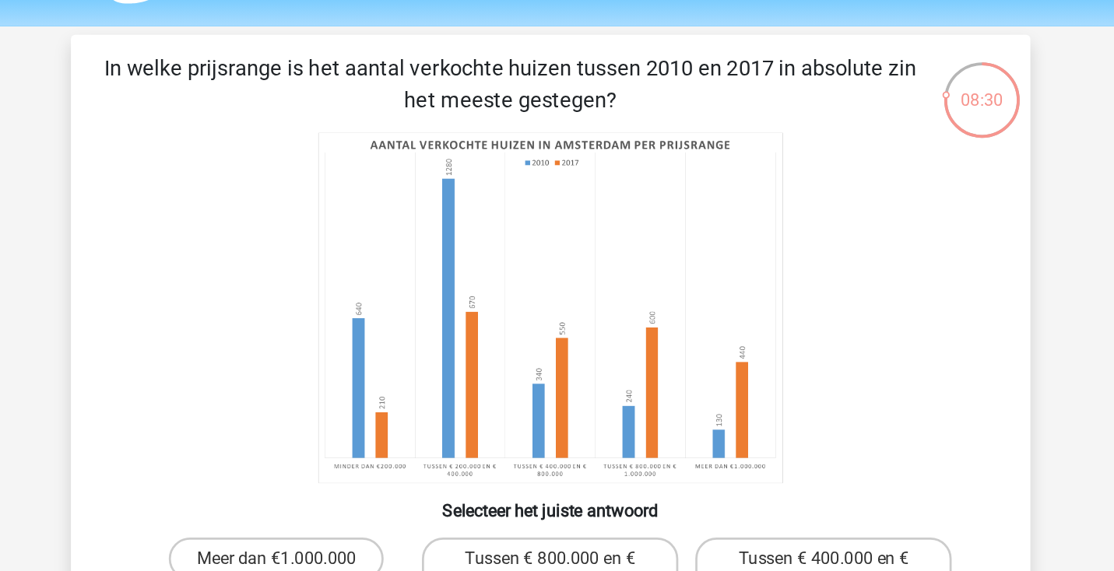
scroll to position [44, 0]
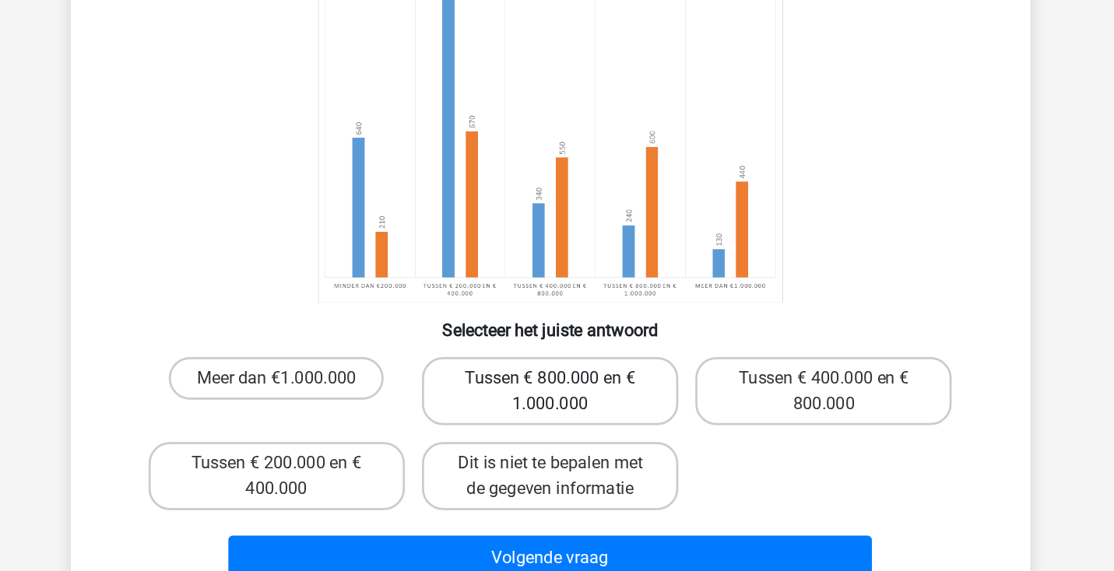
click at [463, 396] on label "Tussen € 800.000 en € 1.000.000" at bounding box center [557, 421] width 188 height 50
click at [556, 412] on input "Tussen € 800.000 en € 1.000.000" at bounding box center [561, 417] width 10 height 10
radio input "true"
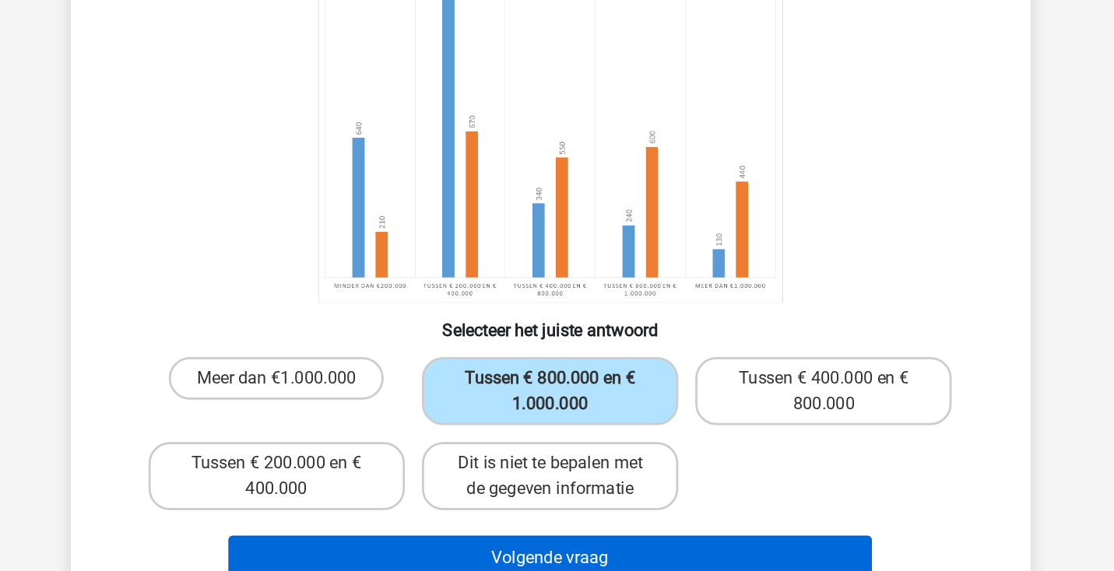
click at [401, 527] on button "Volgende vraag" at bounding box center [556, 543] width 471 height 33
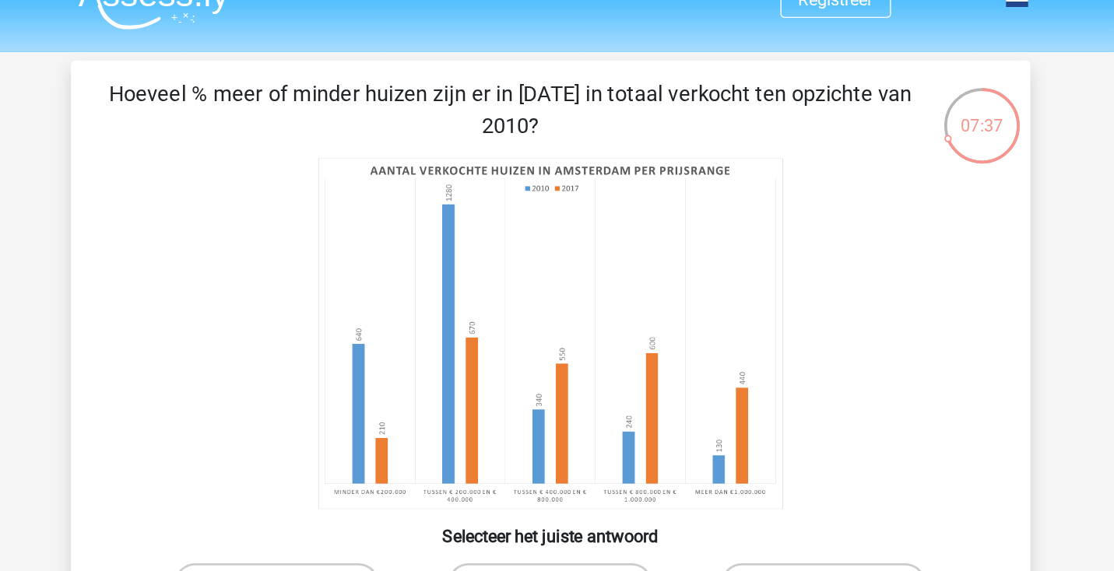
scroll to position [21, 0]
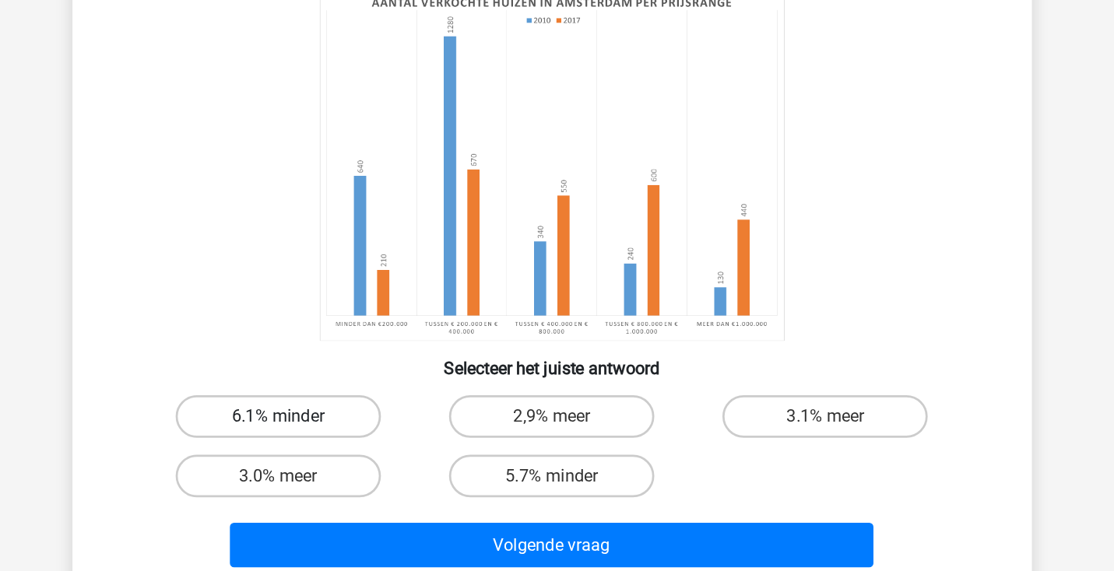
click at [282, 419] on label "6.1% minder" at bounding box center [357, 434] width 150 height 31
click at [356, 434] on input "6.1% minder" at bounding box center [361, 439] width 10 height 10
radio input "true"
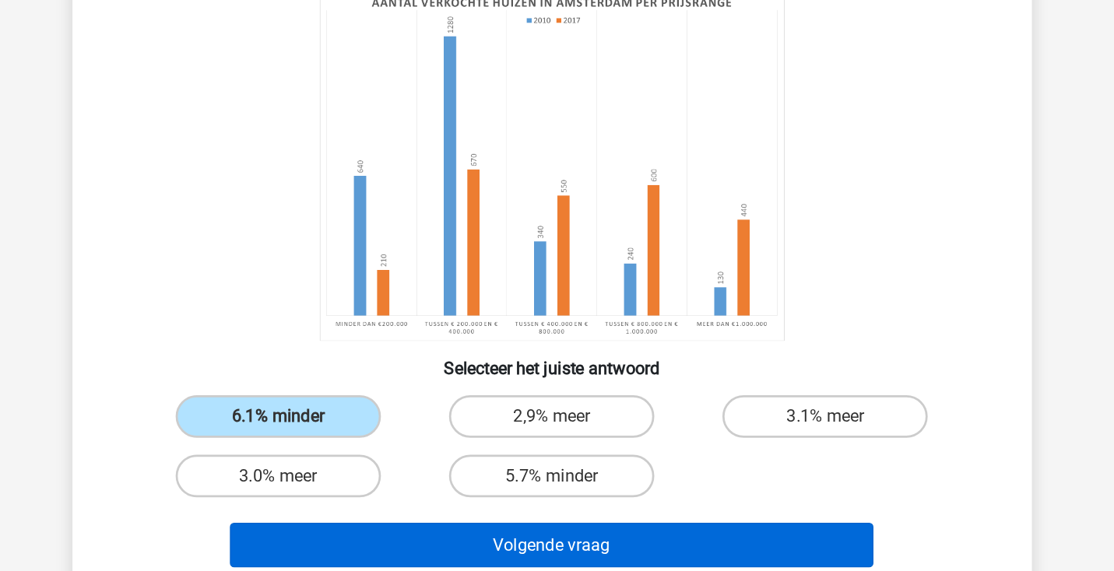
click at [321, 512] on button "Volgende vraag" at bounding box center [556, 528] width 471 height 33
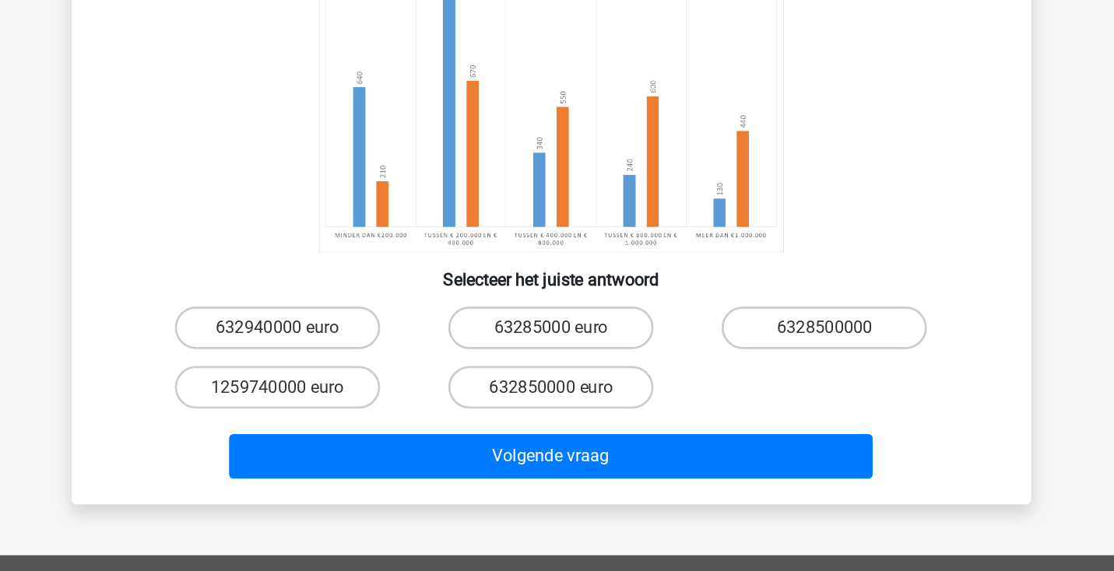
scroll to position [125, 0]
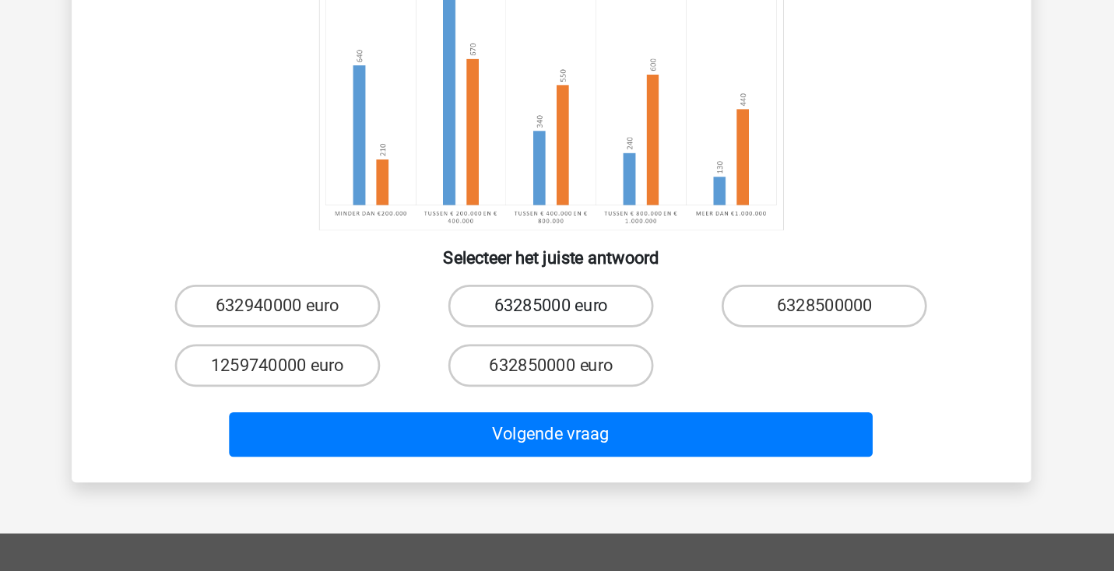
click at [482, 361] on label "63285000 euro" at bounding box center [557, 376] width 150 height 31
click at [556, 377] on input "63285000 euro" at bounding box center [561, 382] width 10 height 10
radio input "true"
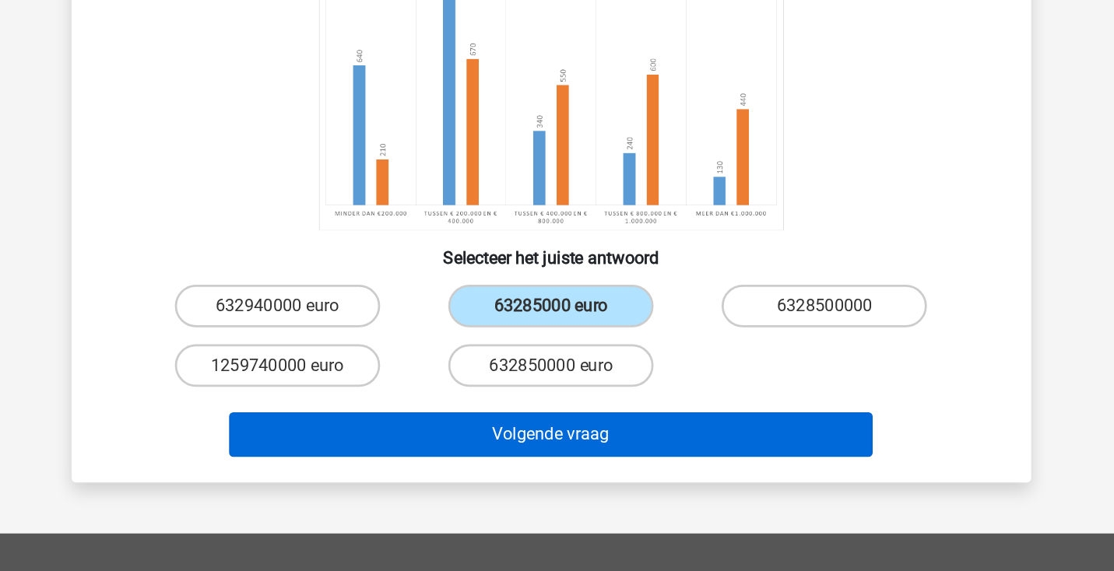
click at [390, 454] on button "Volgende vraag" at bounding box center [556, 470] width 471 height 33
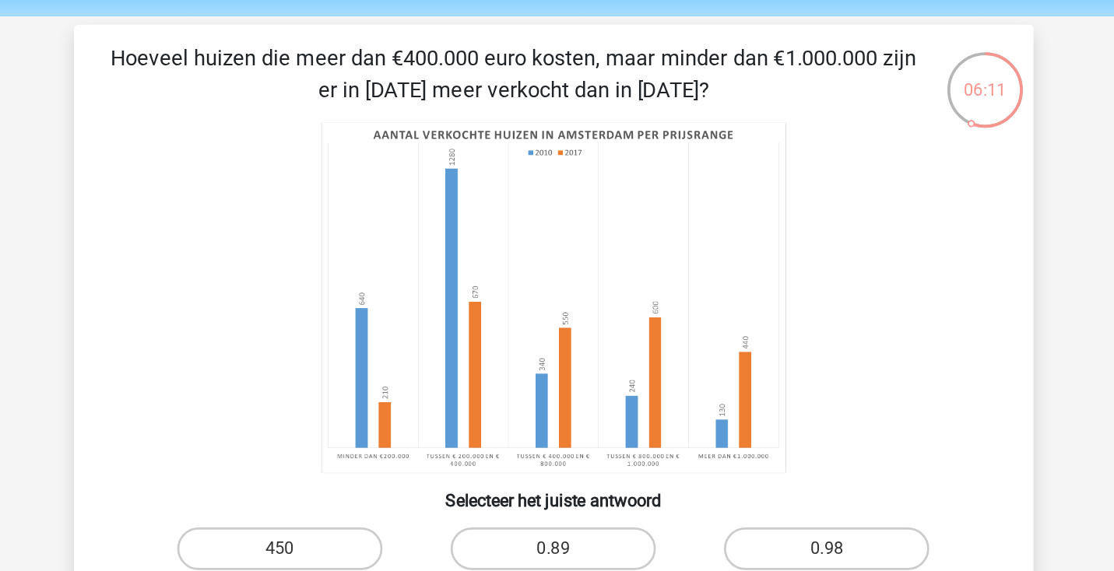
scroll to position [51, 0]
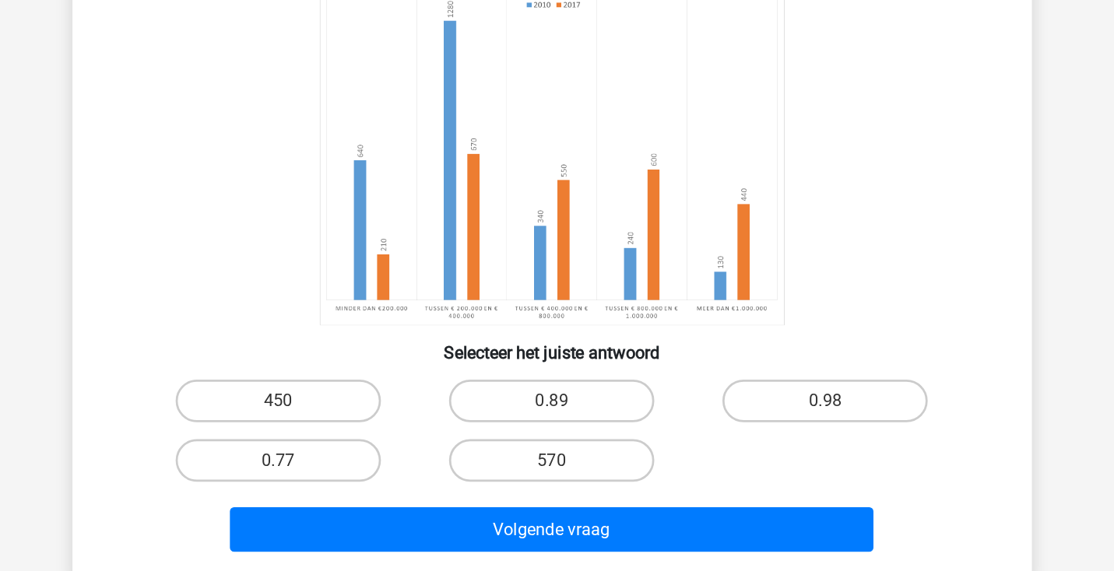
click at [556, 447] on input "570" at bounding box center [561, 452] width 10 height 10
radio input "true"
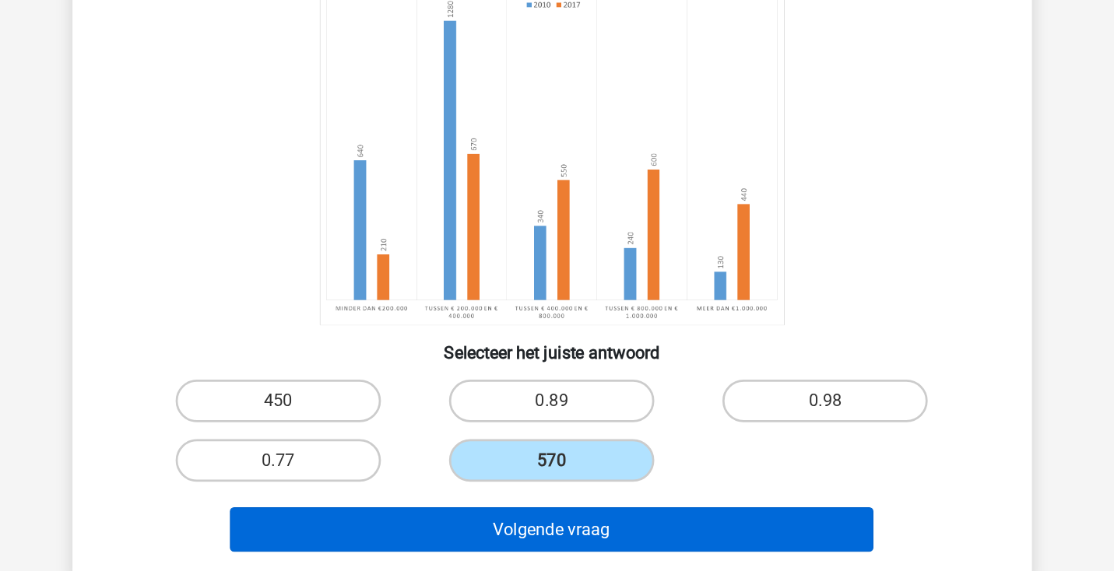
click at [399, 482] on button "Volgende vraag" at bounding box center [556, 498] width 471 height 33
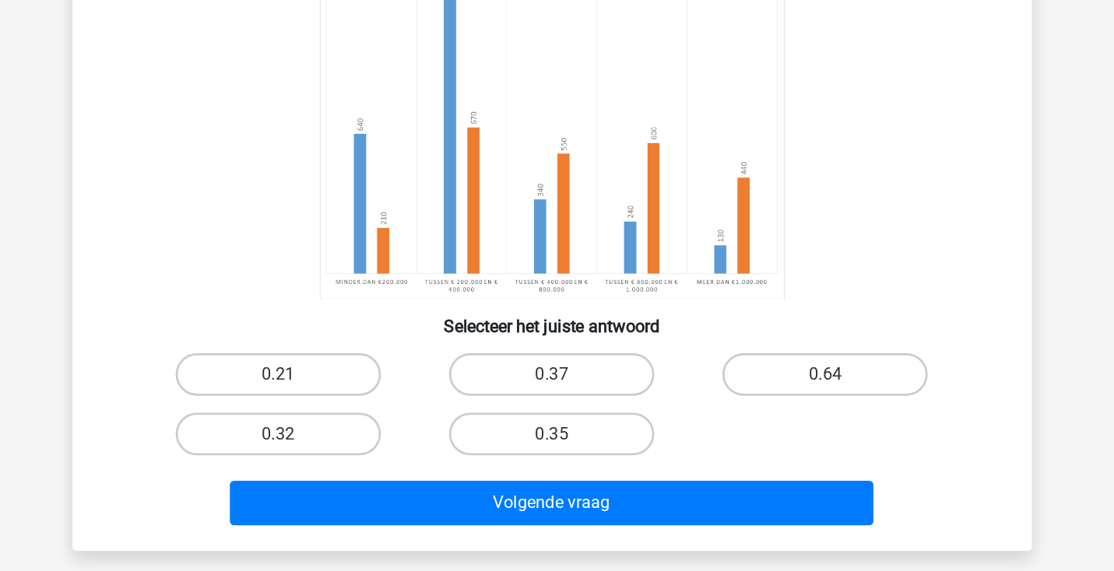
scroll to position [144, 0]
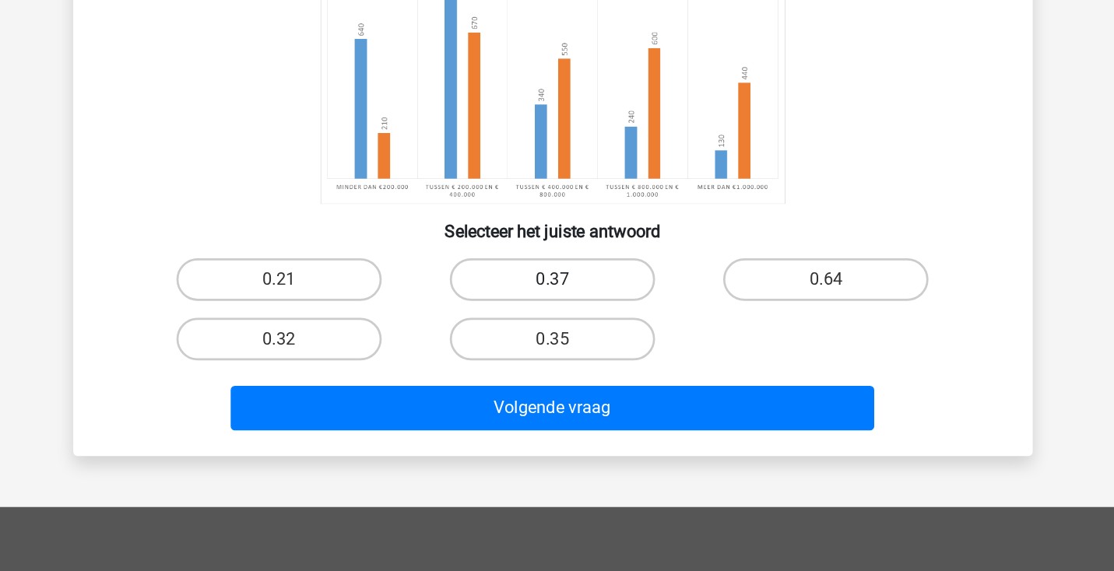
click at [482, 342] on label "0.37" at bounding box center [557, 357] width 150 height 31
click at [556, 358] on input "0.37" at bounding box center [561, 363] width 10 height 10
radio input "true"
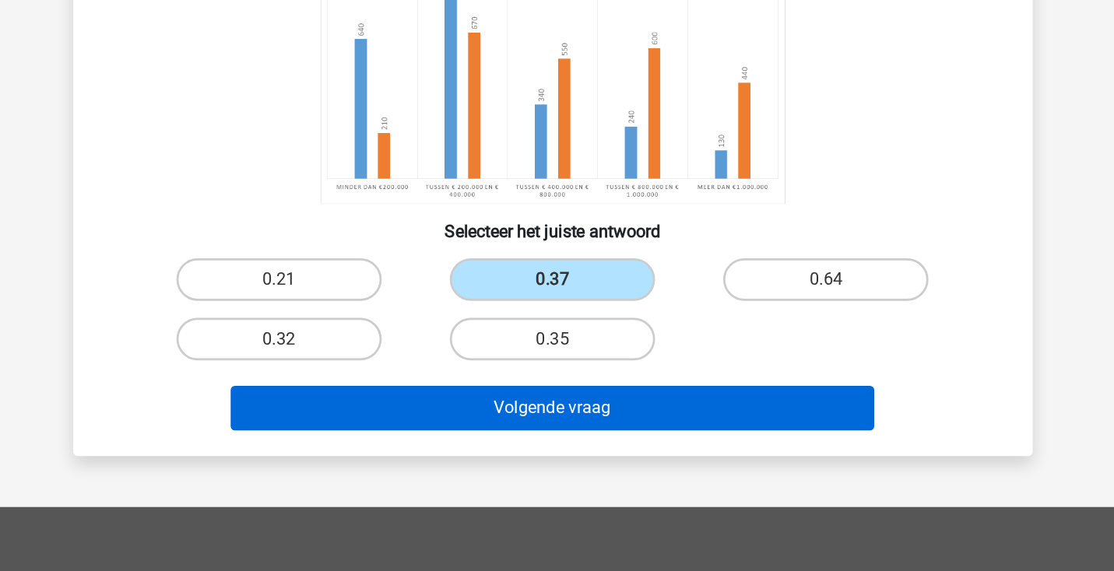
click at [432, 436] on button "Volgende vraag" at bounding box center [556, 452] width 471 height 33
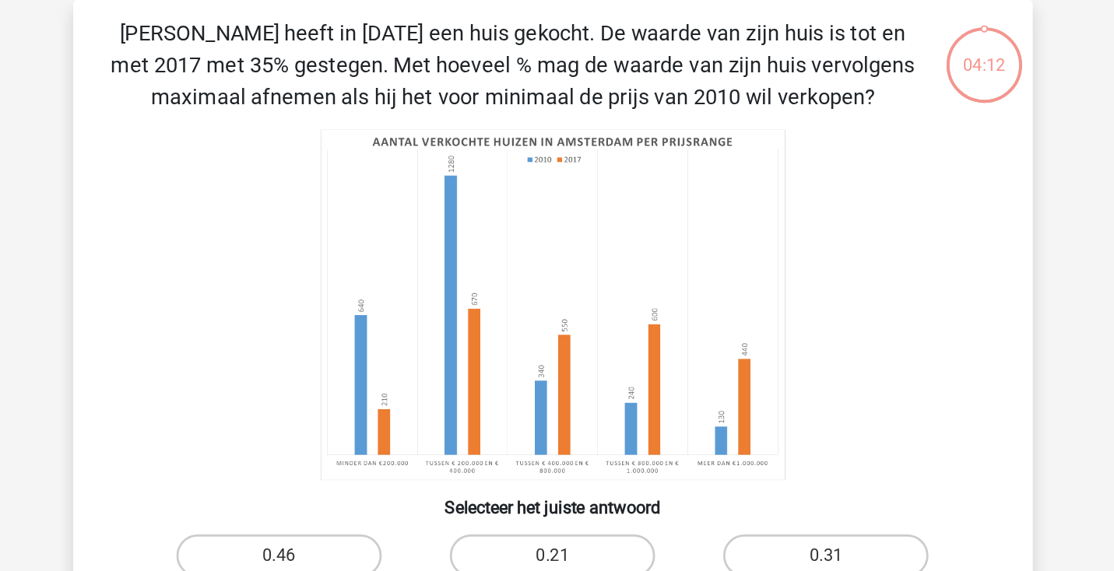
scroll to position [59, 0]
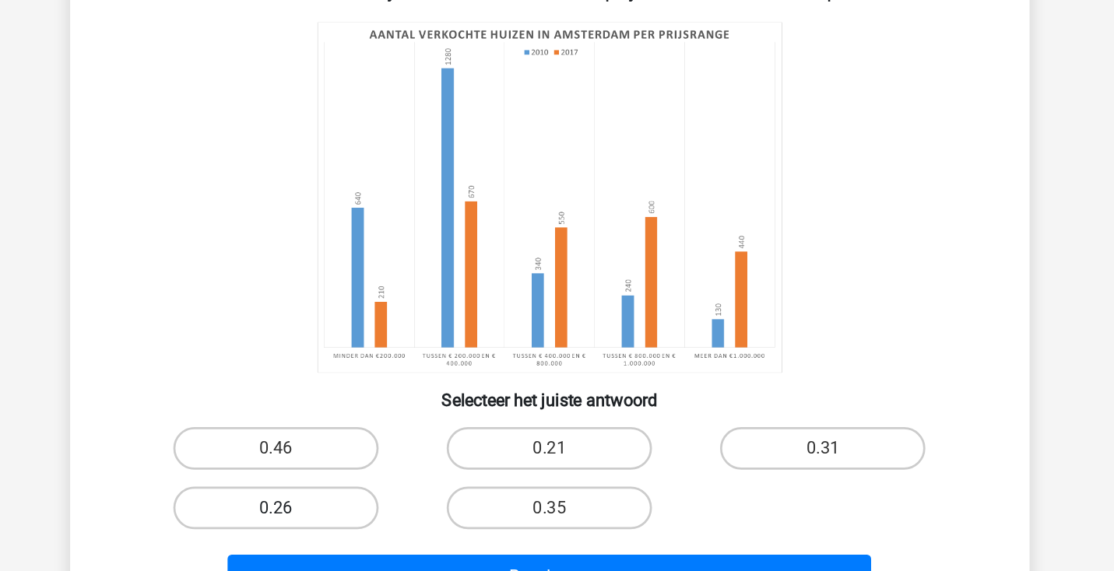
click at [282, 447] on label "0.26" at bounding box center [357, 462] width 150 height 31
click at [356, 463] on input "0.26" at bounding box center [361, 468] width 10 height 10
radio input "true"
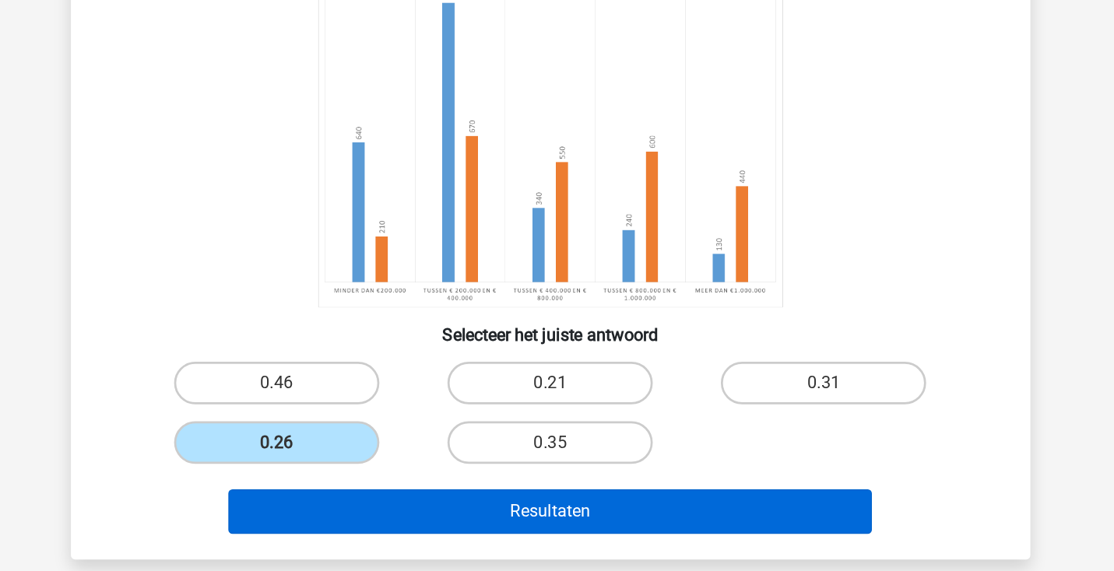
click at [321, 497] on button "Resultaten" at bounding box center [556, 513] width 471 height 33
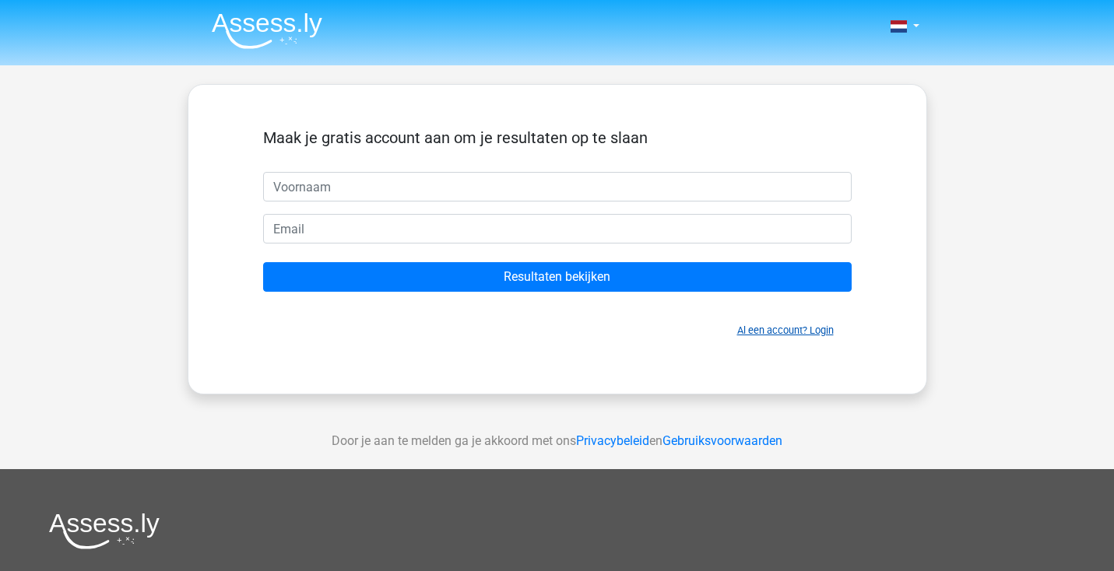
click at [767, 335] on link "Al een account? Login" at bounding box center [785, 331] width 96 height 12
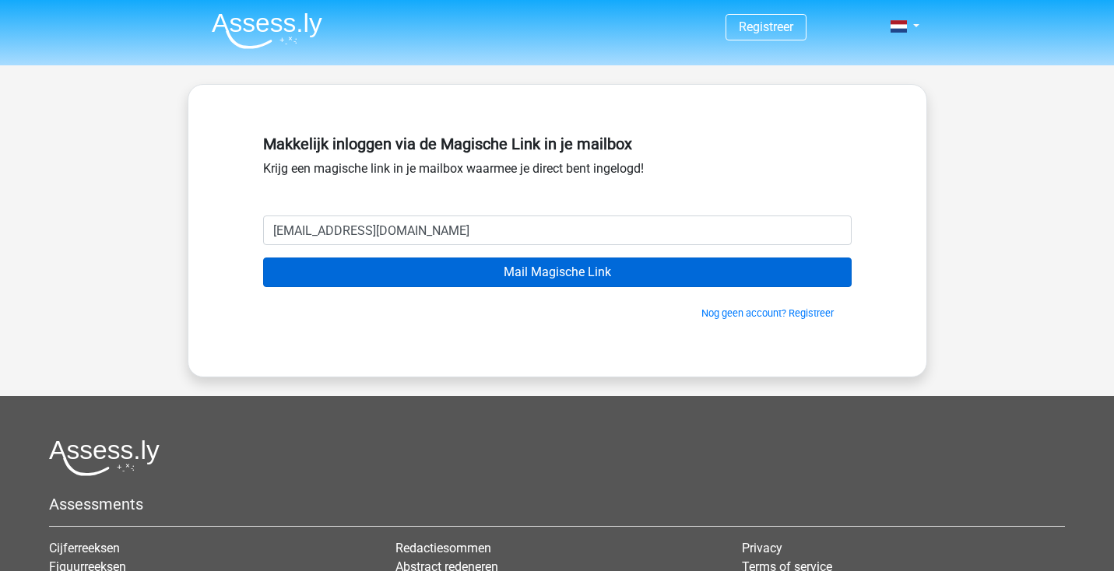
type input "[EMAIL_ADDRESS][DOMAIN_NAME]"
click at [556, 272] on input "Mail Magische Link" at bounding box center [557, 273] width 588 height 30
